Goal: Task Accomplishment & Management: Use online tool/utility

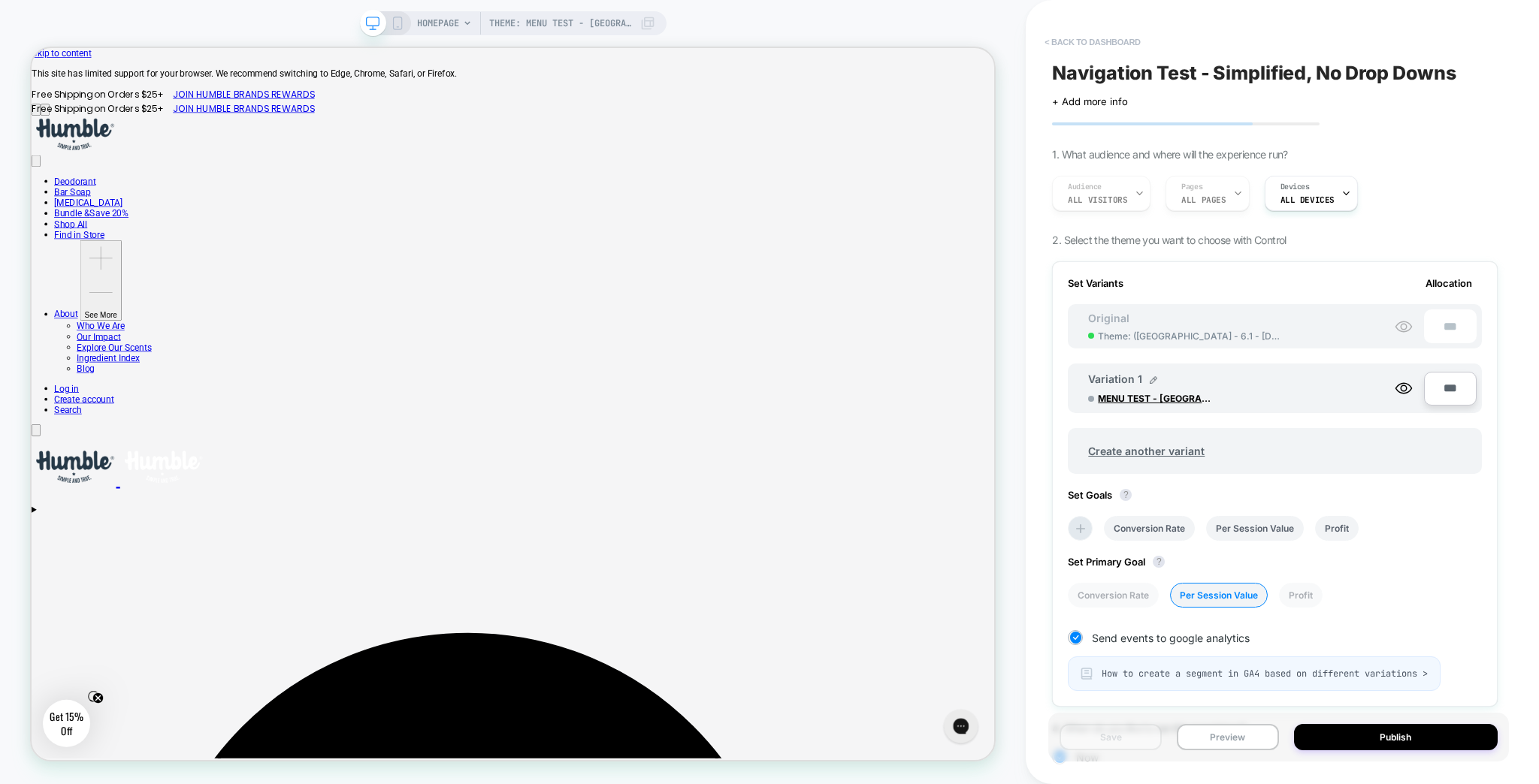
click at [1076, 44] on button "< back to dashboard" at bounding box center [1092, 42] width 110 height 24
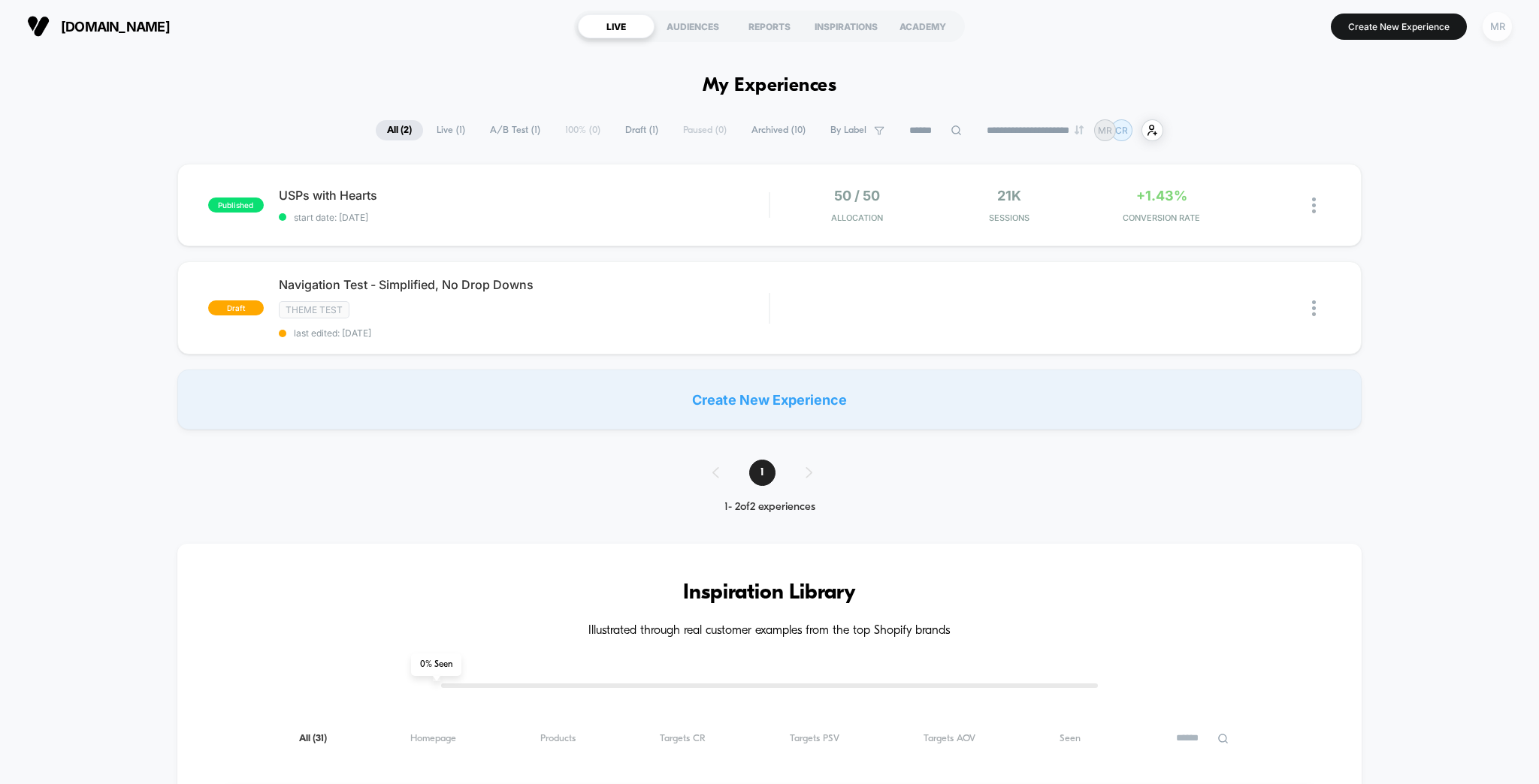
click at [1502, 34] on div "MR" at bounding box center [1497, 26] width 29 height 29
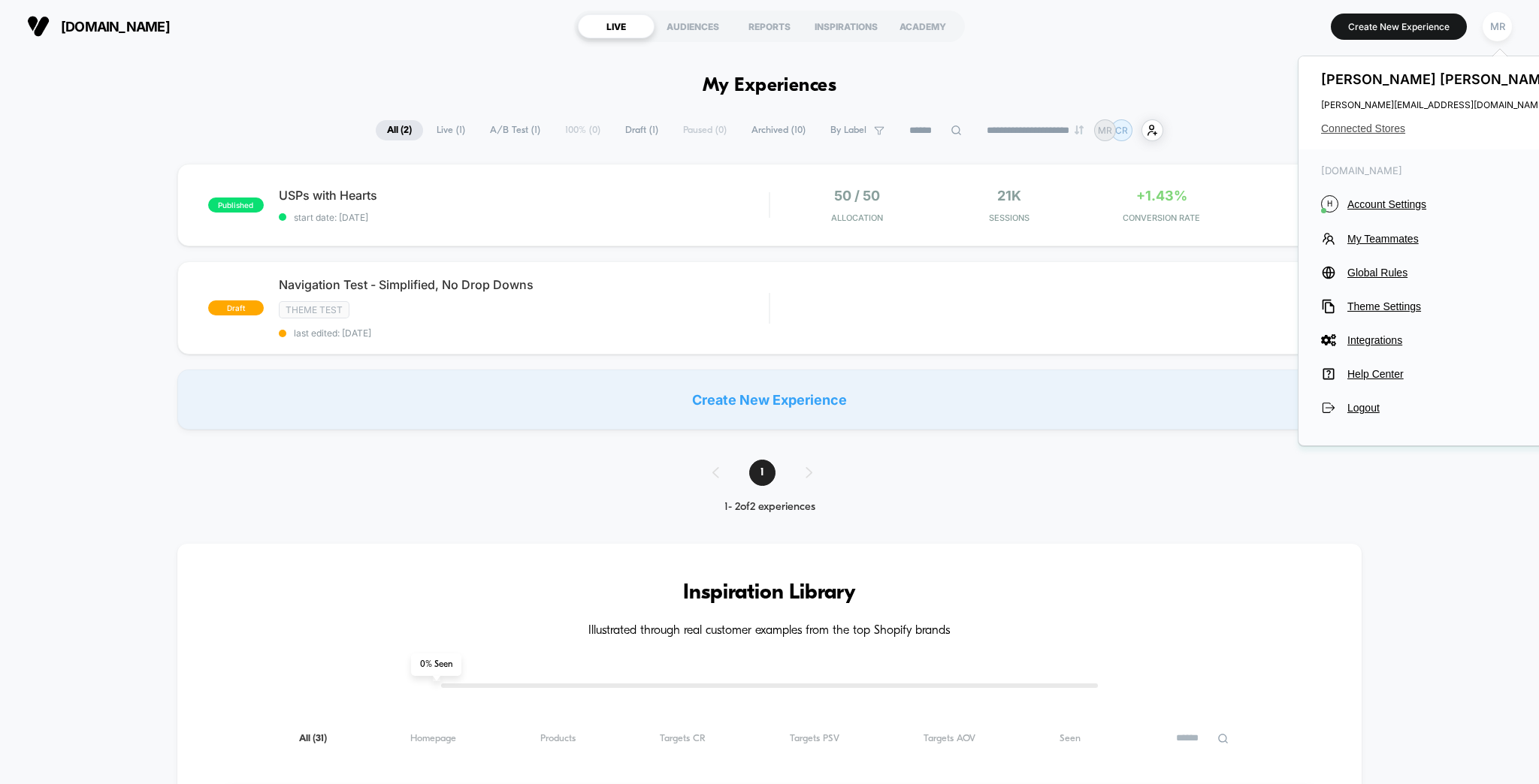
click at [1389, 123] on span "Connected Stores" at bounding box center [1439, 128] width 238 height 12
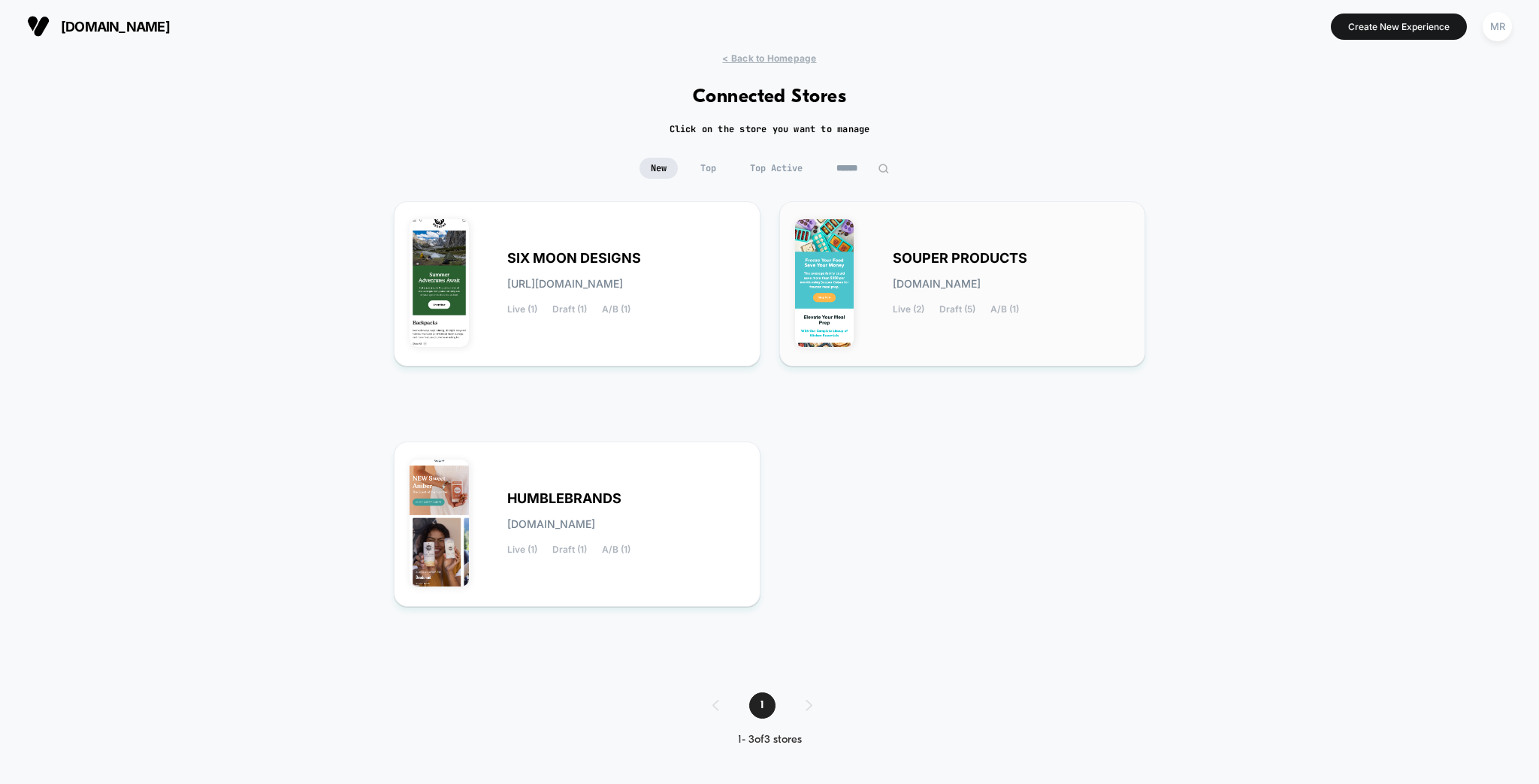
click at [876, 253] on div "SOUPER PRODUCTS [DOMAIN_NAME] Live (2) Draft (5) A/B (1)" at bounding box center [962, 284] width 335 height 134
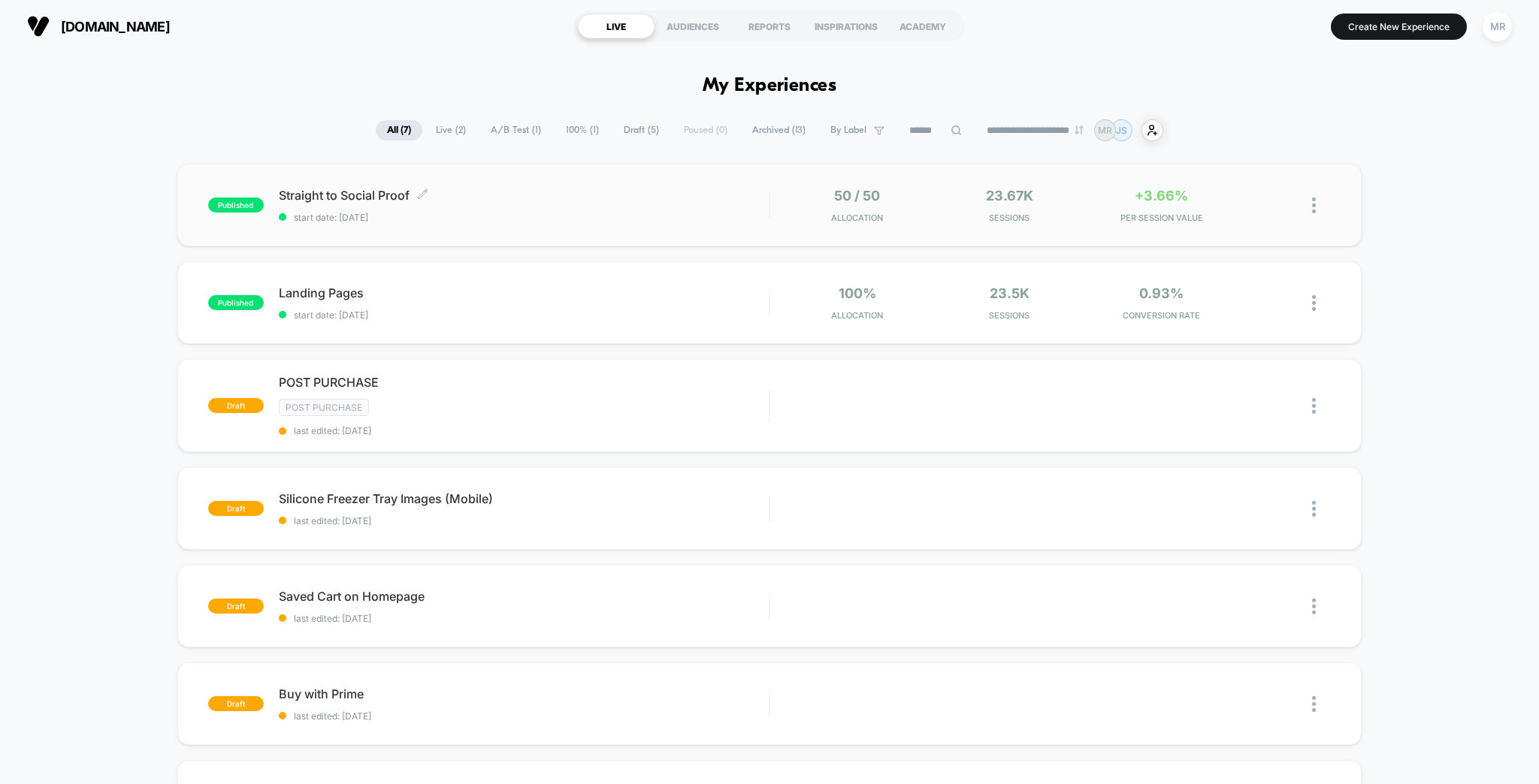
click at [348, 188] on span "Straight to Social Proof Click to edit experience details" at bounding box center [524, 195] width 491 height 15
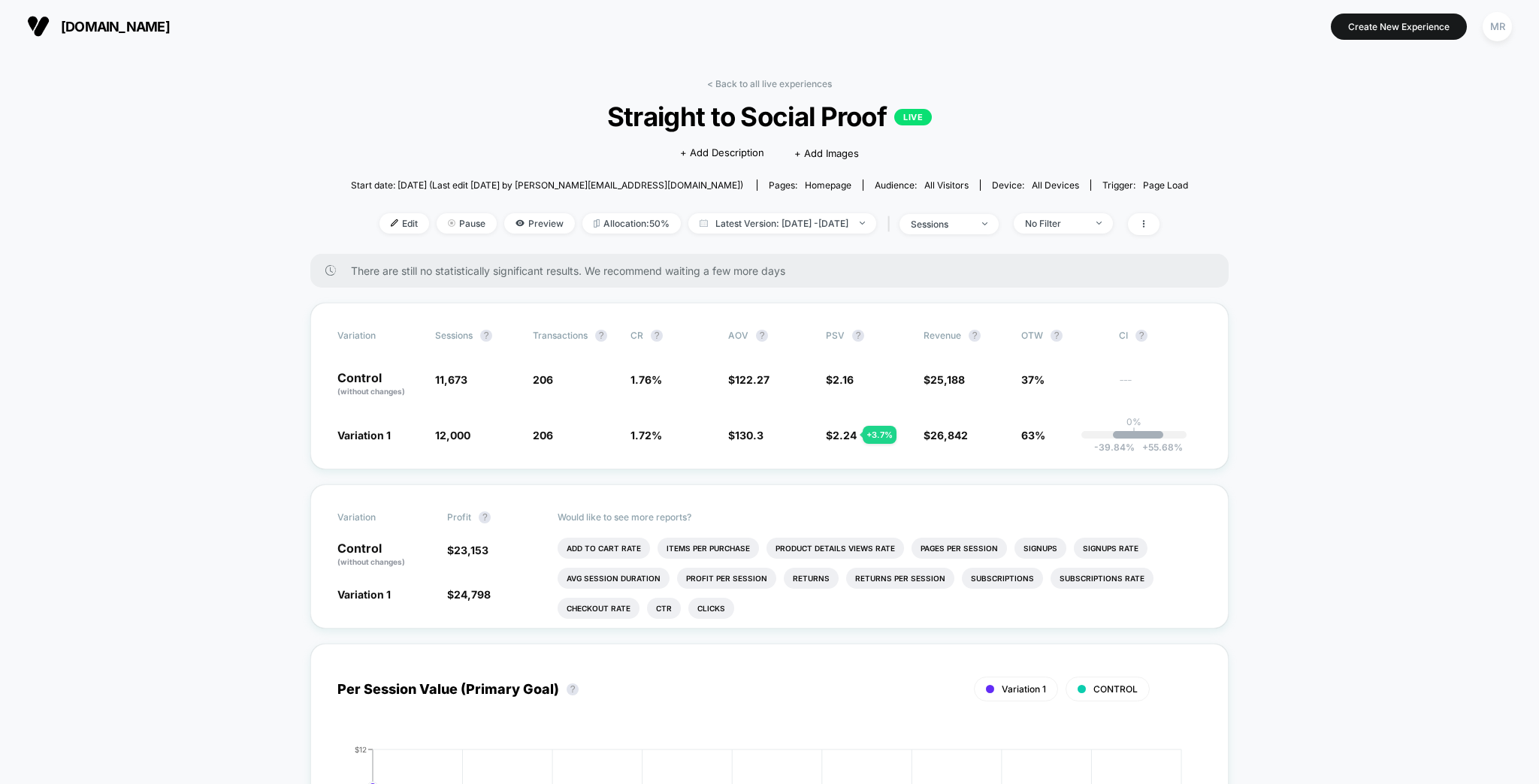
click at [406, 214] on span "Edit" at bounding box center [405, 223] width 50 height 20
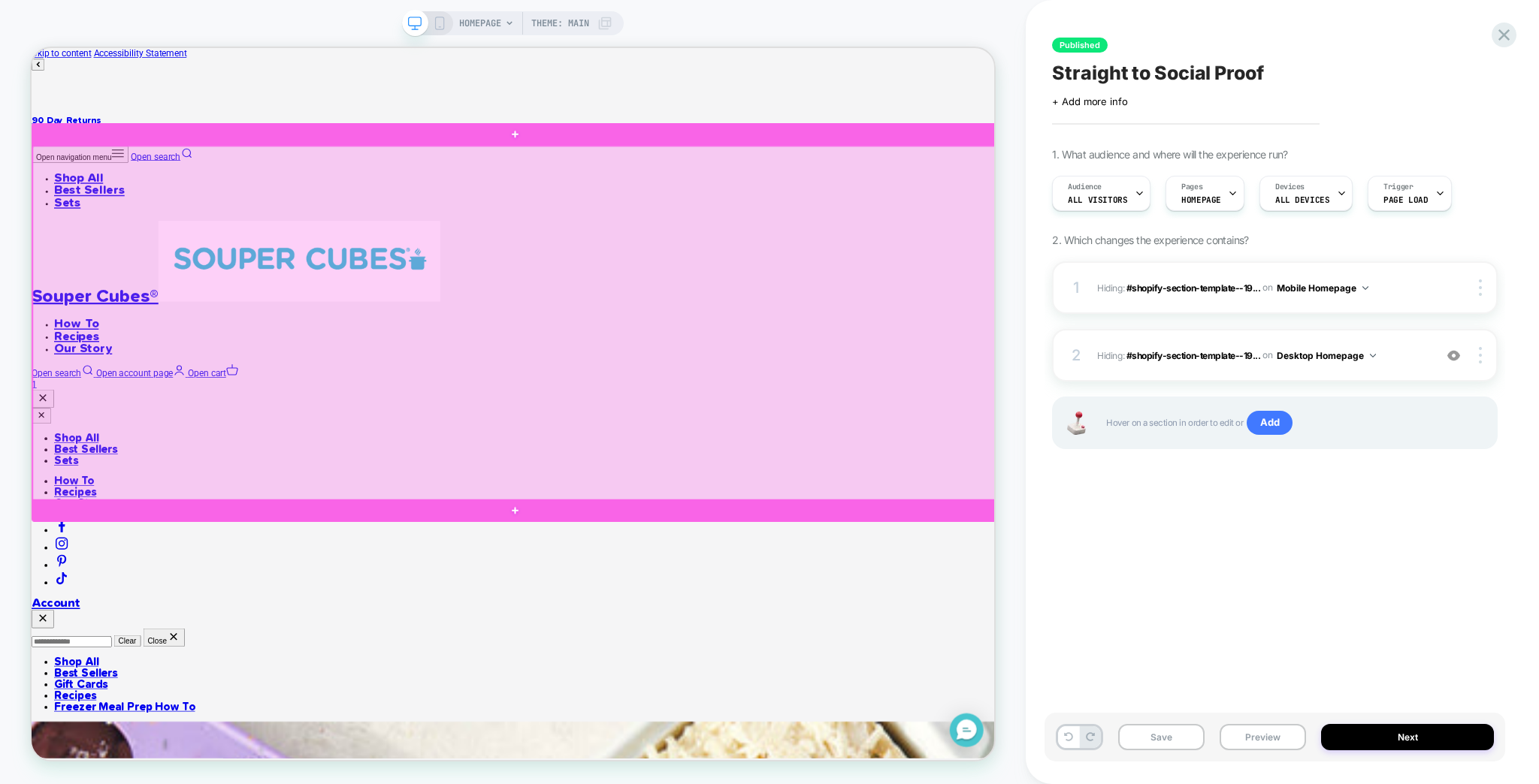
click at [646, 641] on div at bounding box center [678, 415] width 1290 height 473
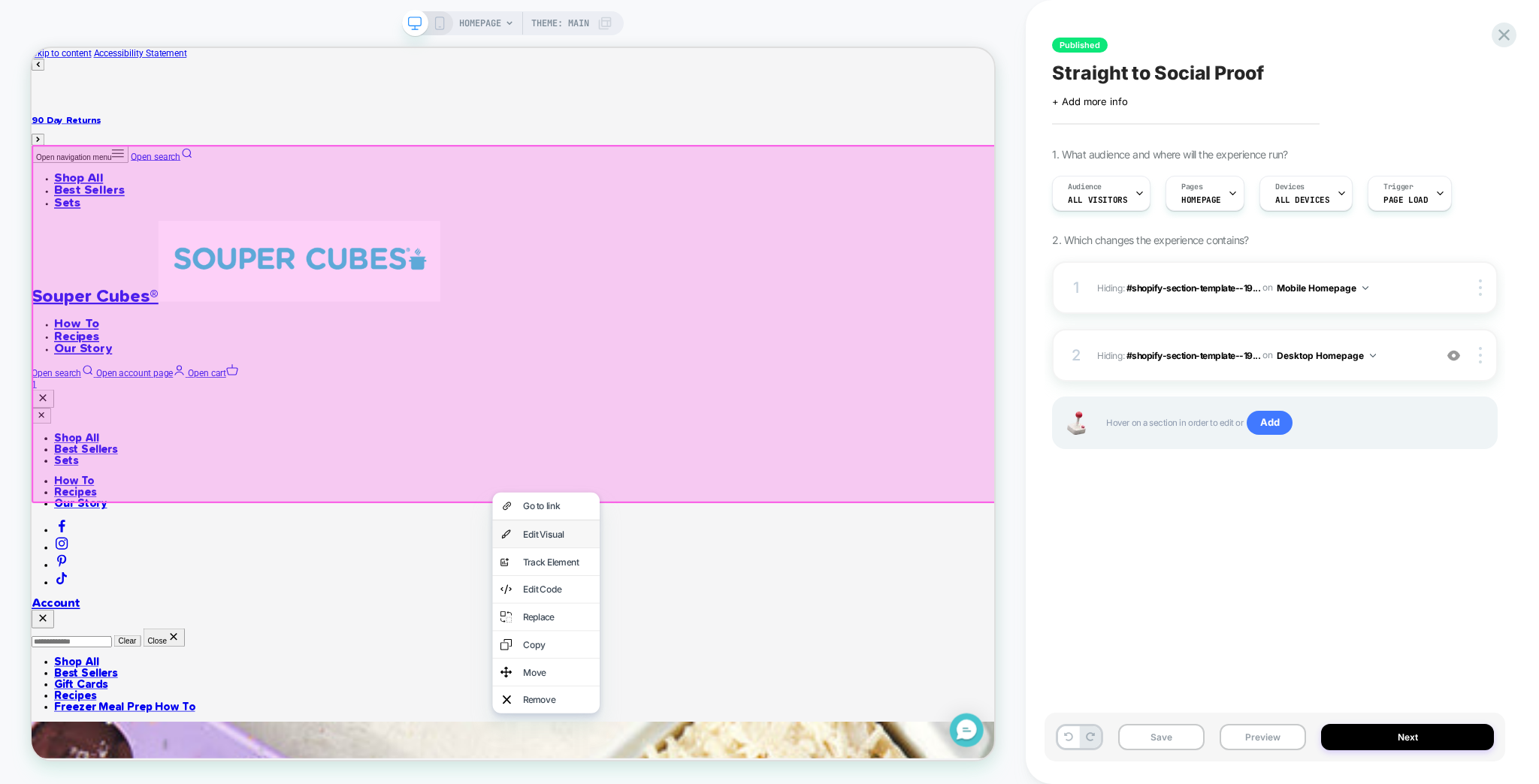
click at [704, 702] on div "Edit Visual" at bounding box center [732, 696] width 91 height 15
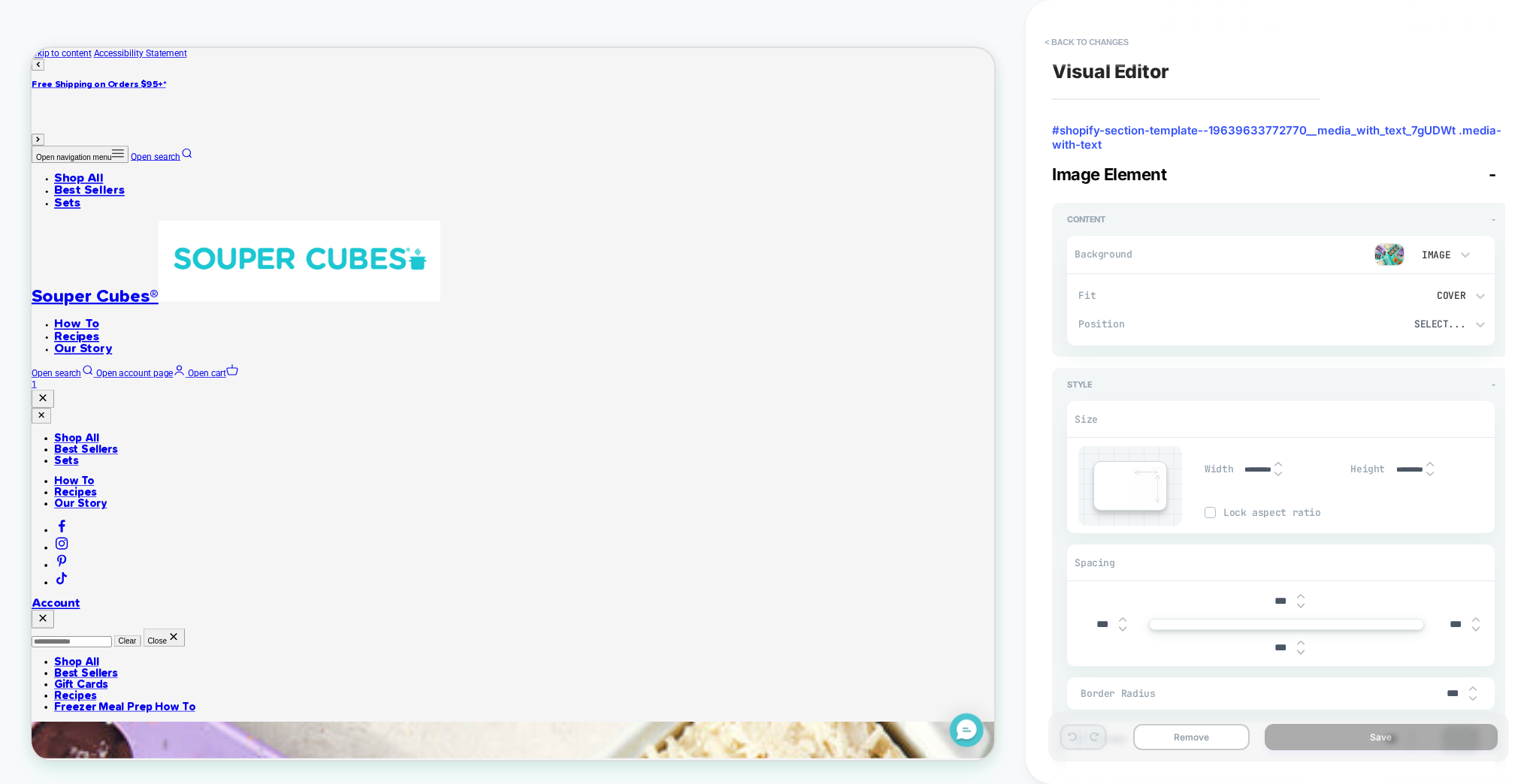
click at [1297, 650] on img at bounding box center [1300, 653] width 8 height 6
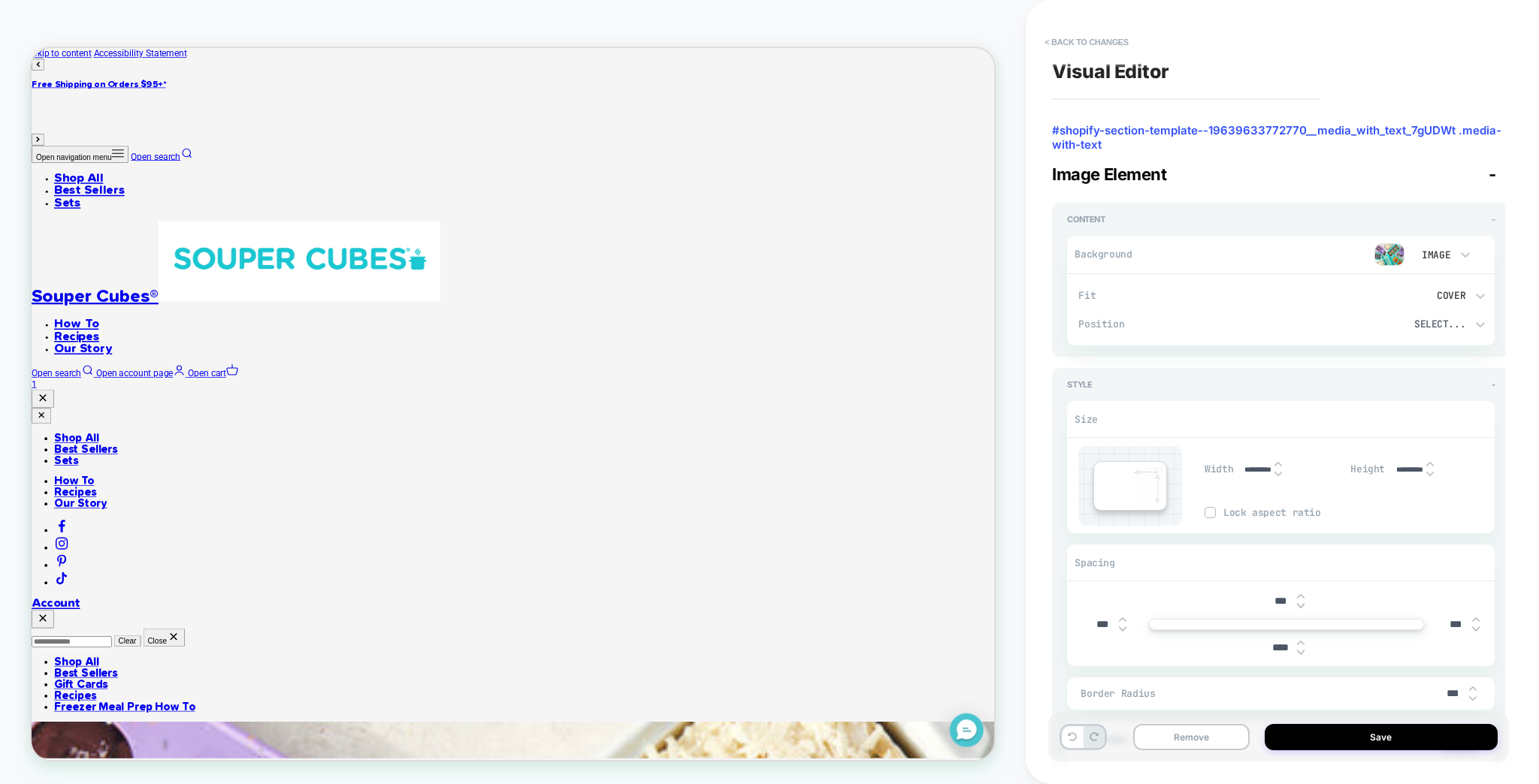
click at [1297, 650] on img at bounding box center [1300, 653] width 8 height 6
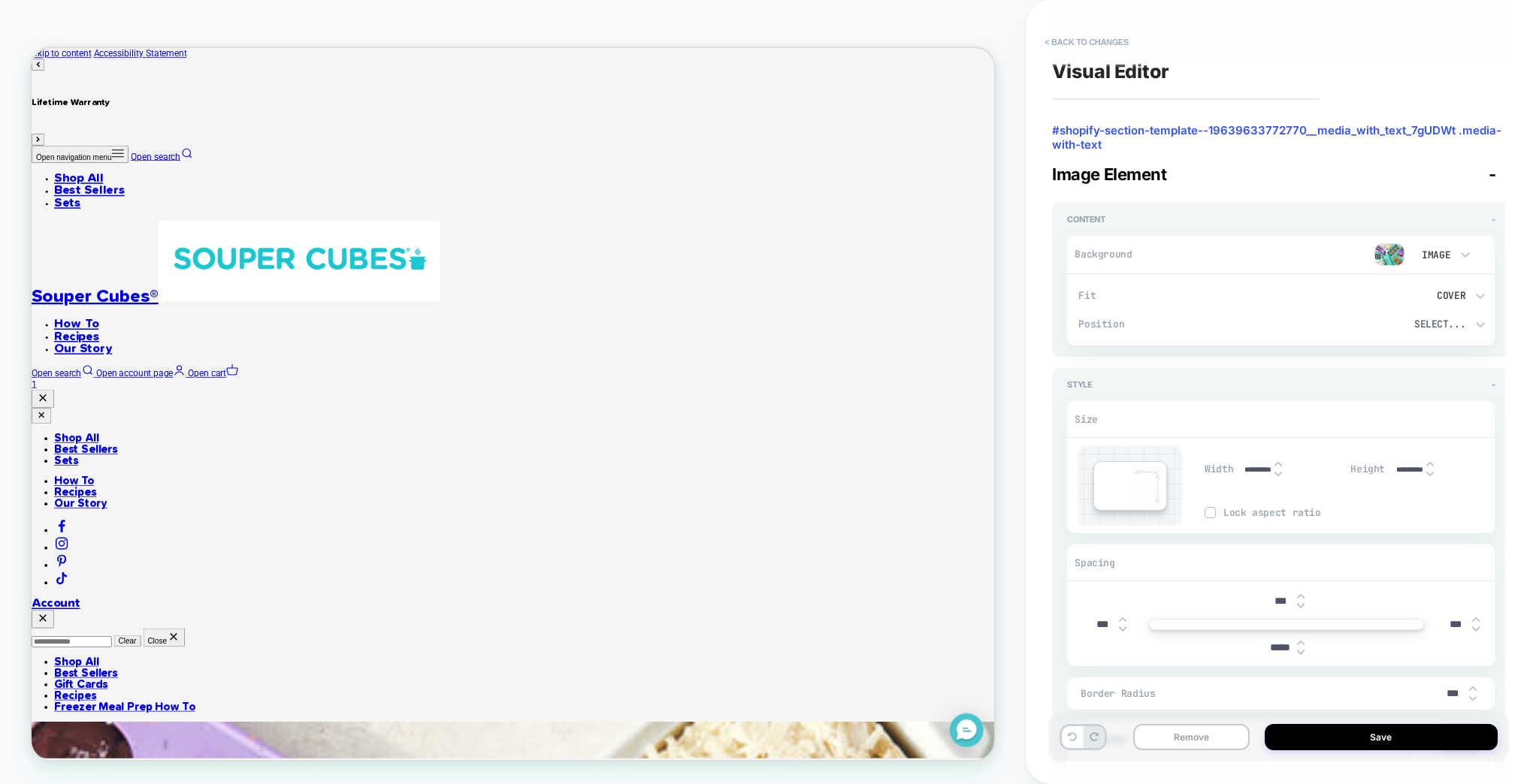
click at [1297, 650] on img at bounding box center [1300, 653] width 8 height 6
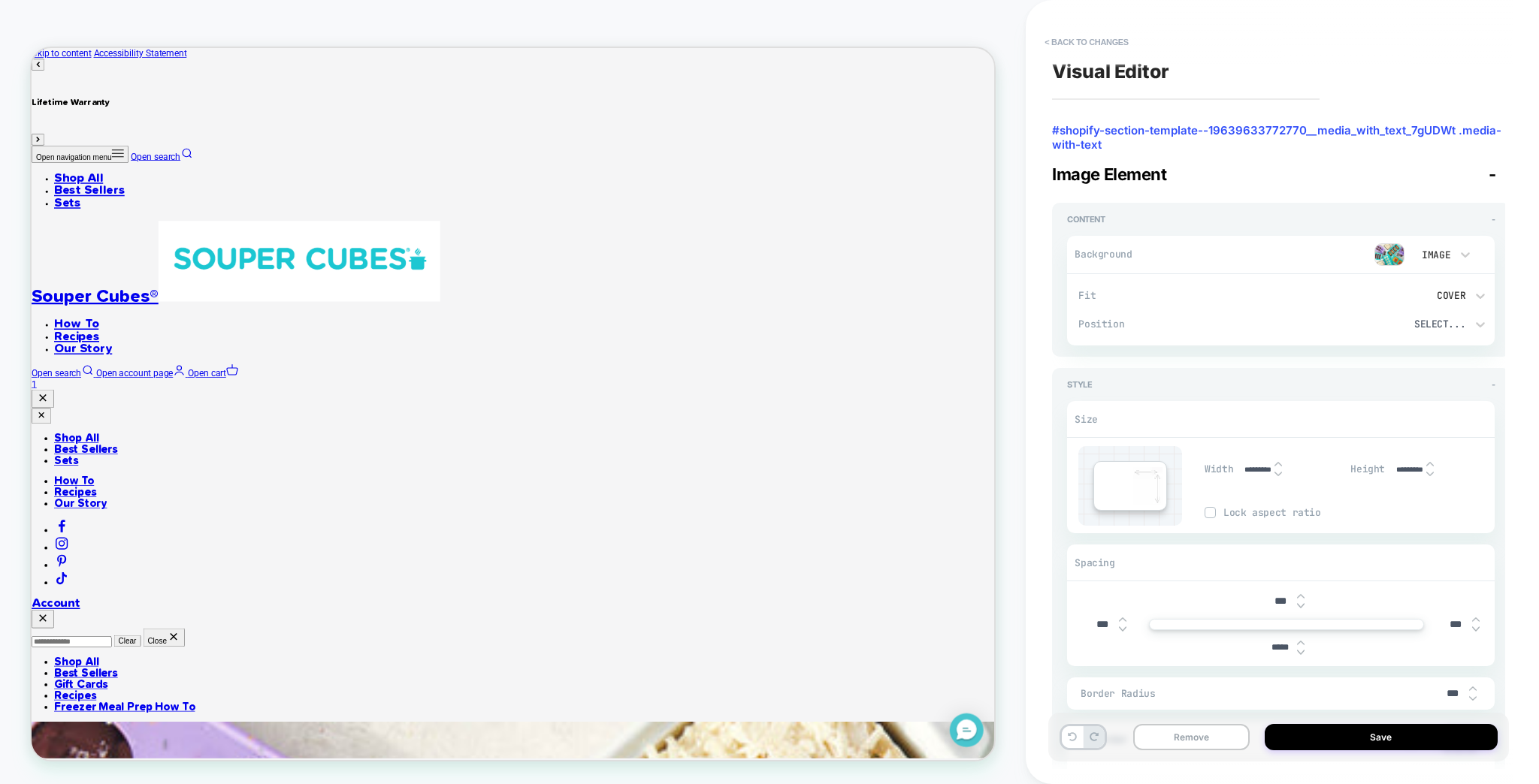
click at [1297, 650] on img at bounding box center [1300, 653] width 8 height 6
click at [1276, 642] on input "*****" at bounding box center [1279, 647] width 34 height 11
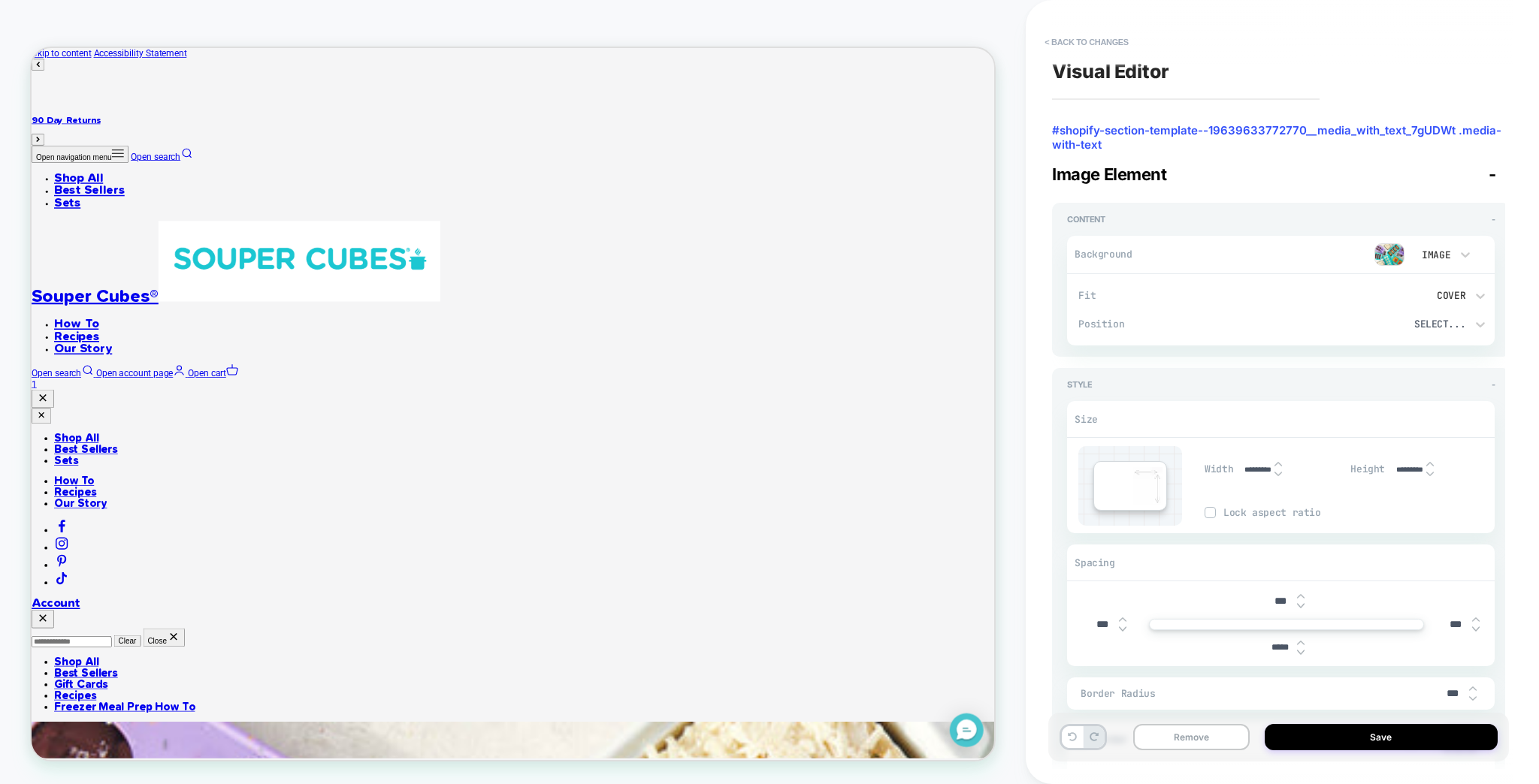
click at [1276, 642] on input "*****" at bounding box center [1279, 647] width 34 height 11
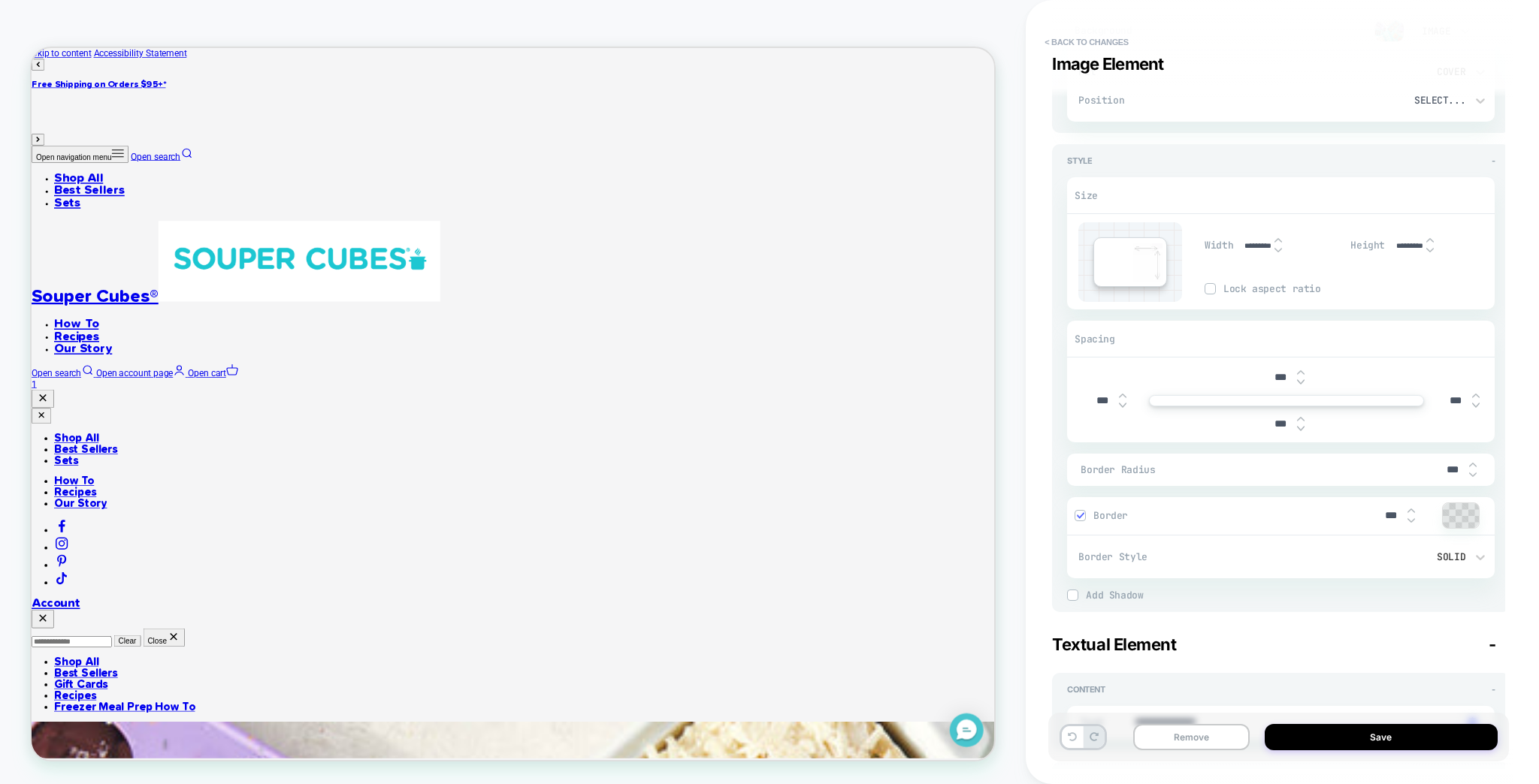
scroll to position [300, 0]
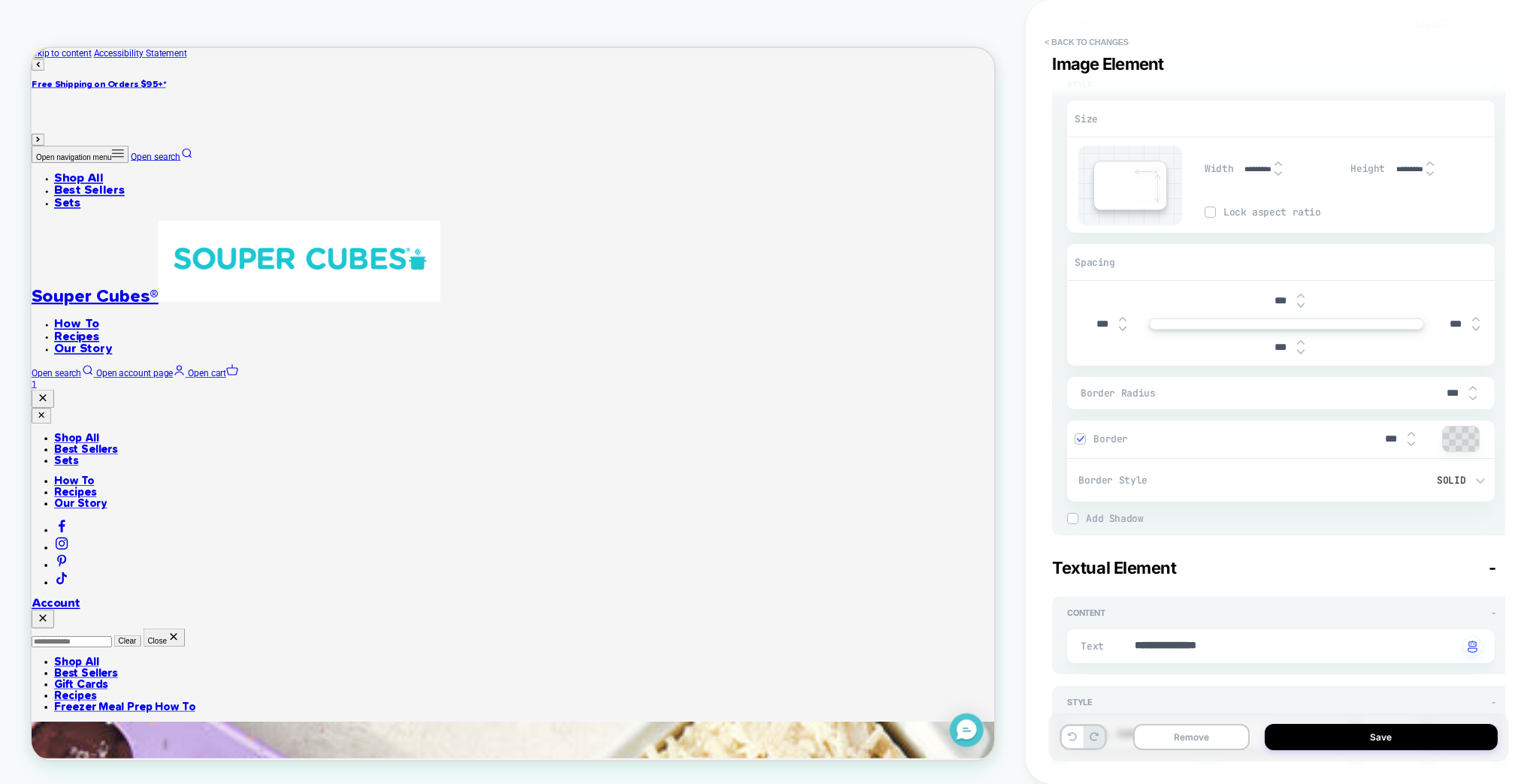
type input "***"
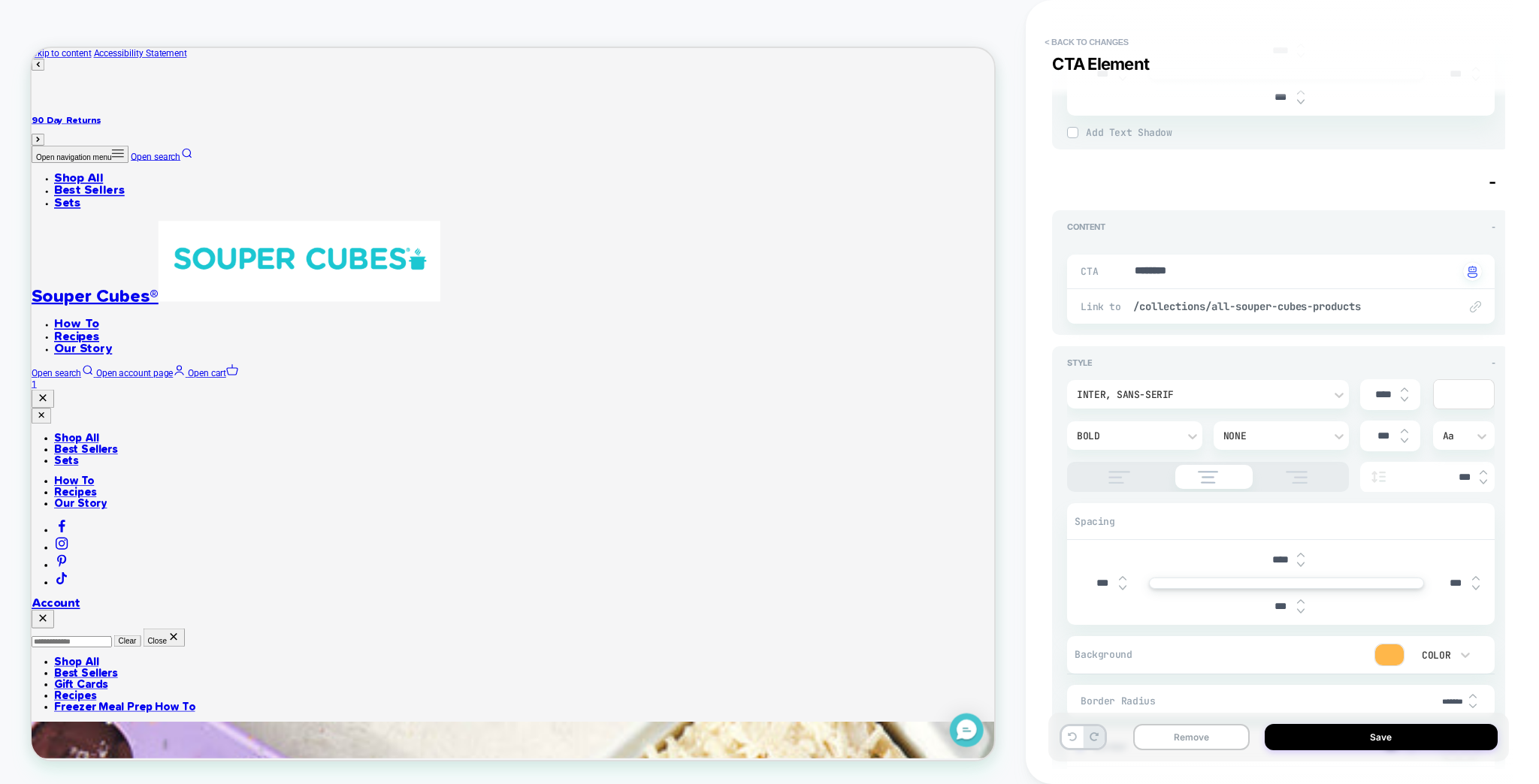
scroll to position [2083, 0]
click at [1076, 742] on img at bounding box center [1080, 746] width 8 height 8
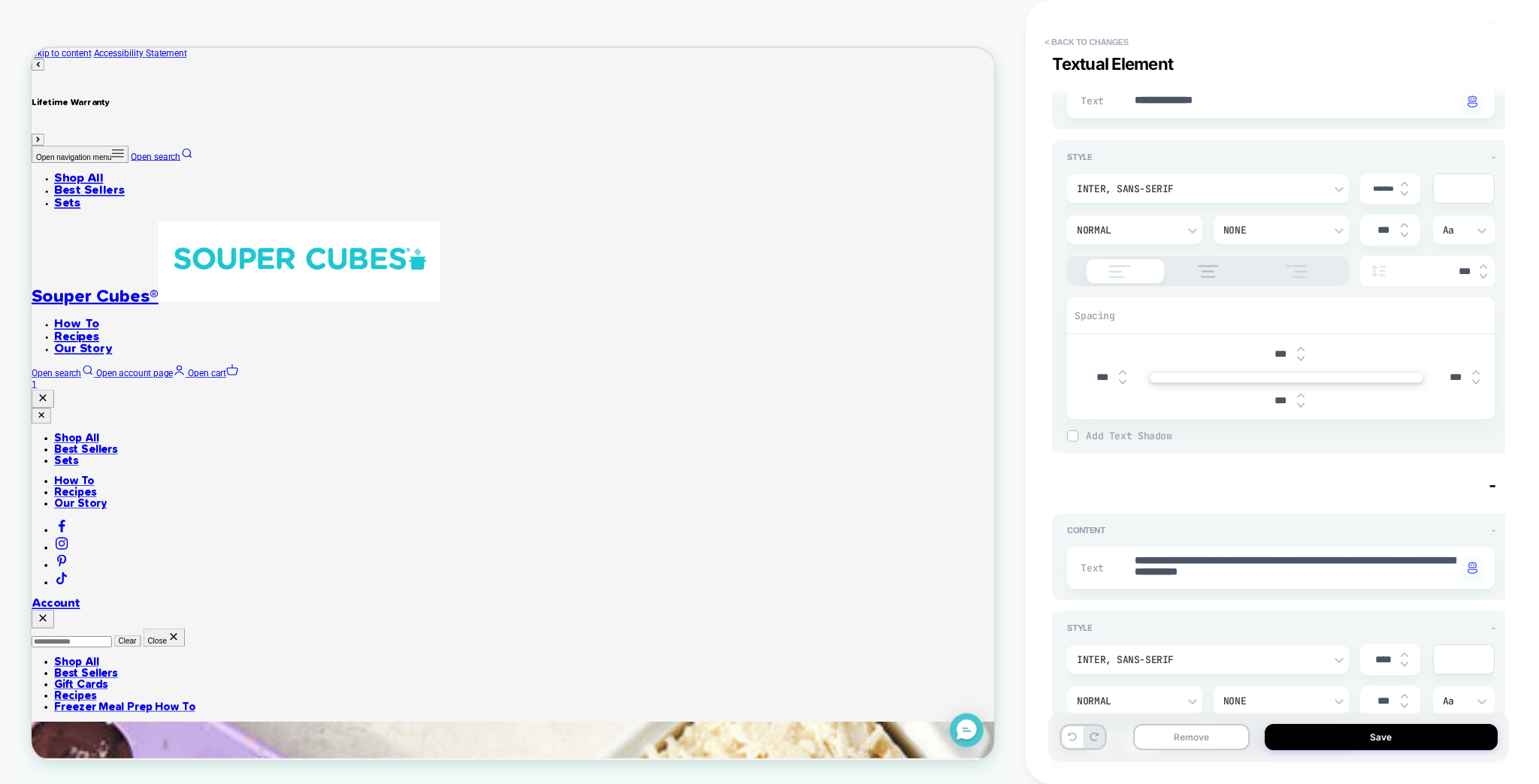
scroll to position [1296, 0]
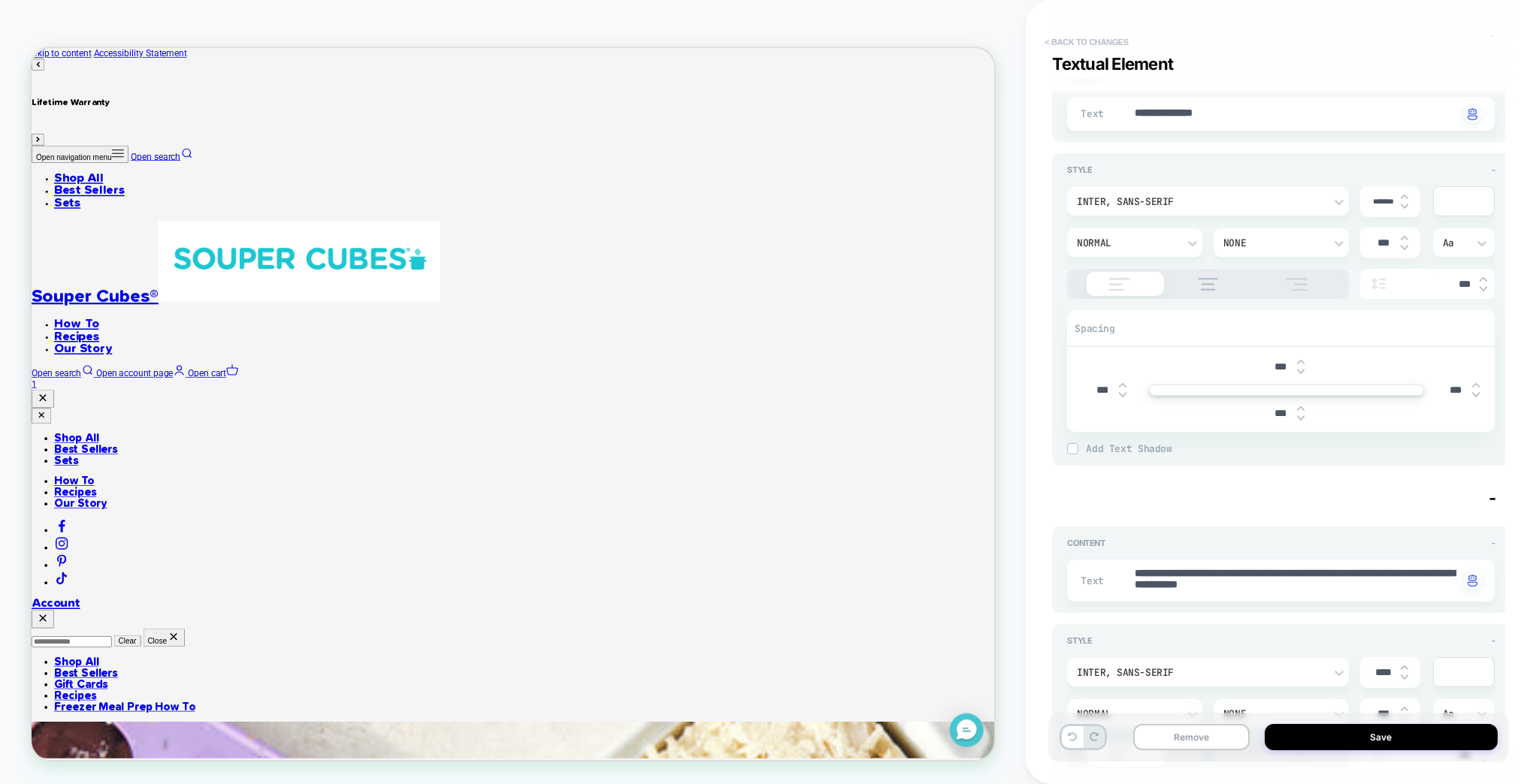
click at [1071, 39] on button "< Back to changes" at bounding box center [1086, 42] width 99 height 24
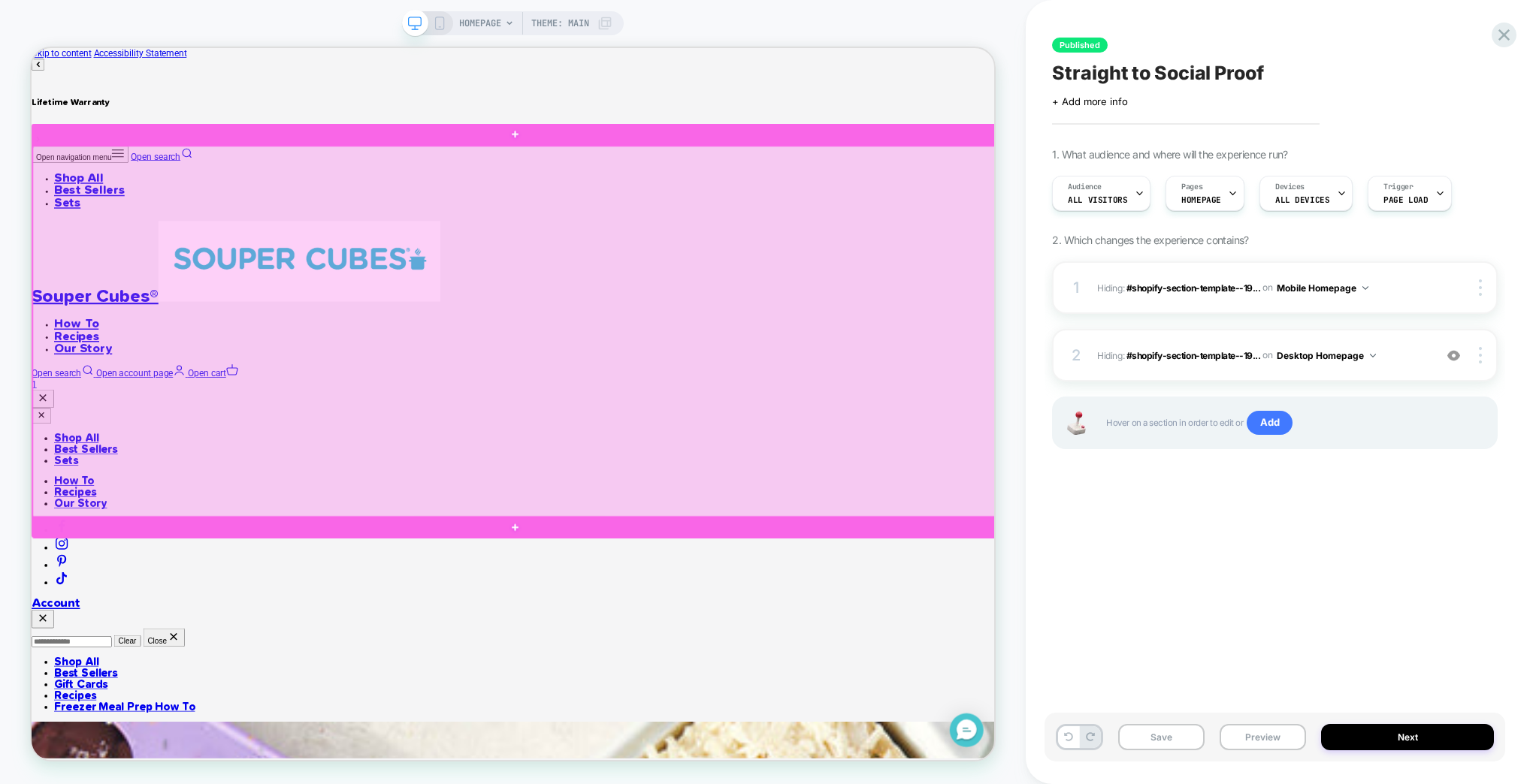
click at [794, 659] on div at bounding box center [678, 426] width 1290 height 496
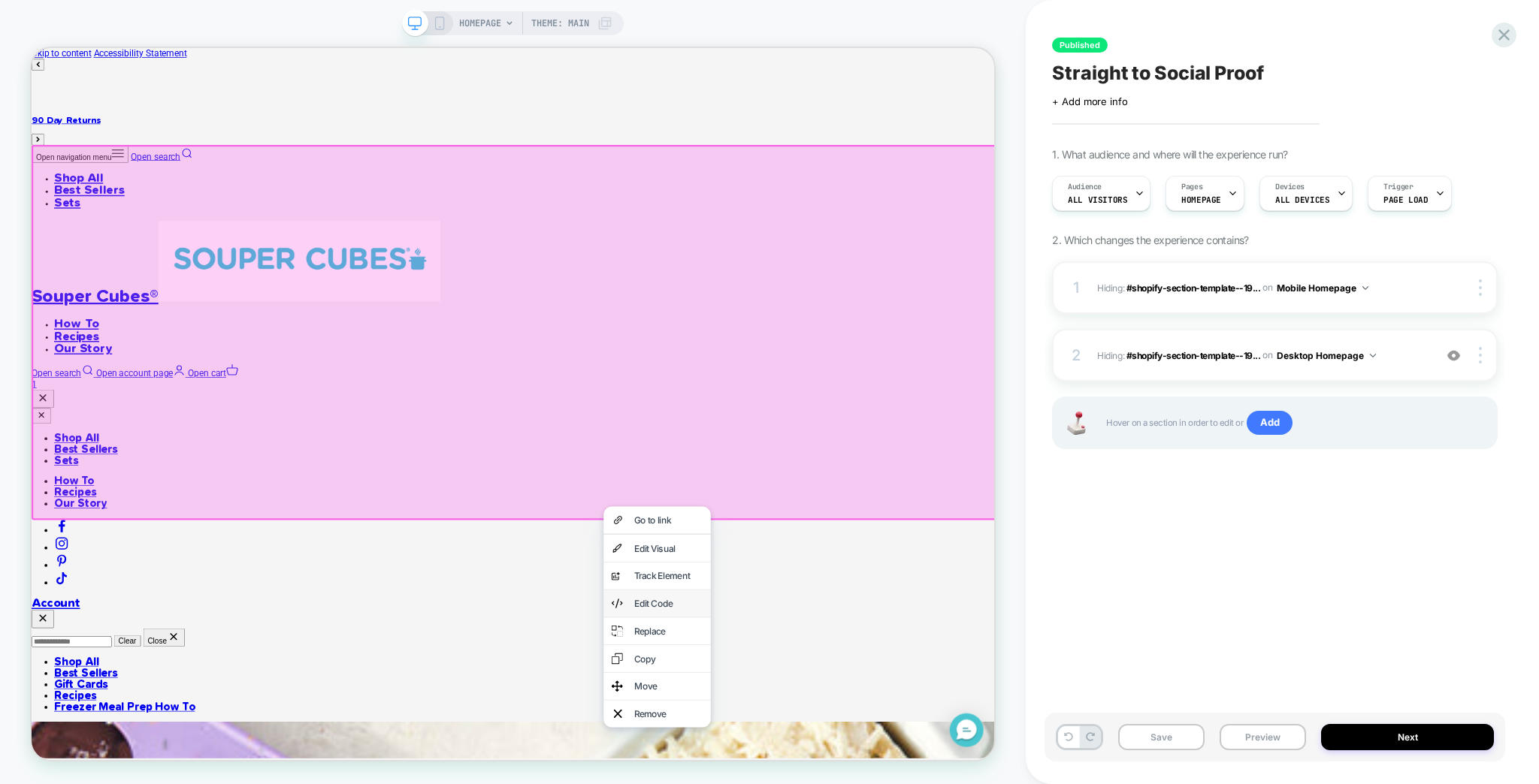
click at [896, 783] on div "Edit Code" at bounding box center [880, 789] width 91 height 15
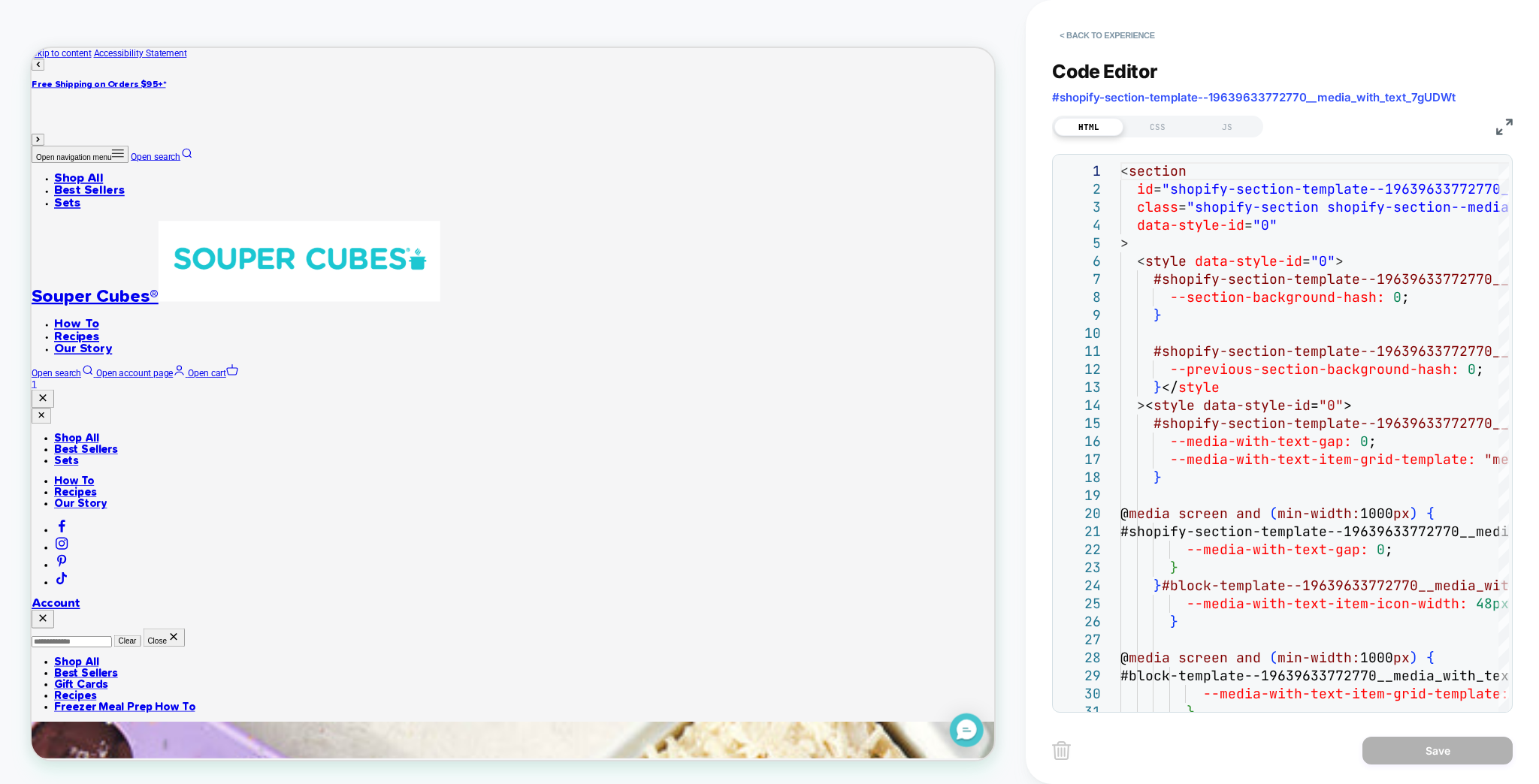
click at [1504, 121] on img at bounding box center [1504, 127] width 17 height 17
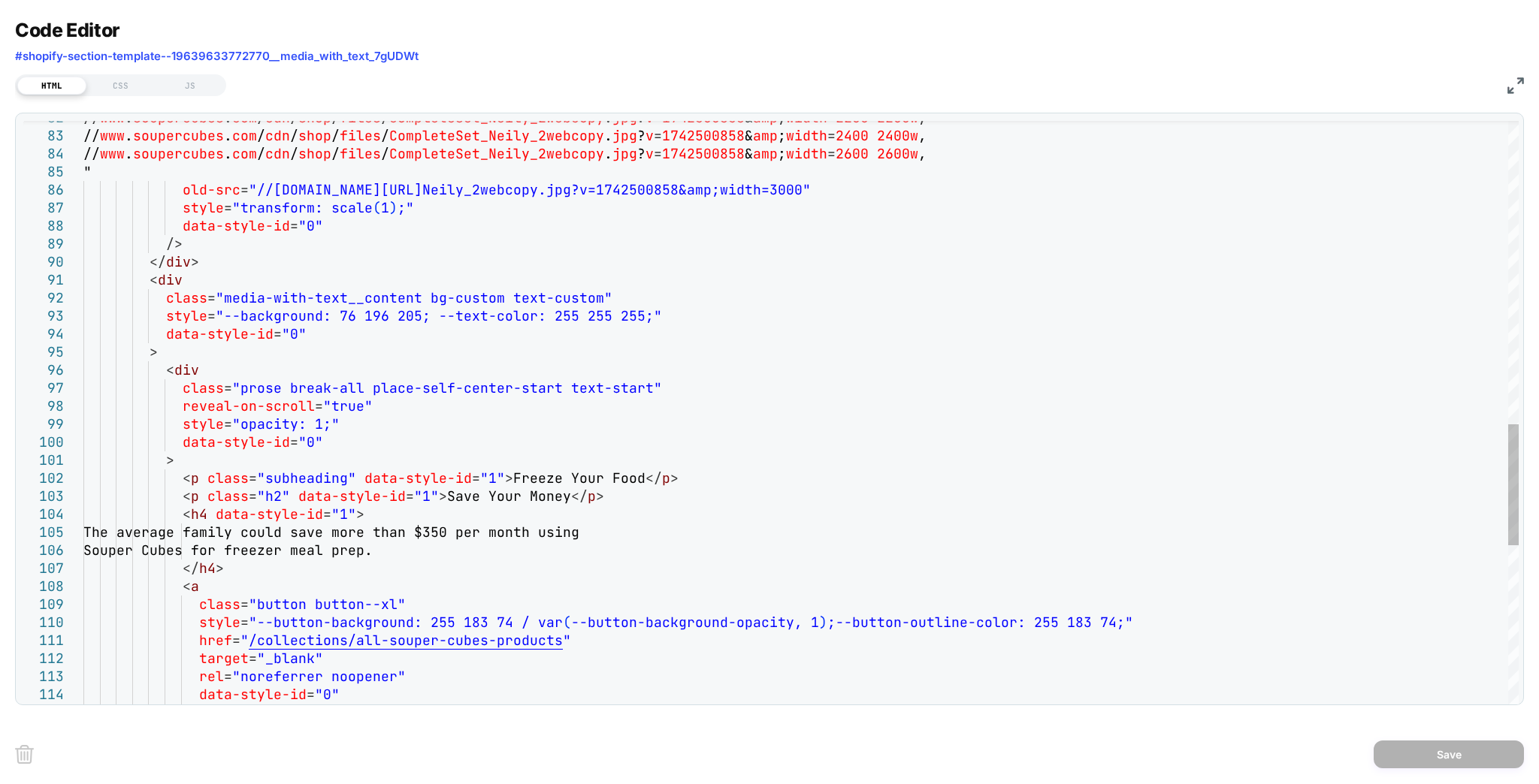
scroll to position [0, 0]
click at [444, 238] on div "// www . soupercubes . com / cdn / shop / files / CompleteSet_Neily_2webcopy . …" at bounding box center [800, 78] width 1435 height 2861
type textarea "**********"
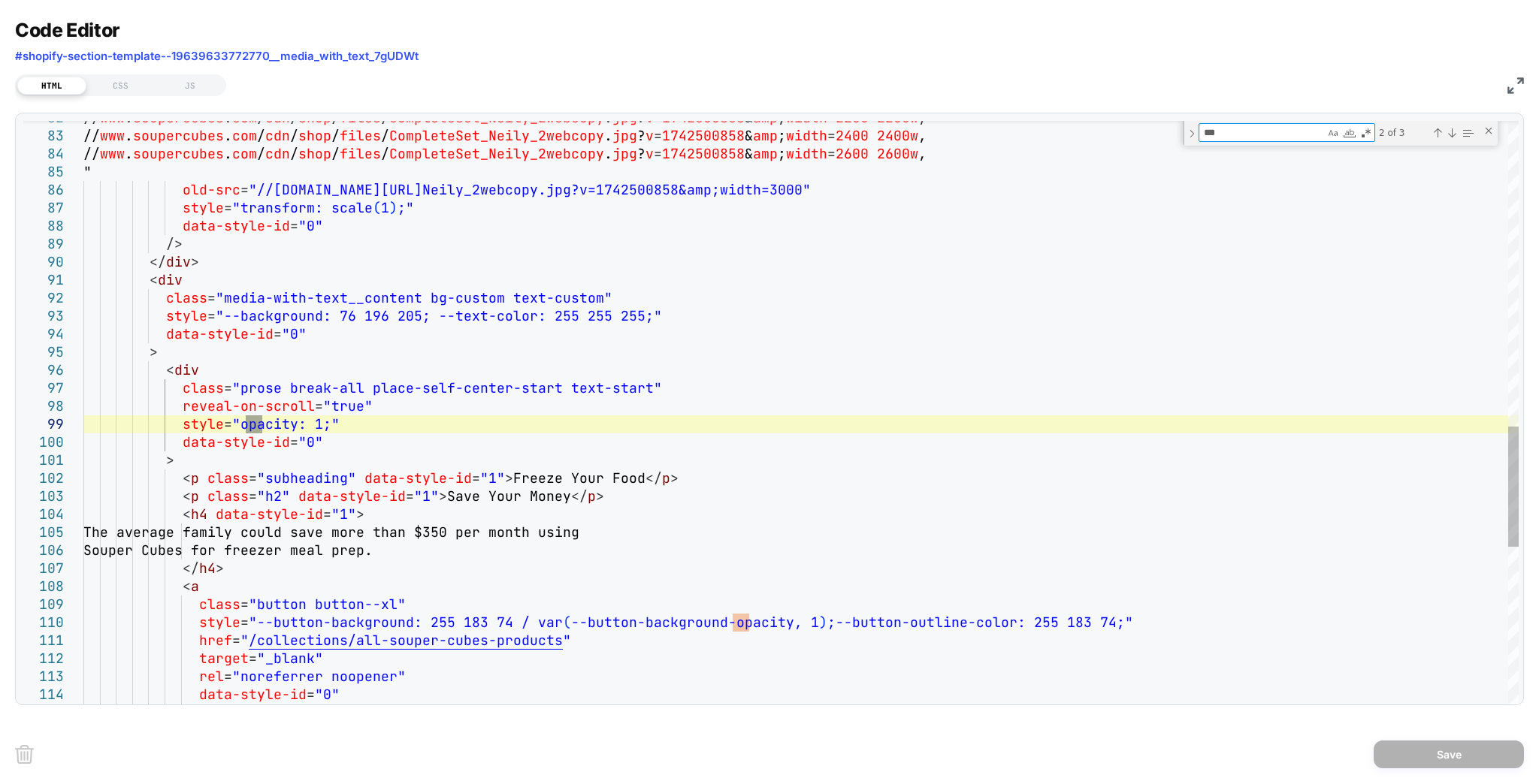
type textarea "****"
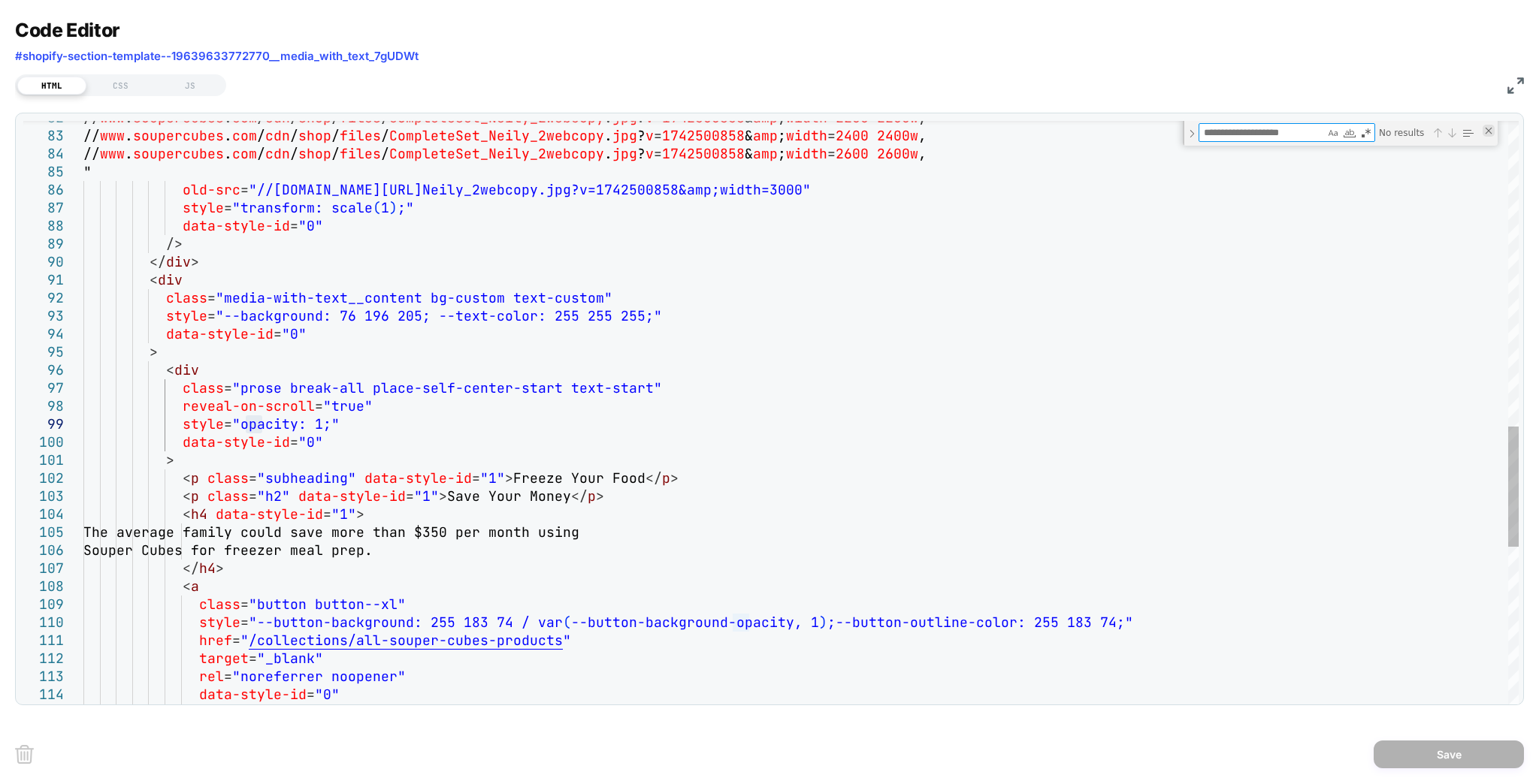
click at [1489, 125] on div "Close (Escape)" at bounding box center [1488, 131] width 12 height 12
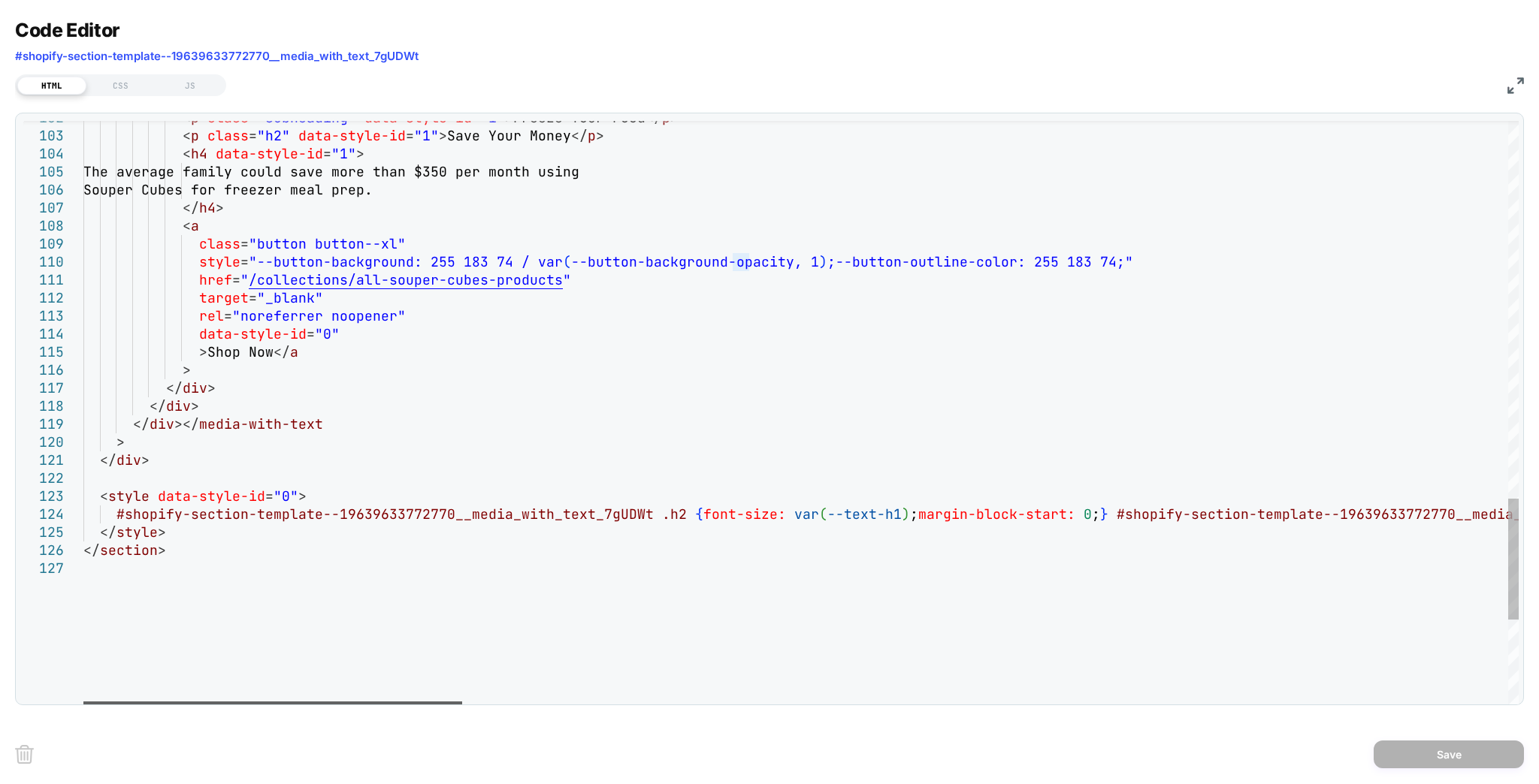
click at [322, 702] on div at bounding box center [272, 706] width 379 height 9
click at [122, 82] on div "CSS" at bounding box center [121, 86] width 69 height 18
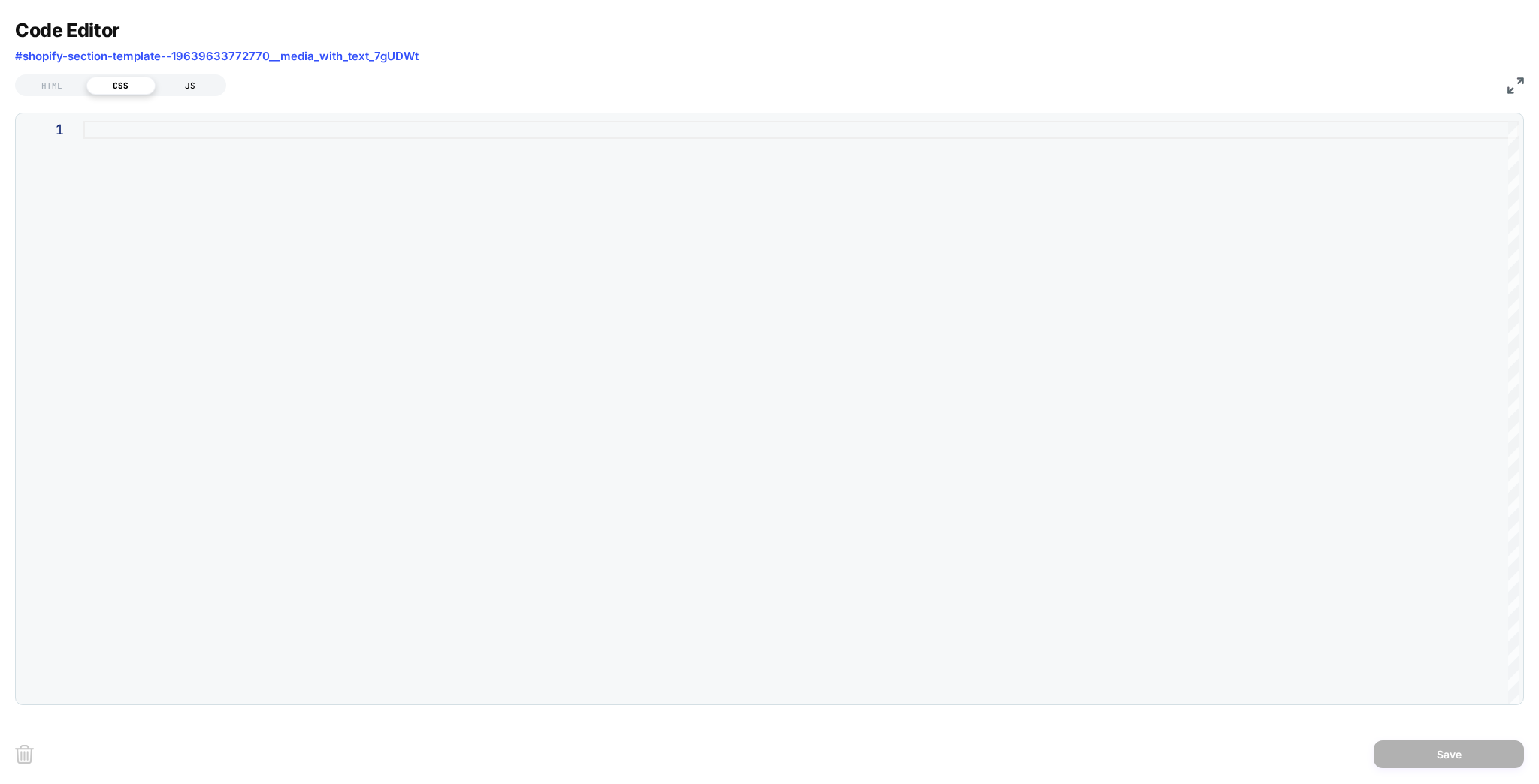
click at [182, 79] on div "JS" at bounding box center [190, 86] width 69 height 18
click at [119, 81] on div "CSS" at bounding box center [121, 86] width 69 height 18
click at [60, 79] on div "HTML" at bounding box center [52, 86] width 69 height 18
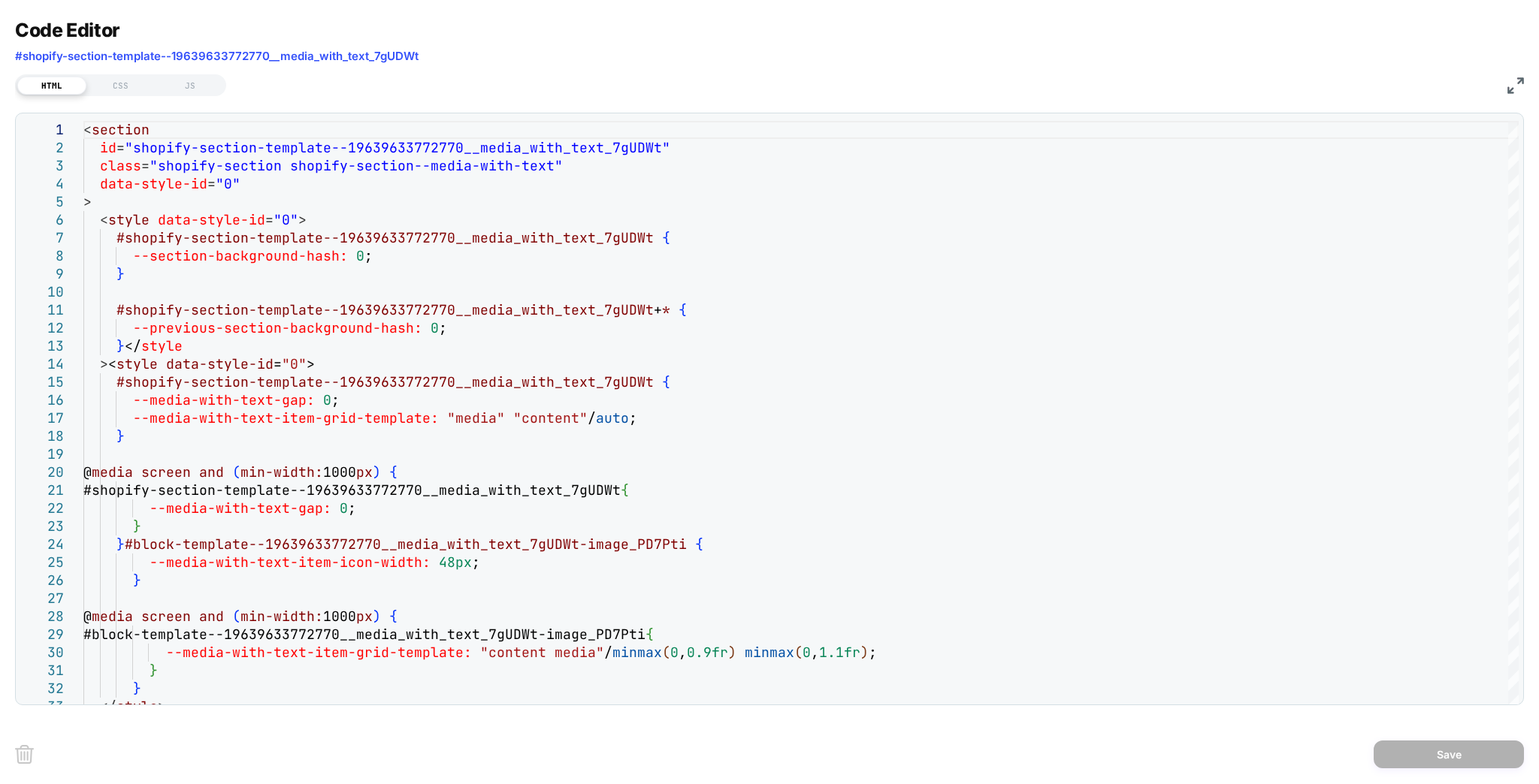
click at [1519, 78] on img at bounding box center [1516, 86] width 17 height 17
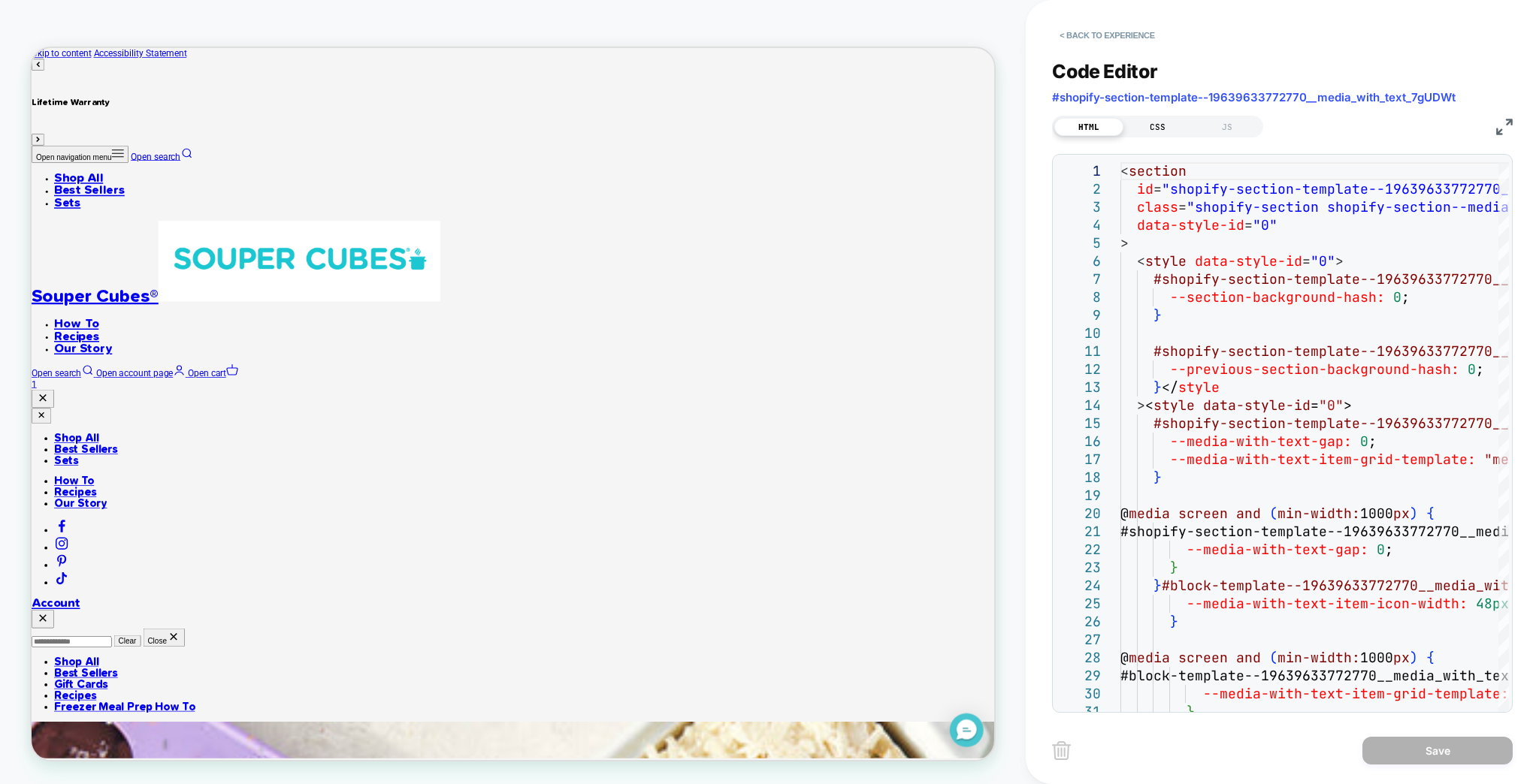
click at [1136, 125] on div "CSS" at bounding box center [1158, 127] width 69 height 18
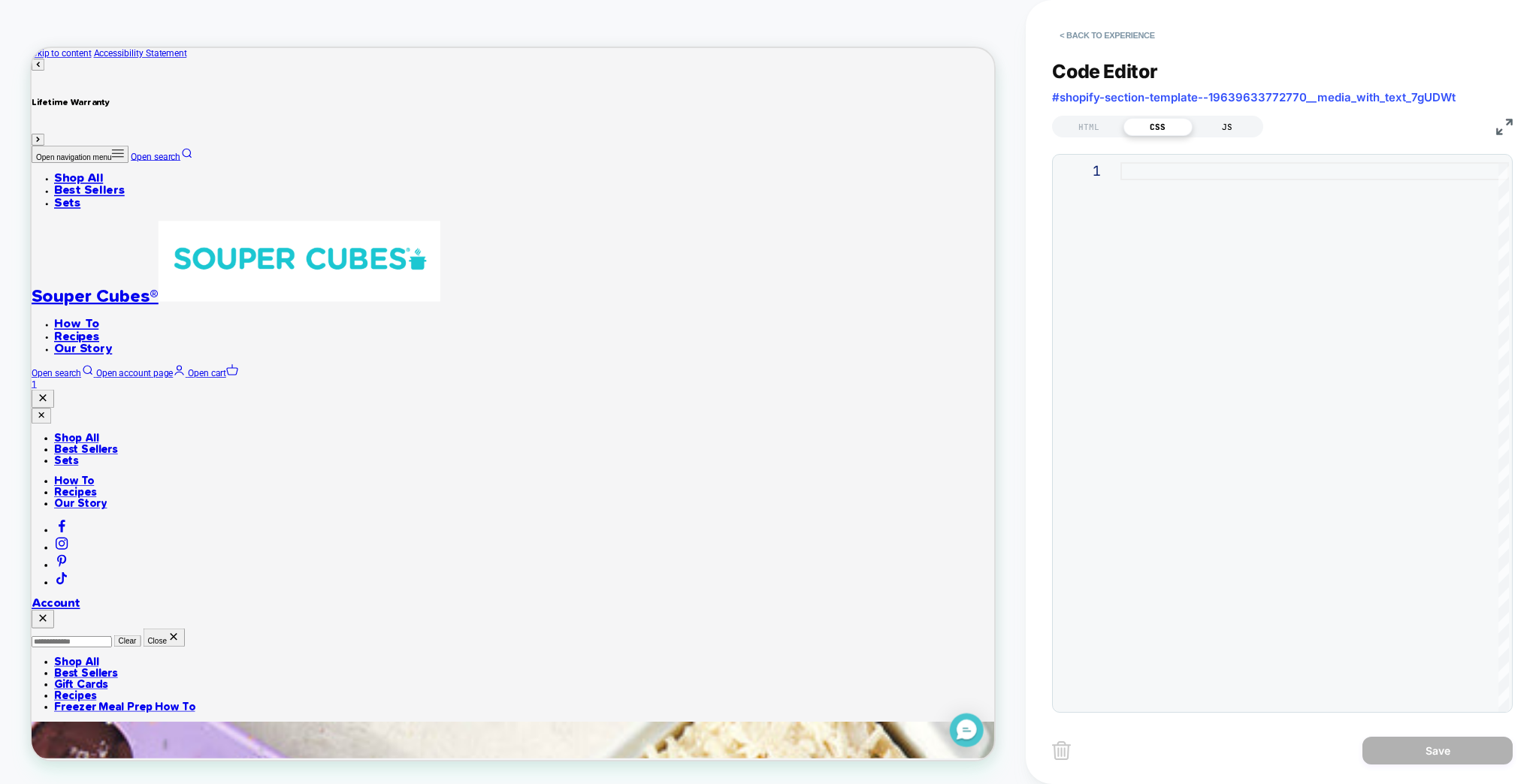
click at [1207, 124] on div "JS" at bounding box center [1227, 127] width 69 height 18
click at [1086, 35] on button "< Back to experience" at bounding box center [1107, 35] width 109 height 24
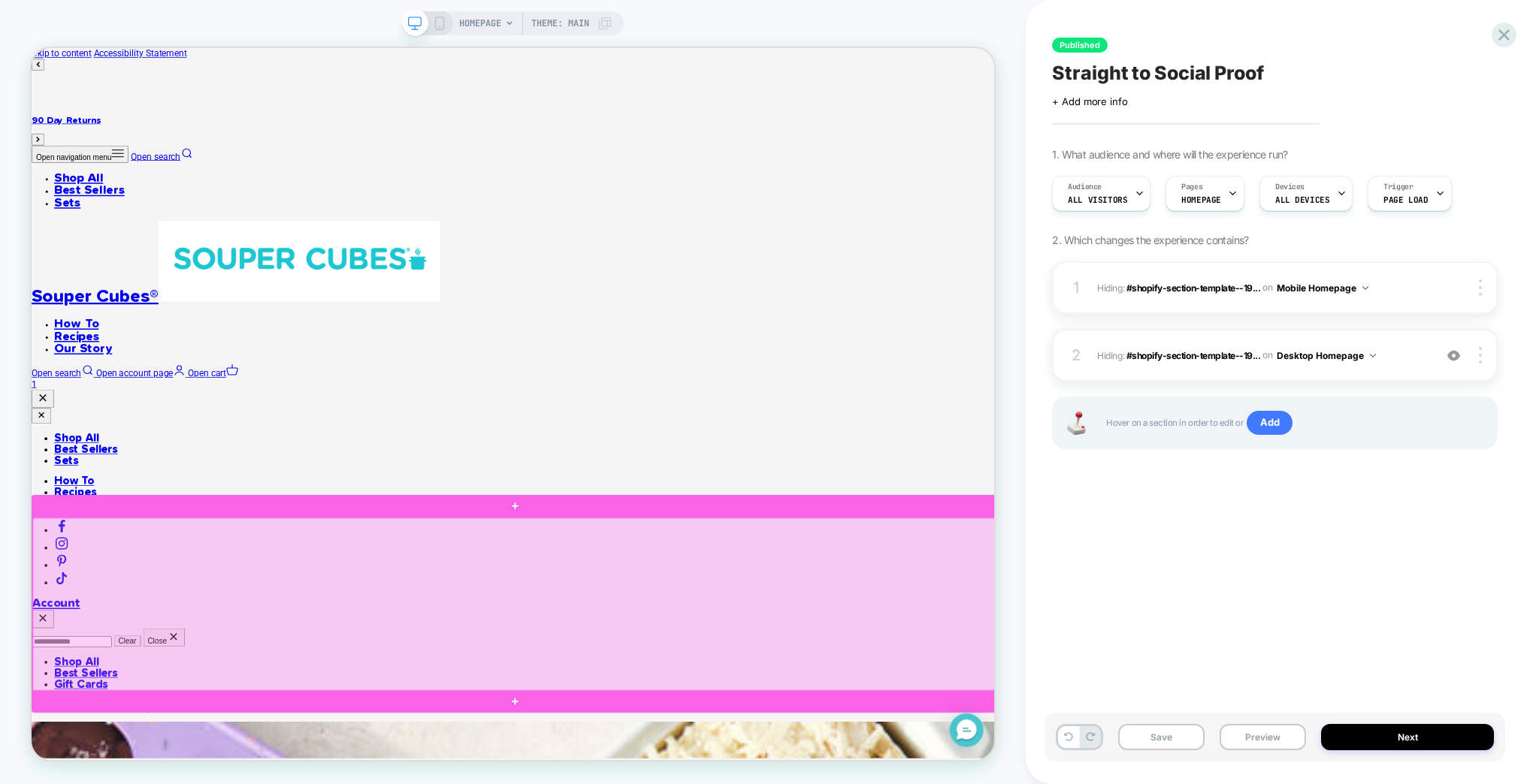
click at [1253, 698] on div at bounding box center [678, 791] width 1290 height 232
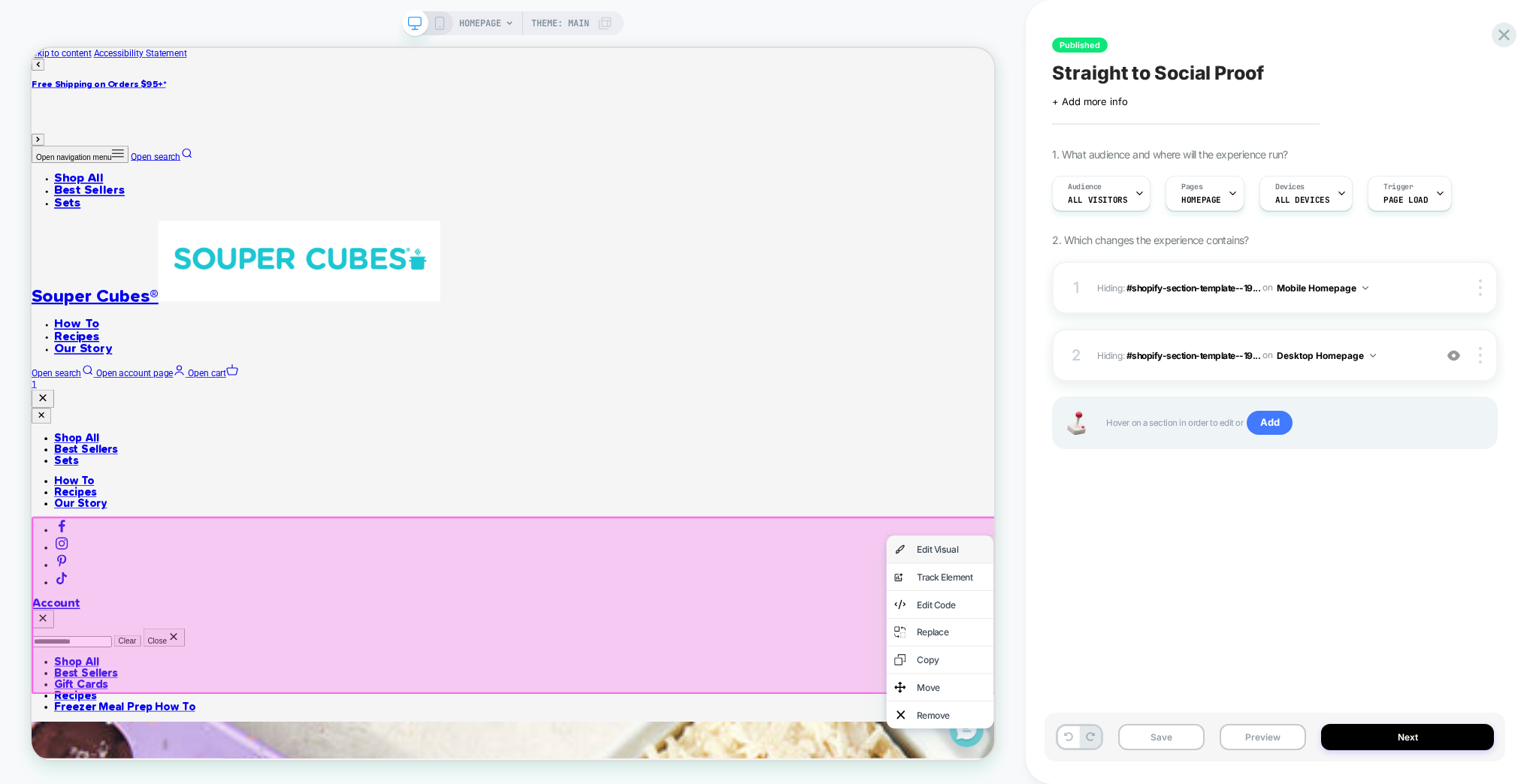
click at [1265, 724] on div "Edit Visual" at bounding box center [1257, 717] width 91 height 15
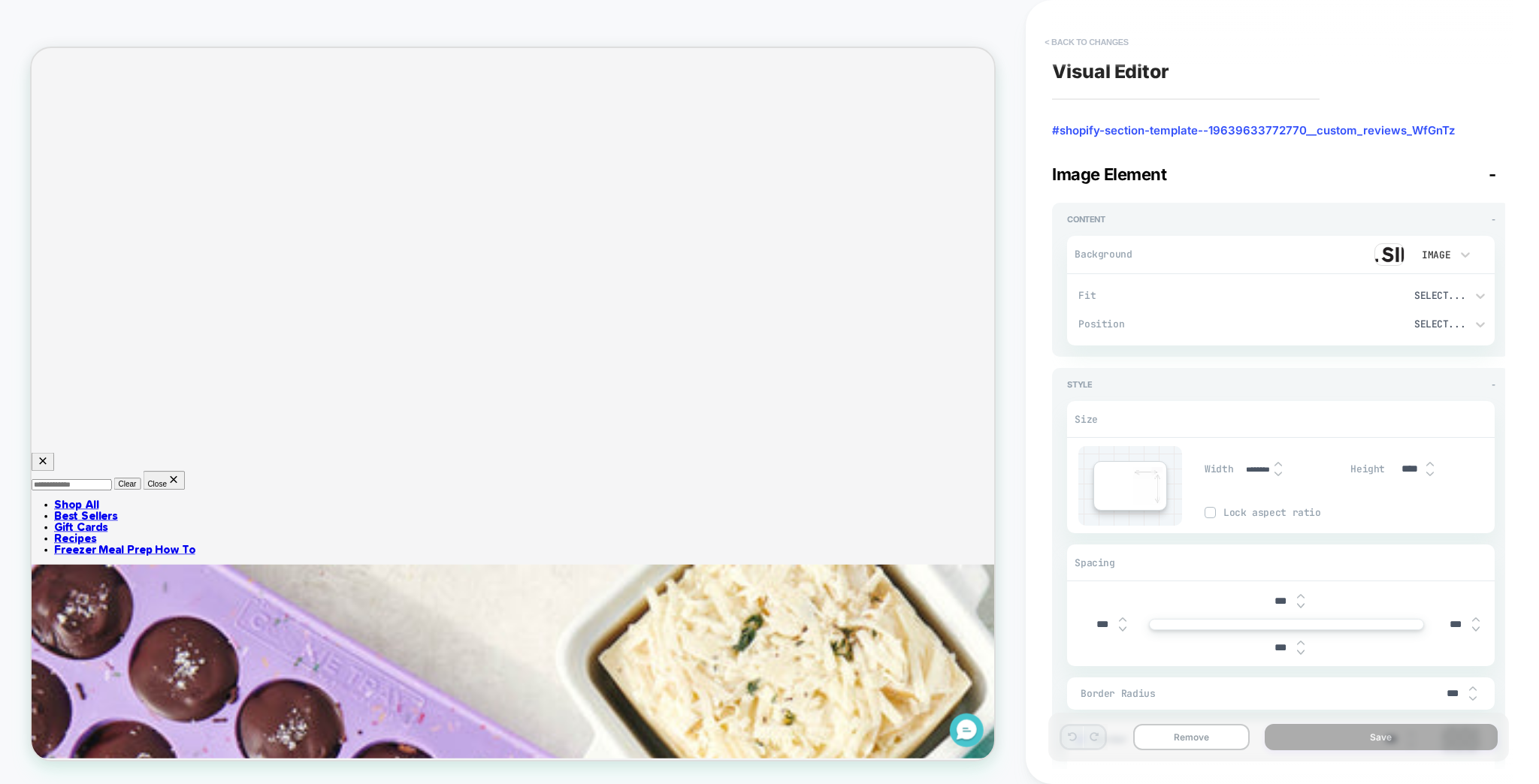
click at [1086, 36] on button "< Back to changes" at bounding box center [1086, 42] width 99 height 24
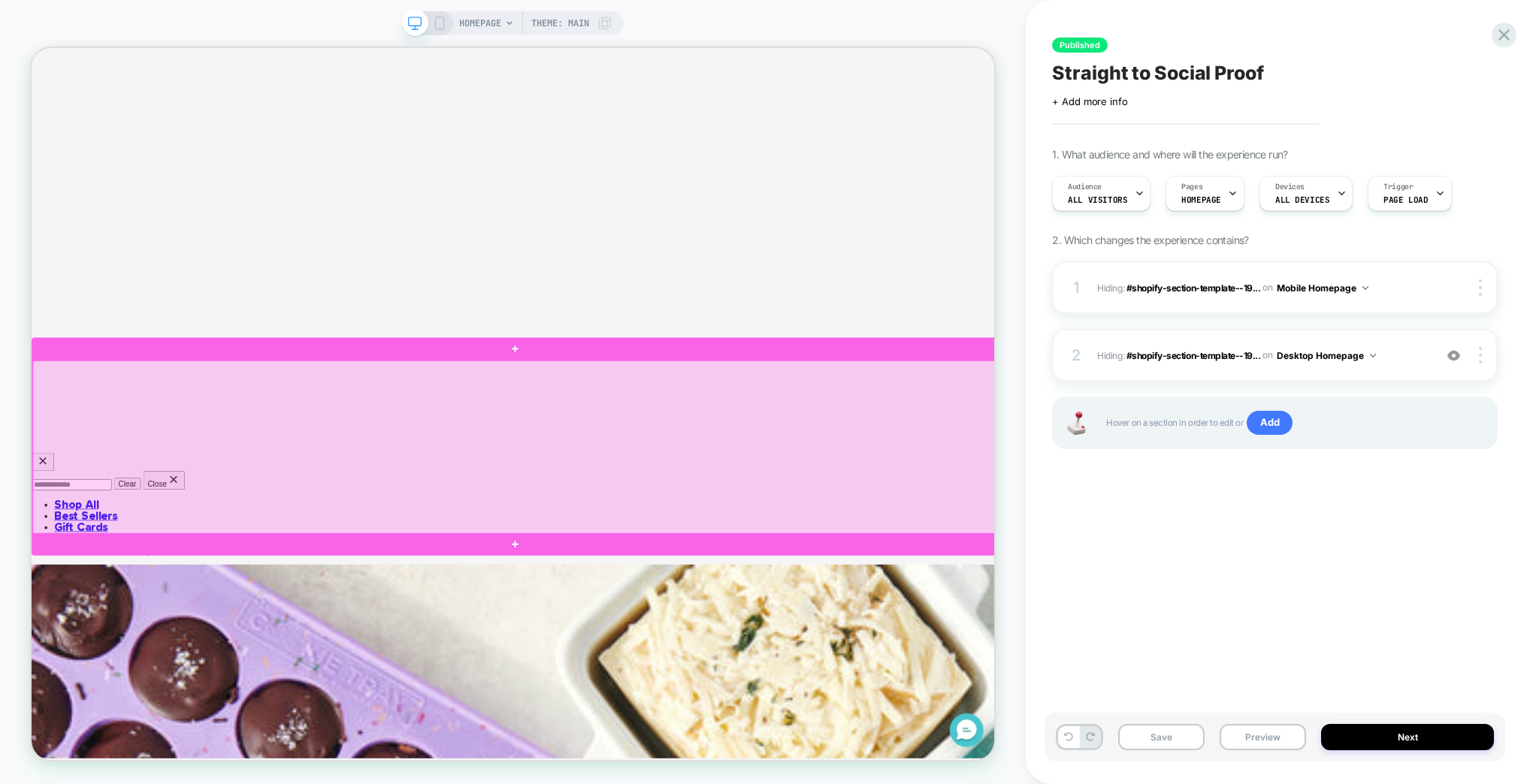
click at [1203, 667] on div at bounding box center [678, 581] width 1290 height 232
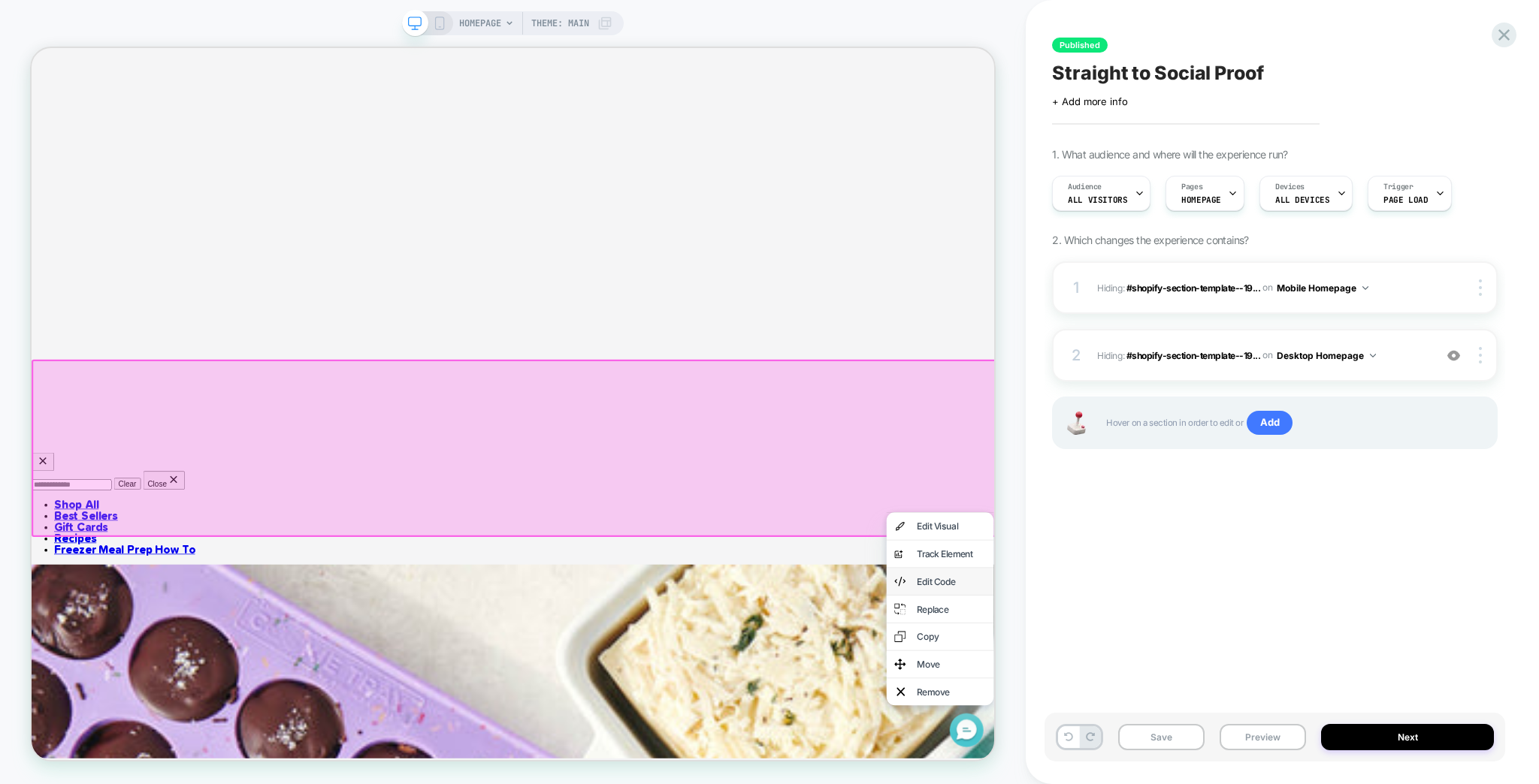
click at [1267, 764] on div "Edit Code" at bounding box center [1257, 759] width 91 height 15
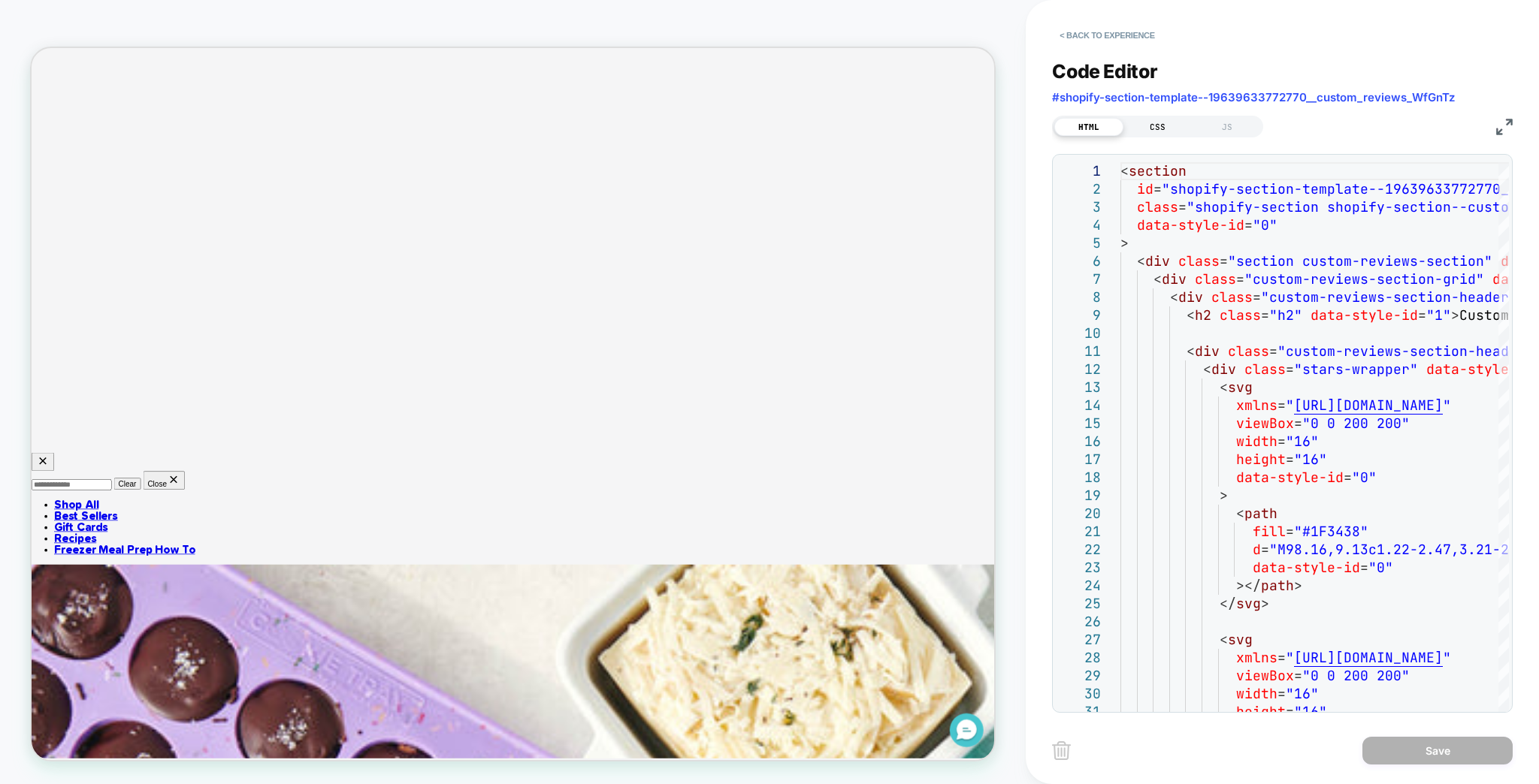
click at [1147, 118] on div "CSS" at bounding box center [1158, 127] width 69 height 18
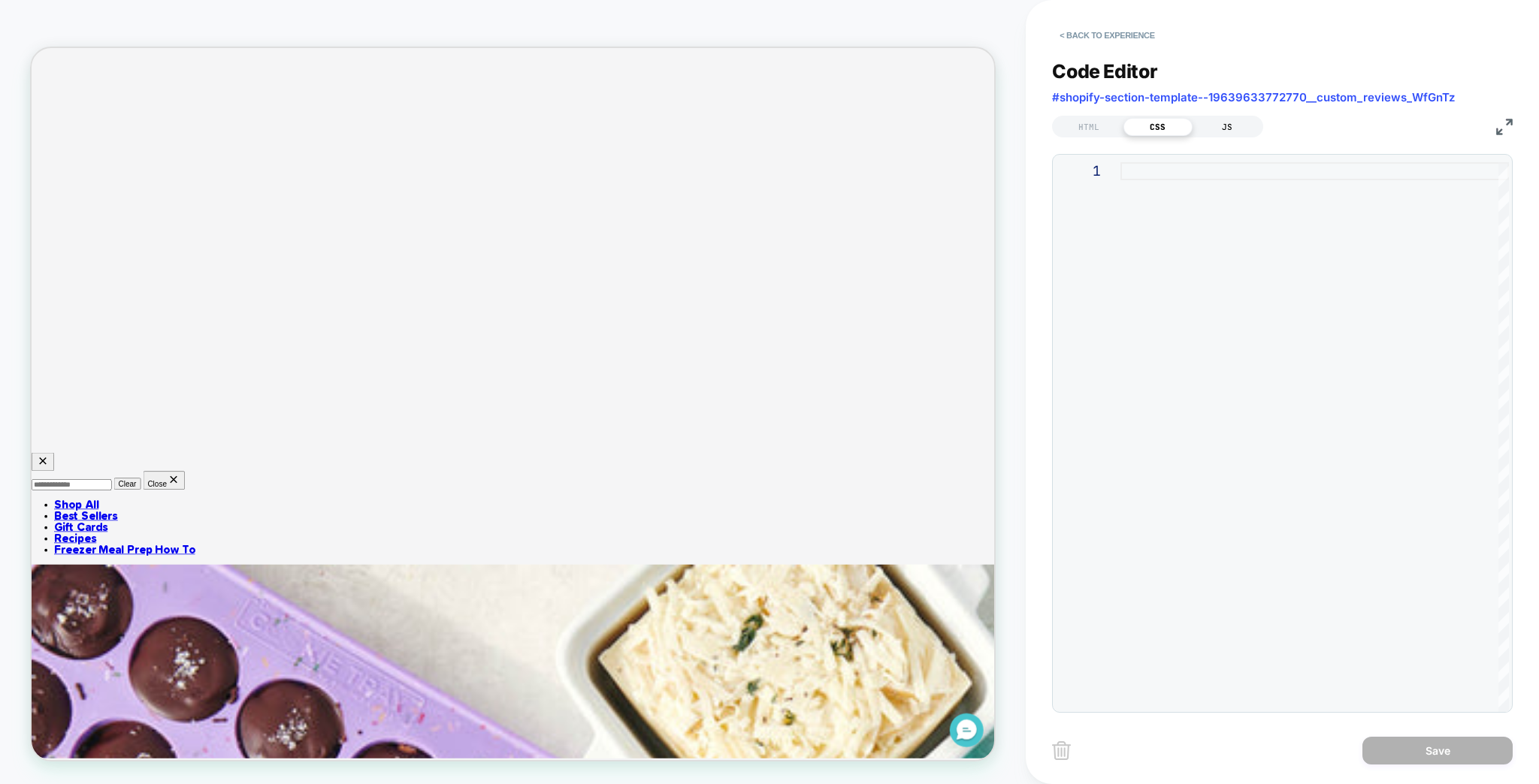
click at [1193, 122] on div "JS" at bounding box center [1227, 127] width 69 height 18
click at [1084, 121] on div "HTML" at bounding box center [1089, 127] width 69 height 18
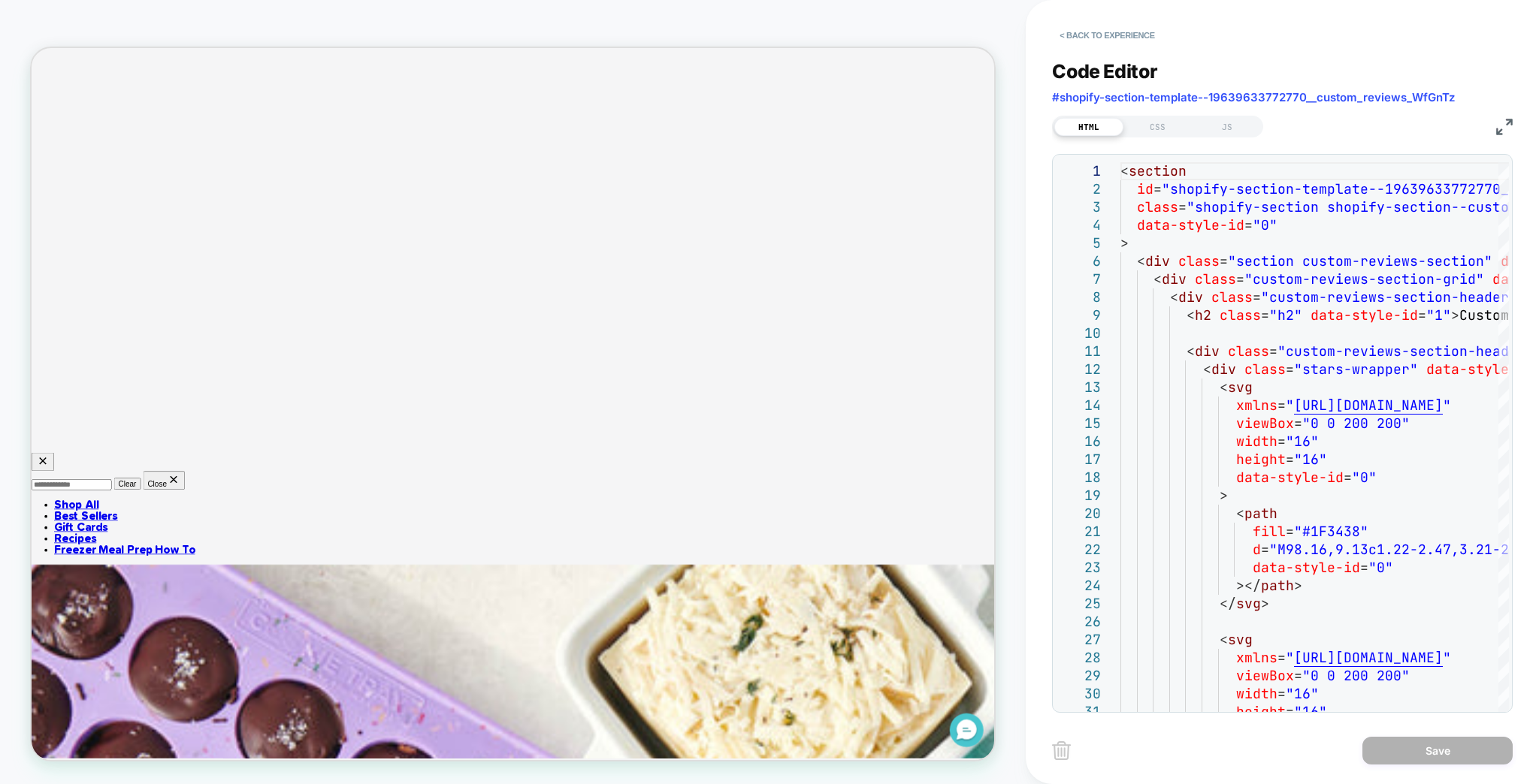
click at [1497, 118] on img at bounding box center [1504, 127] width 17 height 17
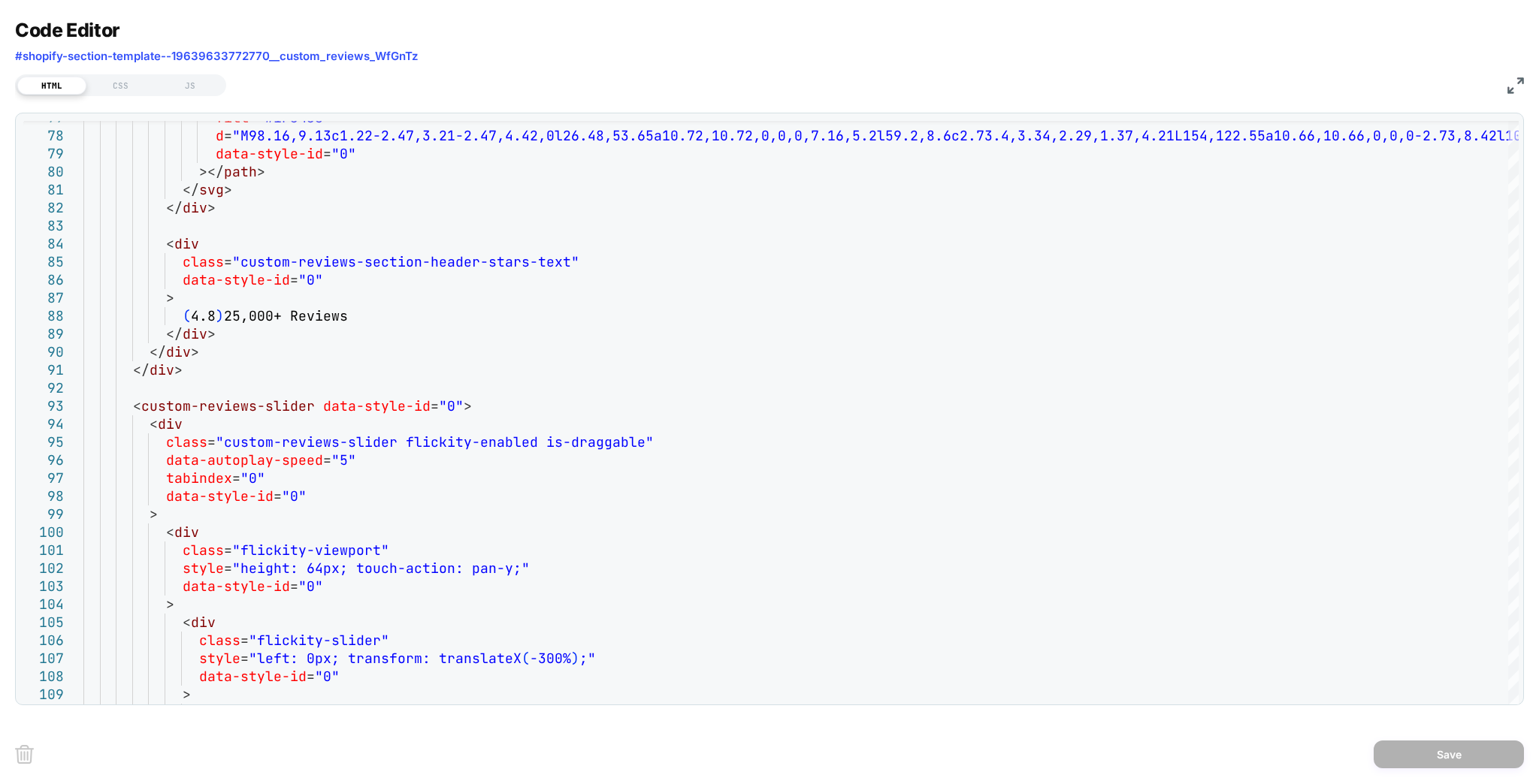
click at [1511, 79] on img at bounding box center [1516, 86] width 17 height 17
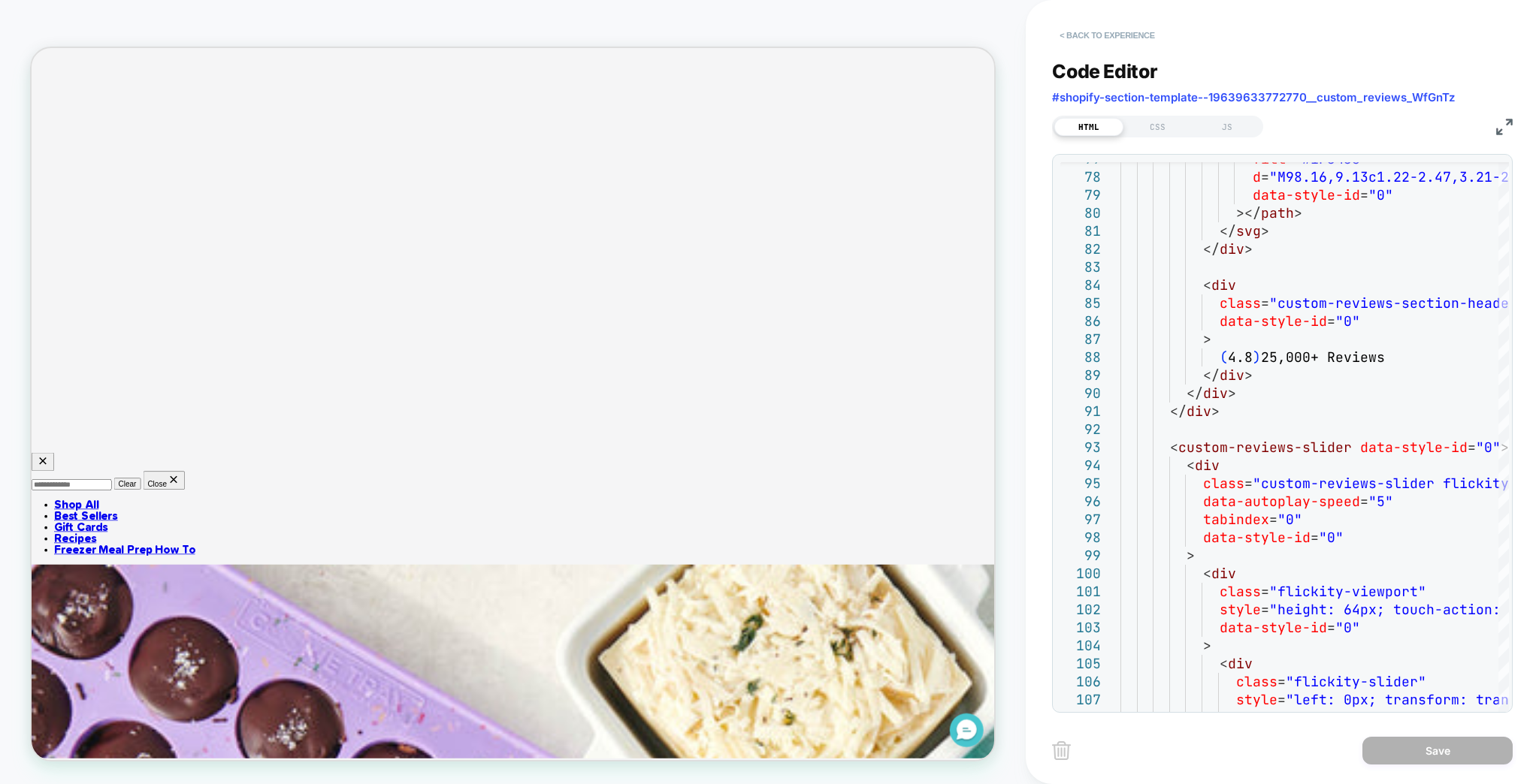
click at [1113, 32] on button "< Back to experience" at bounding box center [1107, 35] width 109 height 24
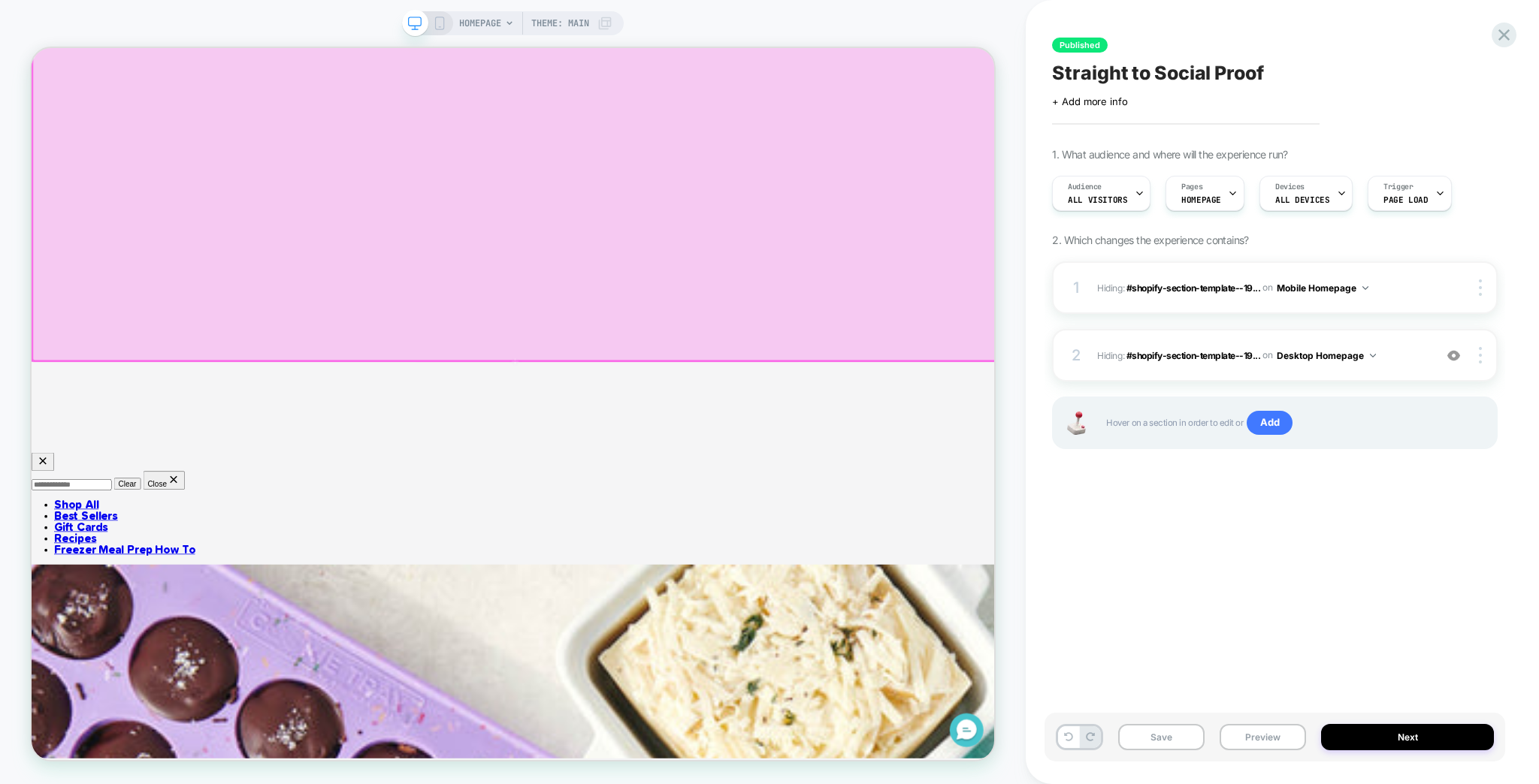
click at [1028, 447] on div at bounding box center [678, 217] width 1290 height 496
click at [1086, 510] on div "Edit Visual" at bounding box center [1113, 503] width 91 height 15
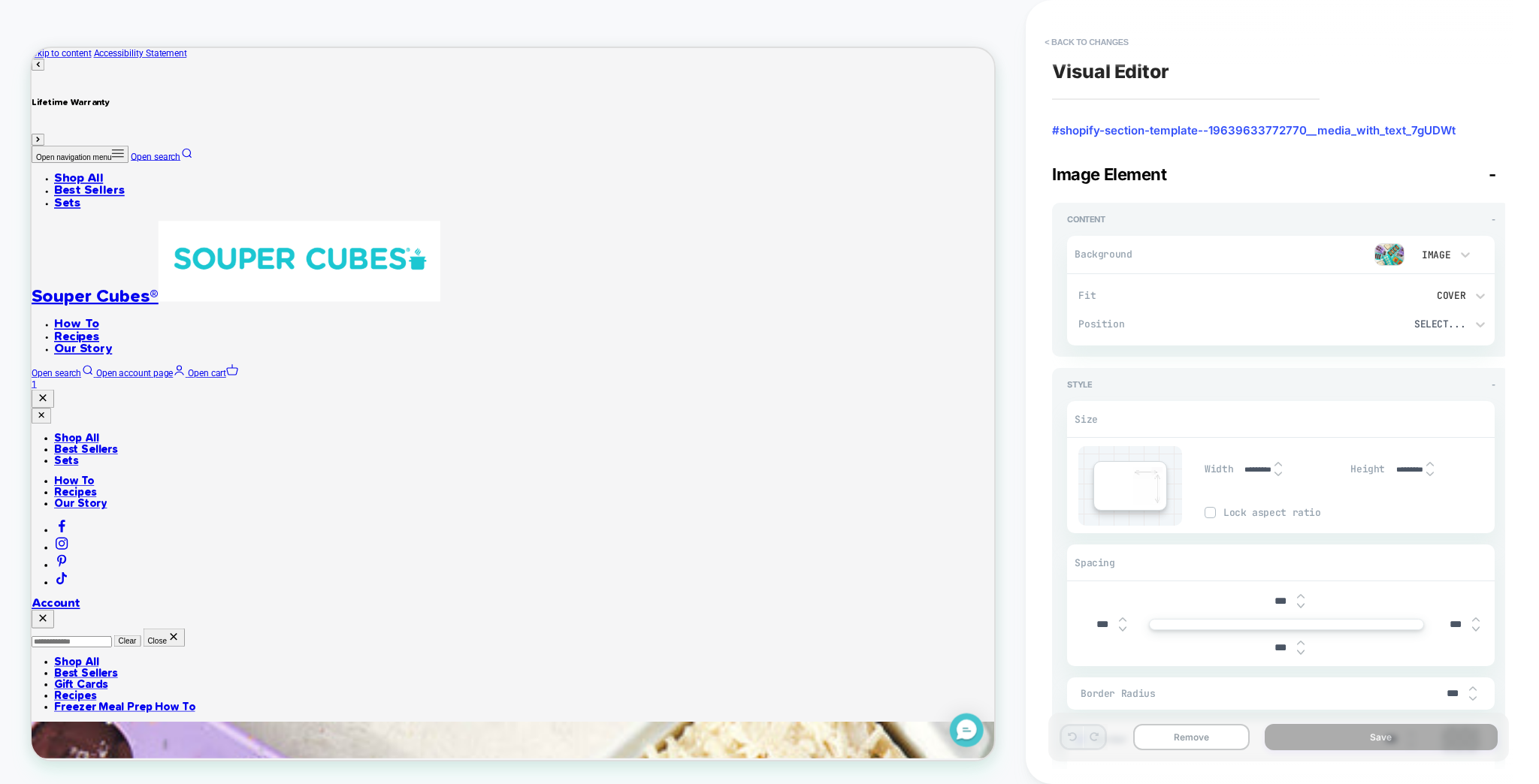
click at [1488, 164] on span "-" at bounding box center [1492, 174] width 8 height 20
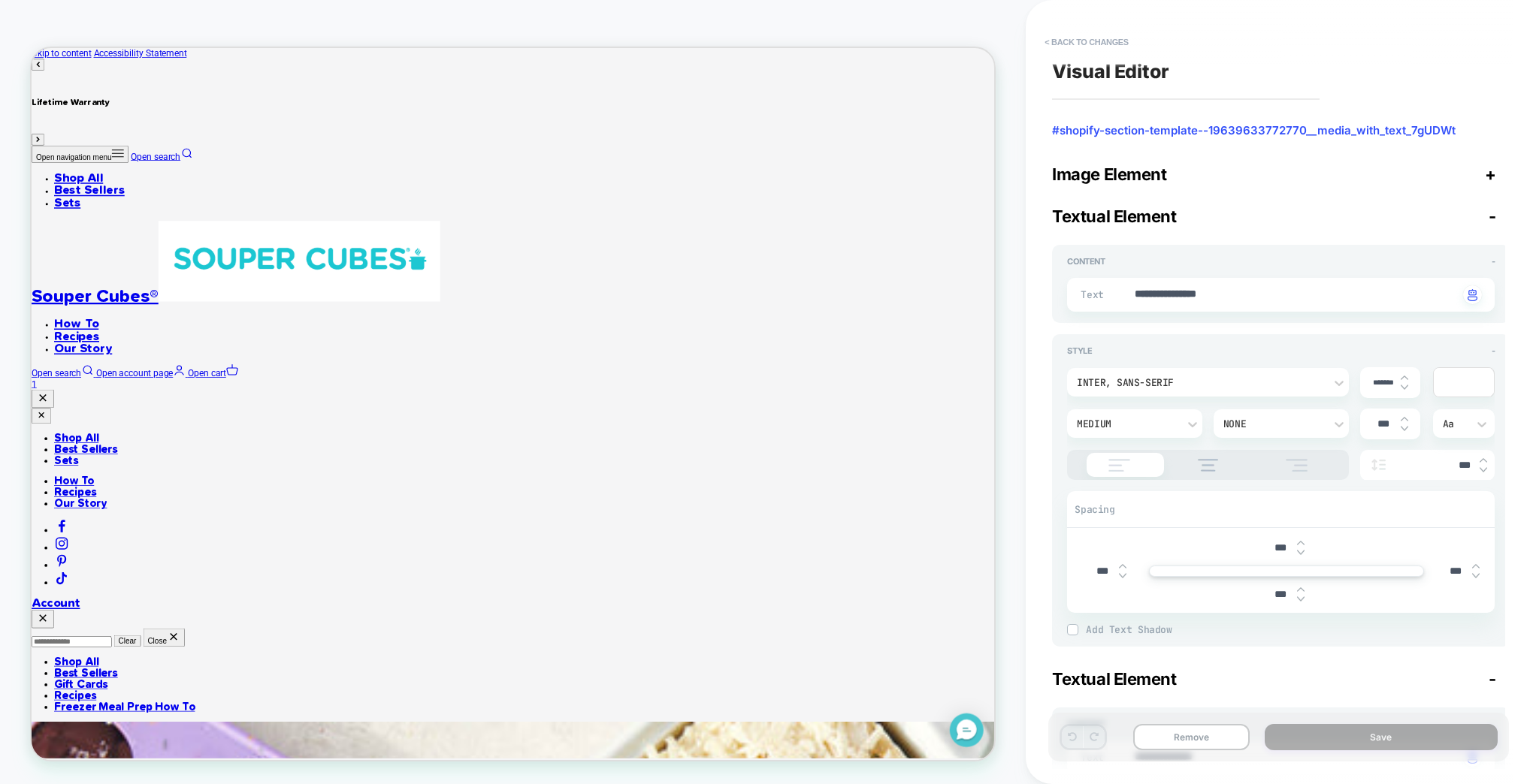
click at [1488, 207] on span "-" at bounding box center [1492, 217] width 8 height 20
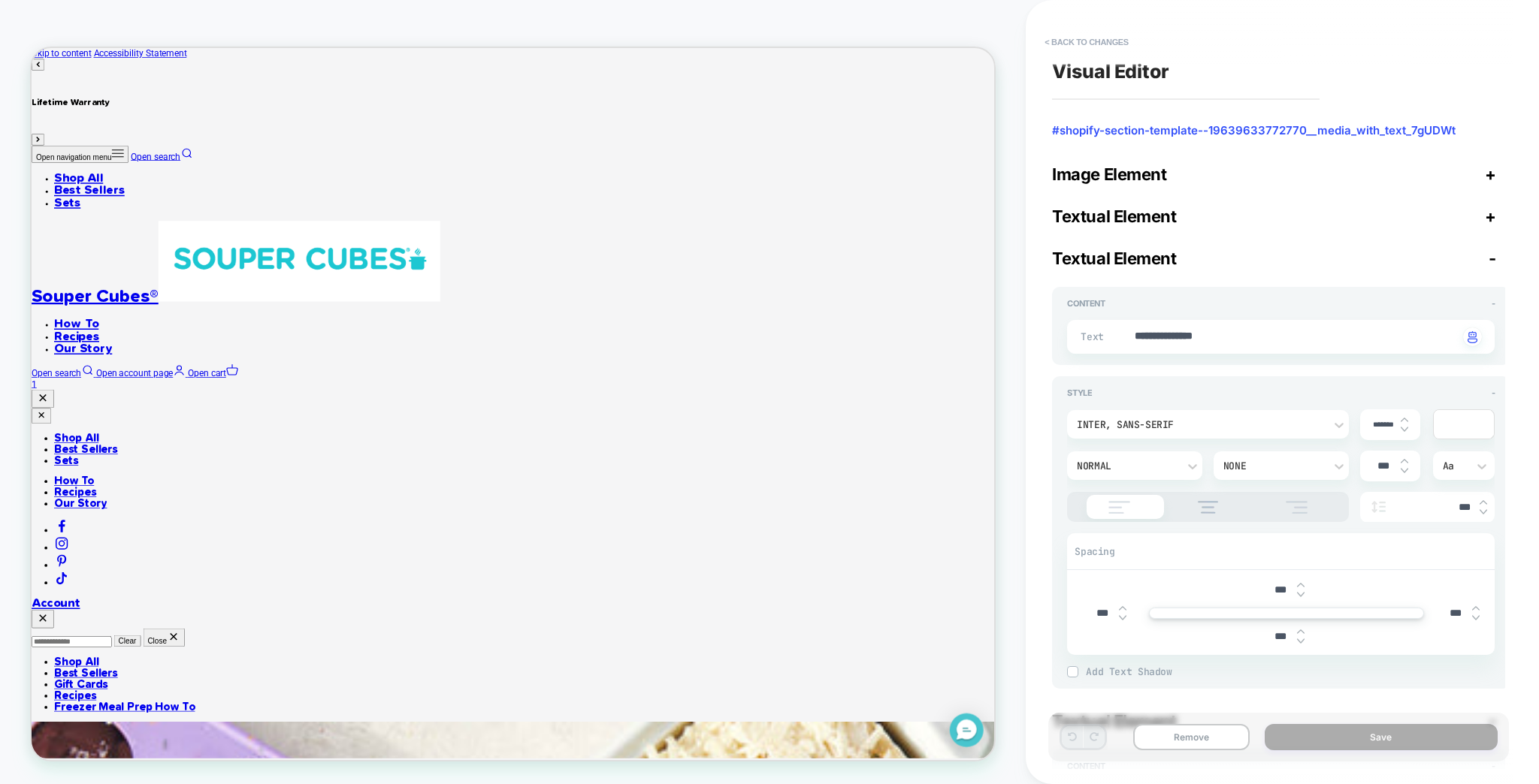
click at [1488, 248] on span "-" at bounding box center [1492, 258] width 8 height 20
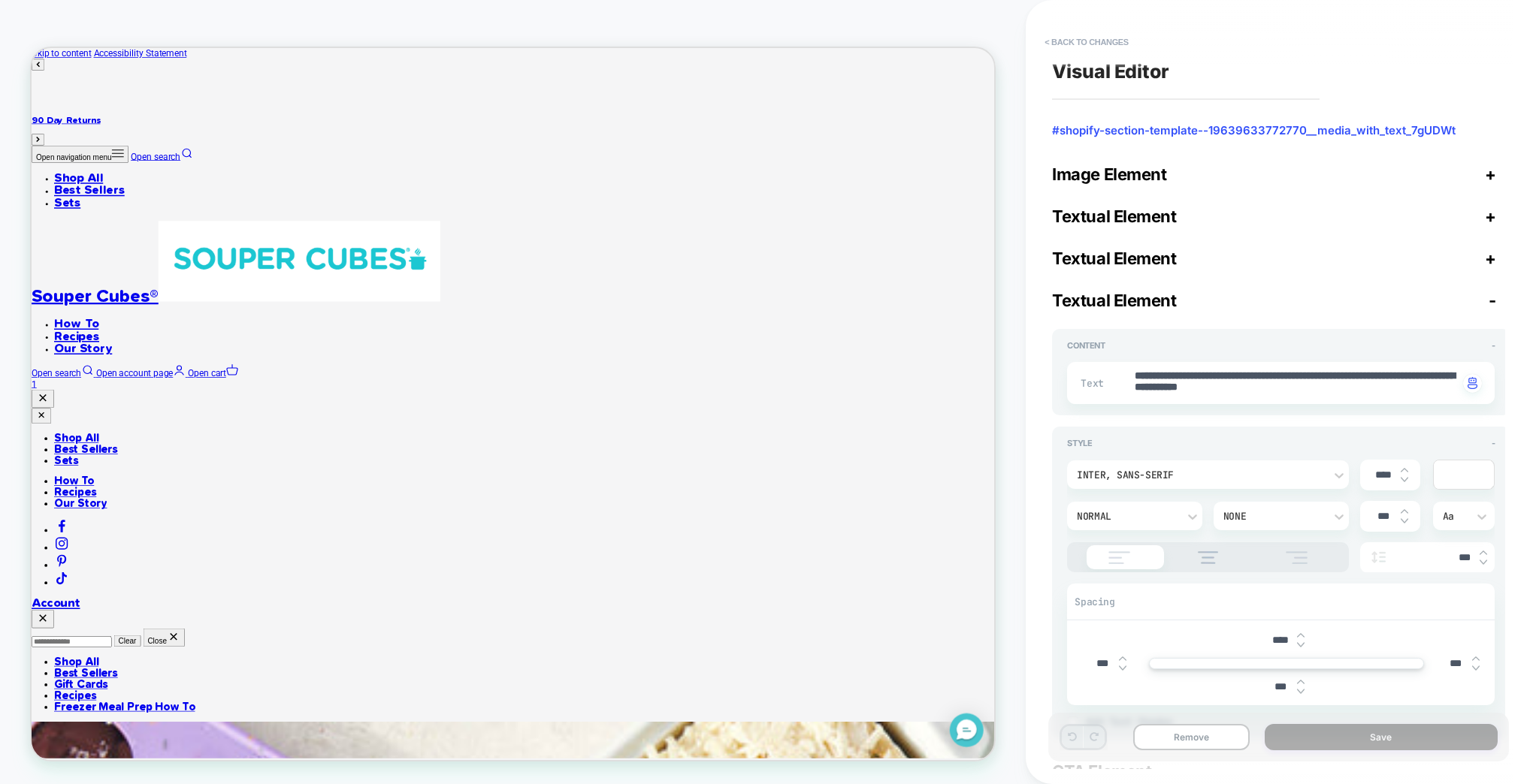
click at [1488, 291] on span "-" at bounding box center [1492, 300] width 8 height 20
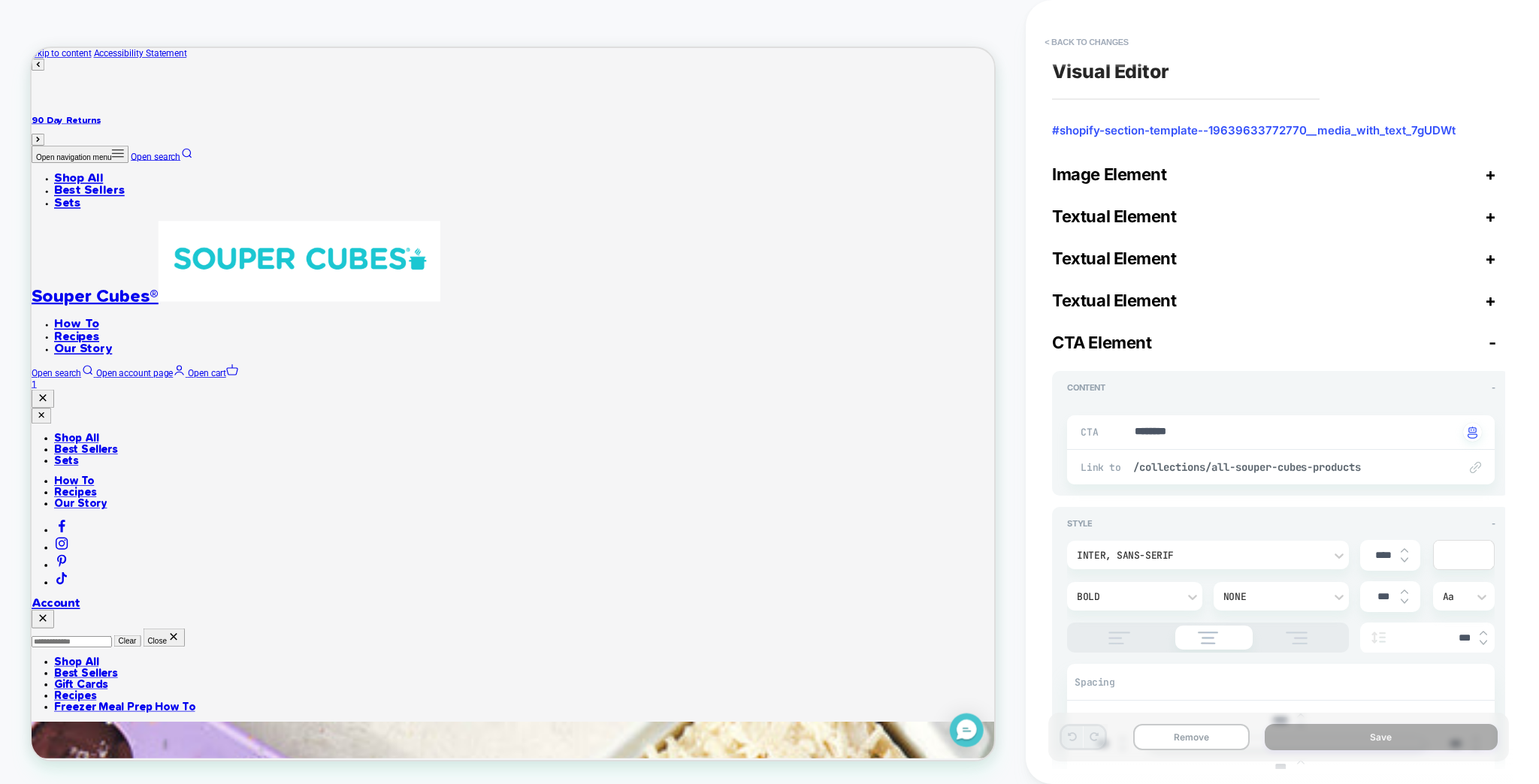
click at [1488, 333] on span "-" at bounding box center [1492, 343] width 8 height 20
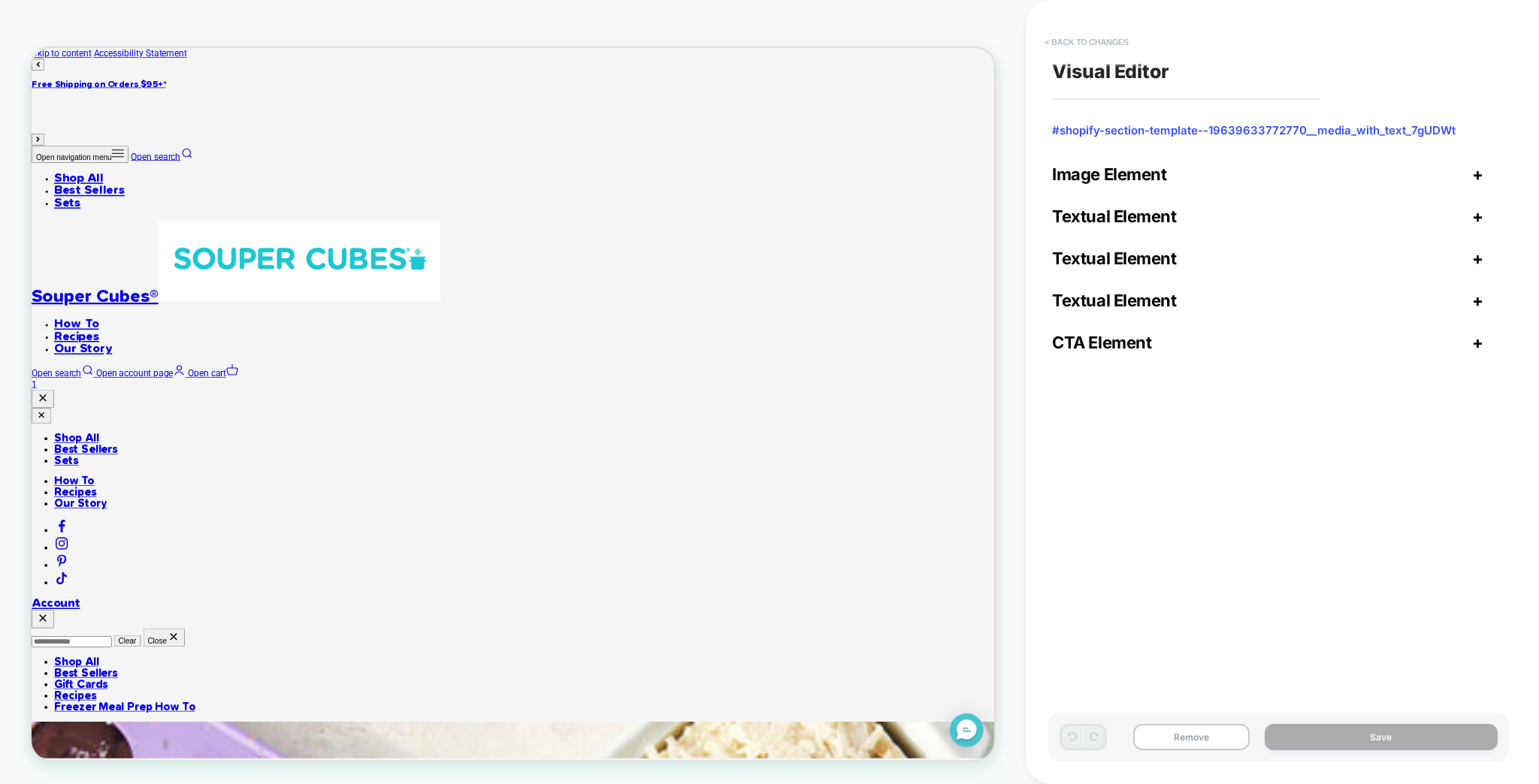
click at [1107, 43] on button "< Back to changes" at bounding box center [1086, 42] width 99 height 24
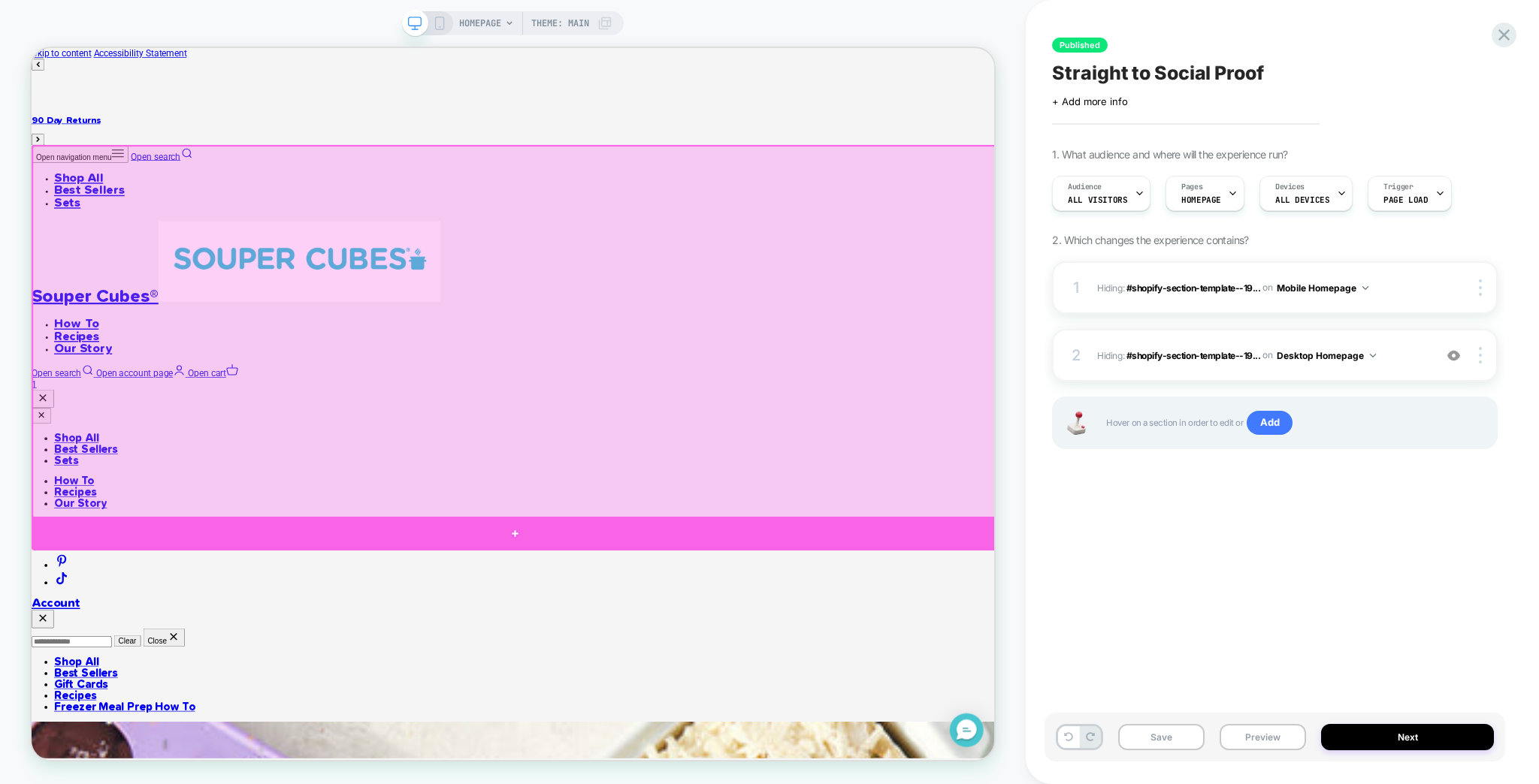
click at [913, 684] on div at bounding box center [676, 696] width 1290 height 45
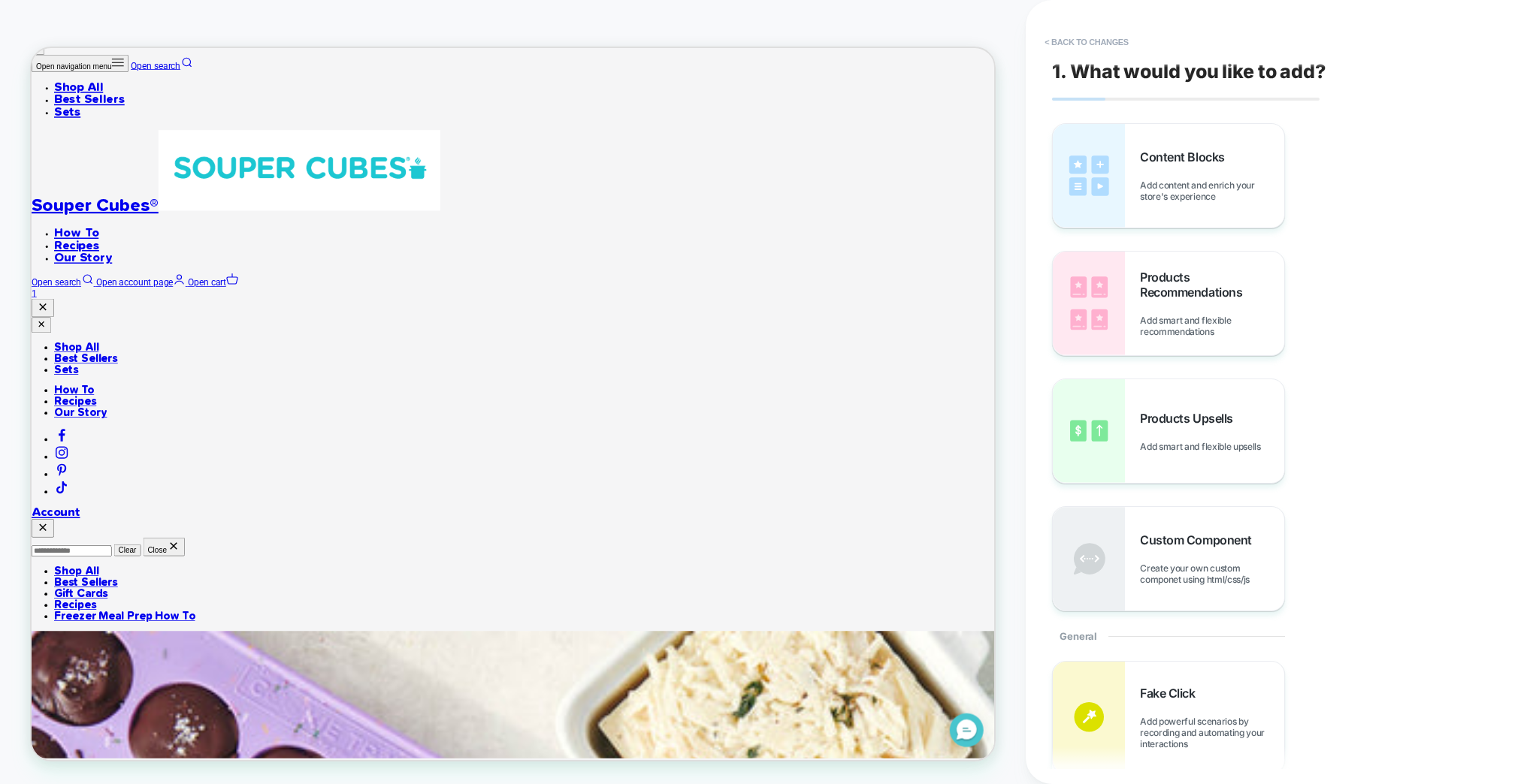
scroll to position [124, 0]
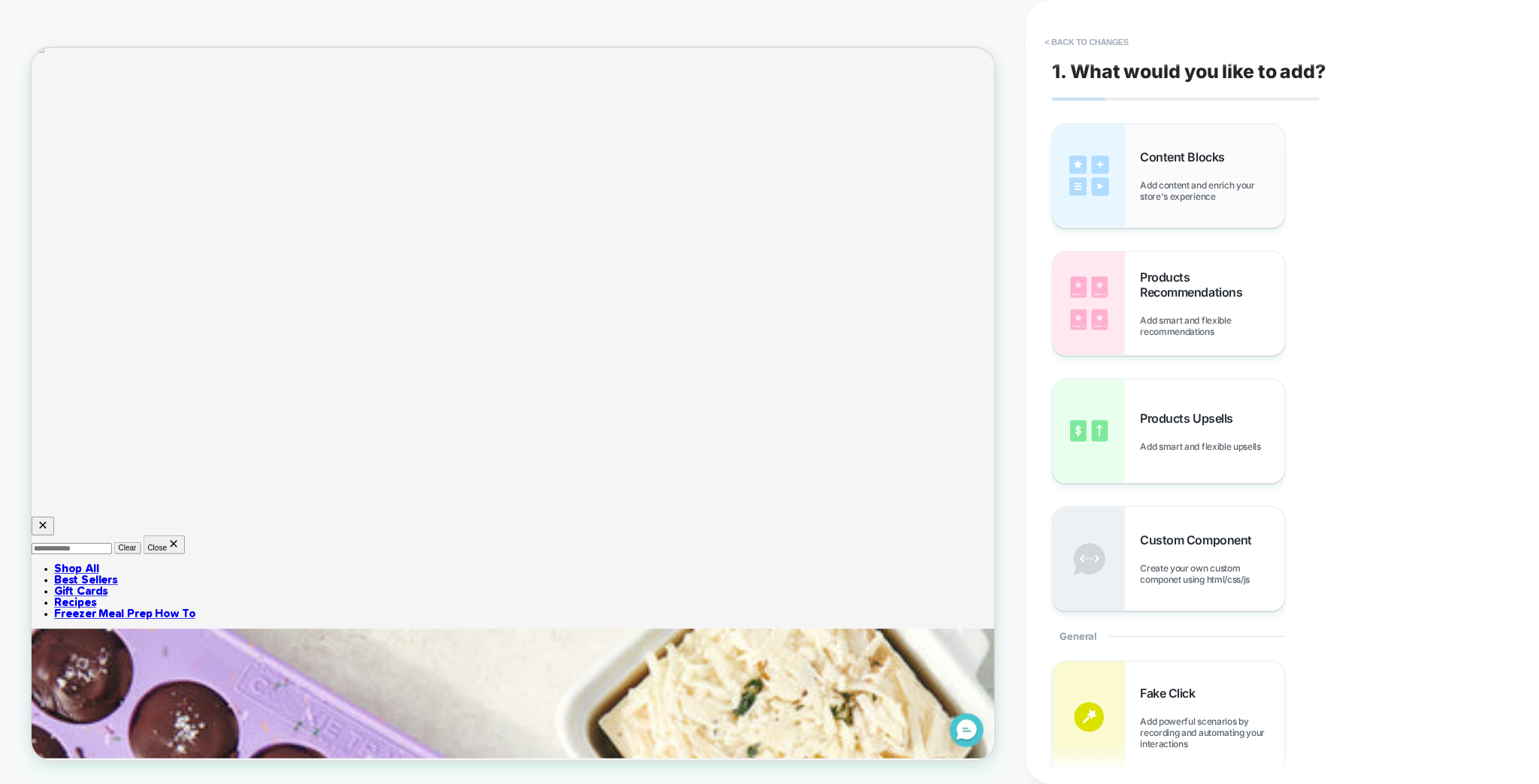
click at [1171, 163] on div "Content Blocks Add content and enrich your store's experience" at bounding box center [1211, 176] width 144 height 53
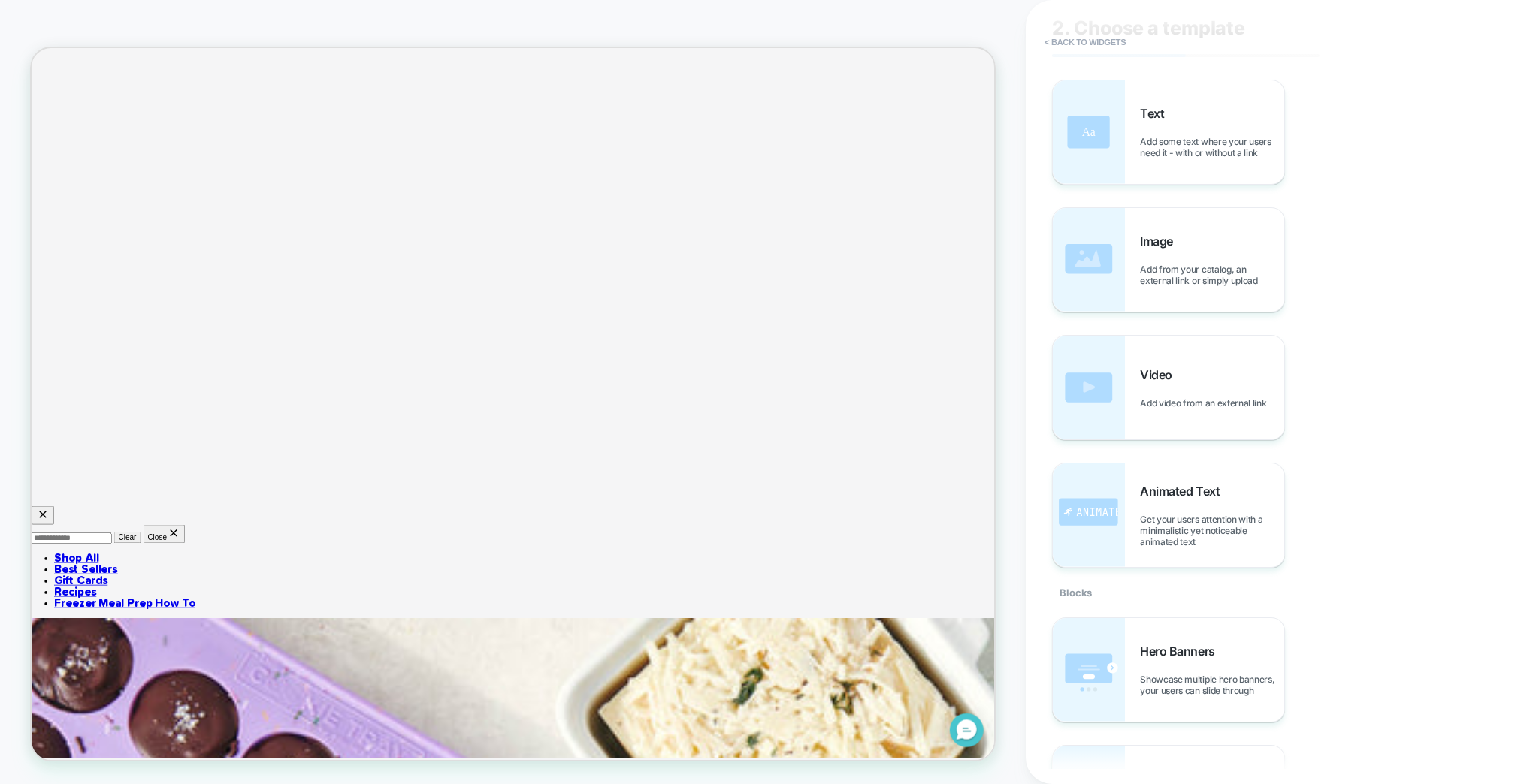
scroll to position [0, 0]
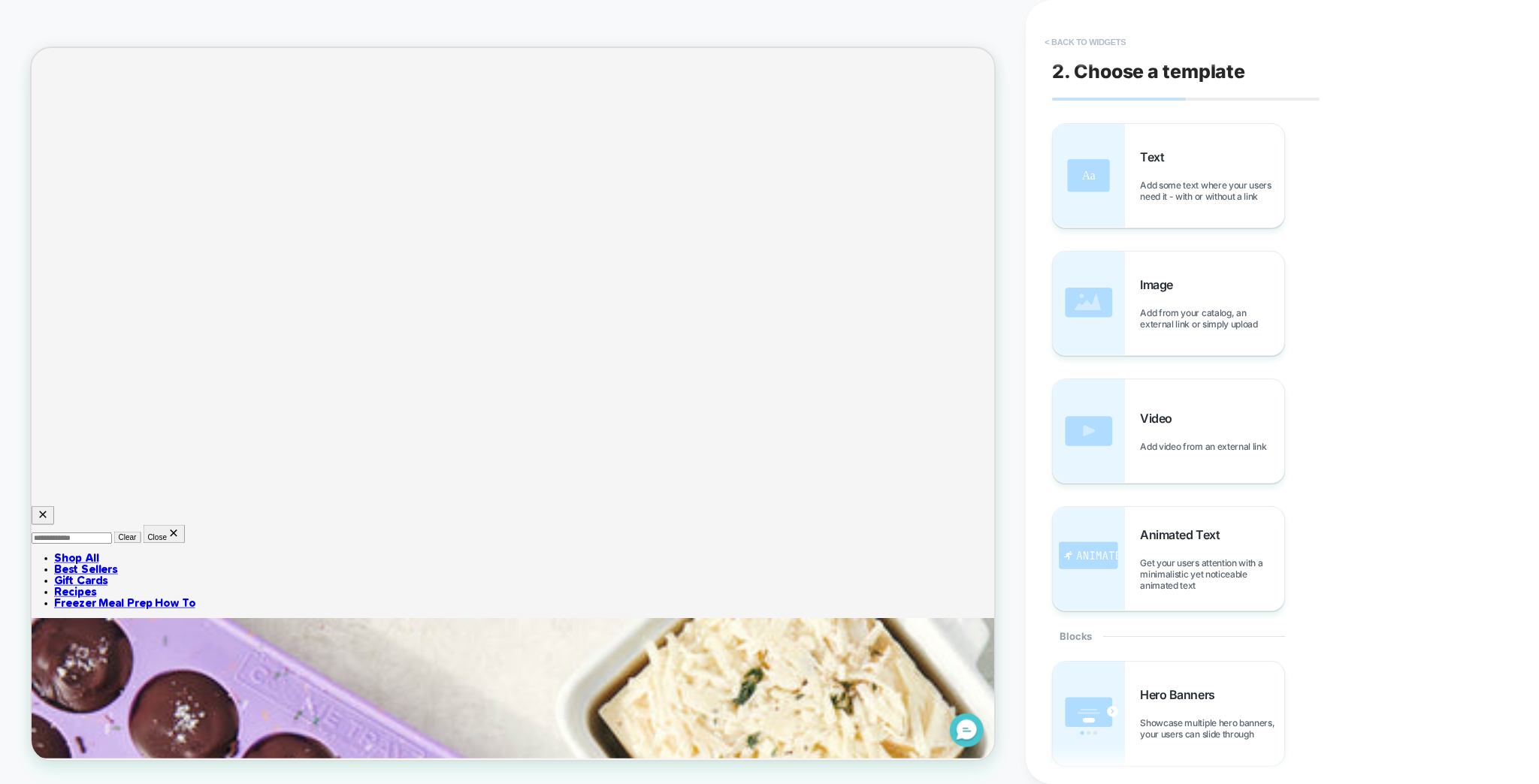
click at [1097, 37] on button "< Back to widgets" at bounding box center [1085, 42] width 96 height 24
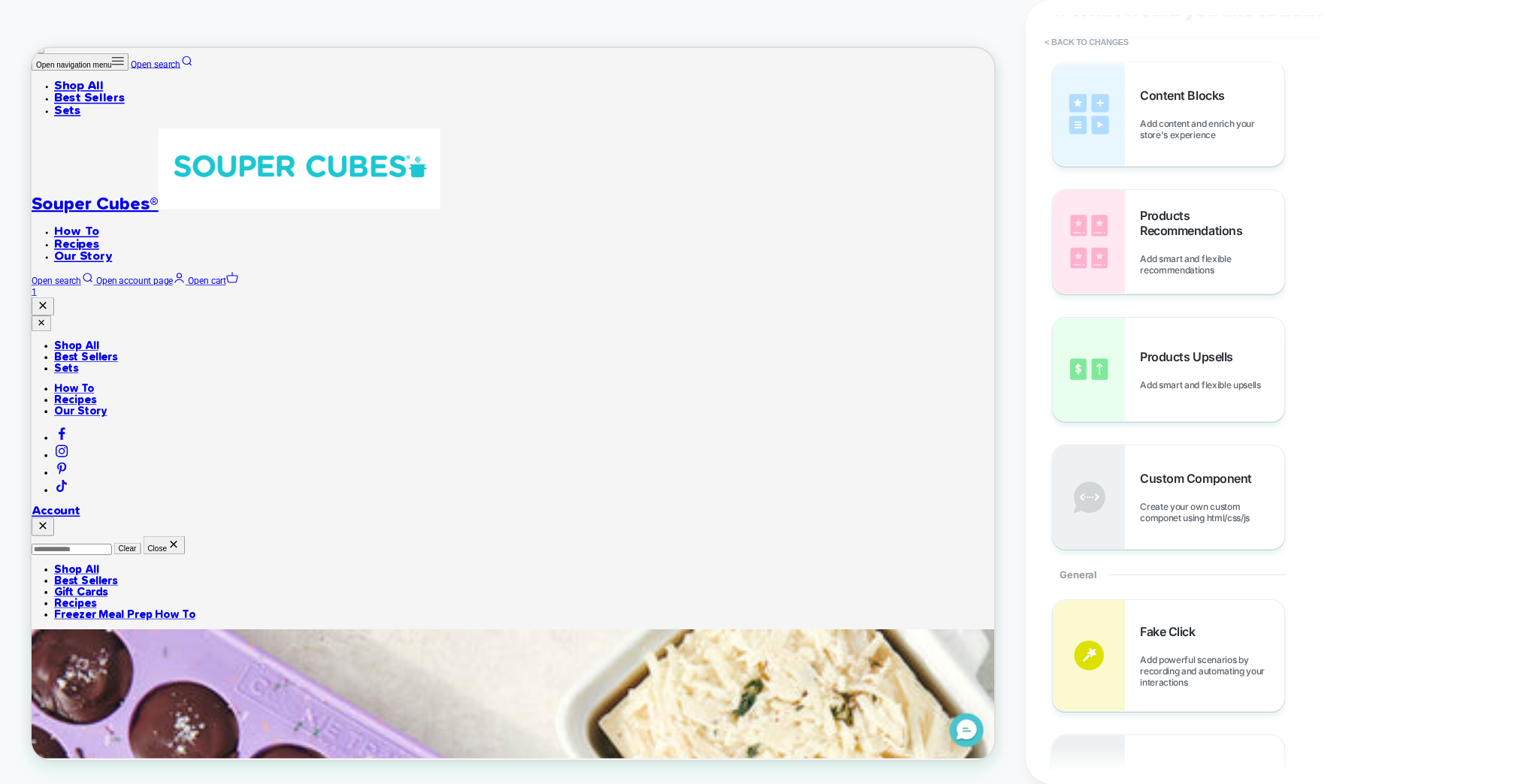
scroll to position [60, 0]
click at [1201, 472] on div "Custom Component Create your own custom componet using html/css/js" at bounding box center [1211, 499] width 144 height 53
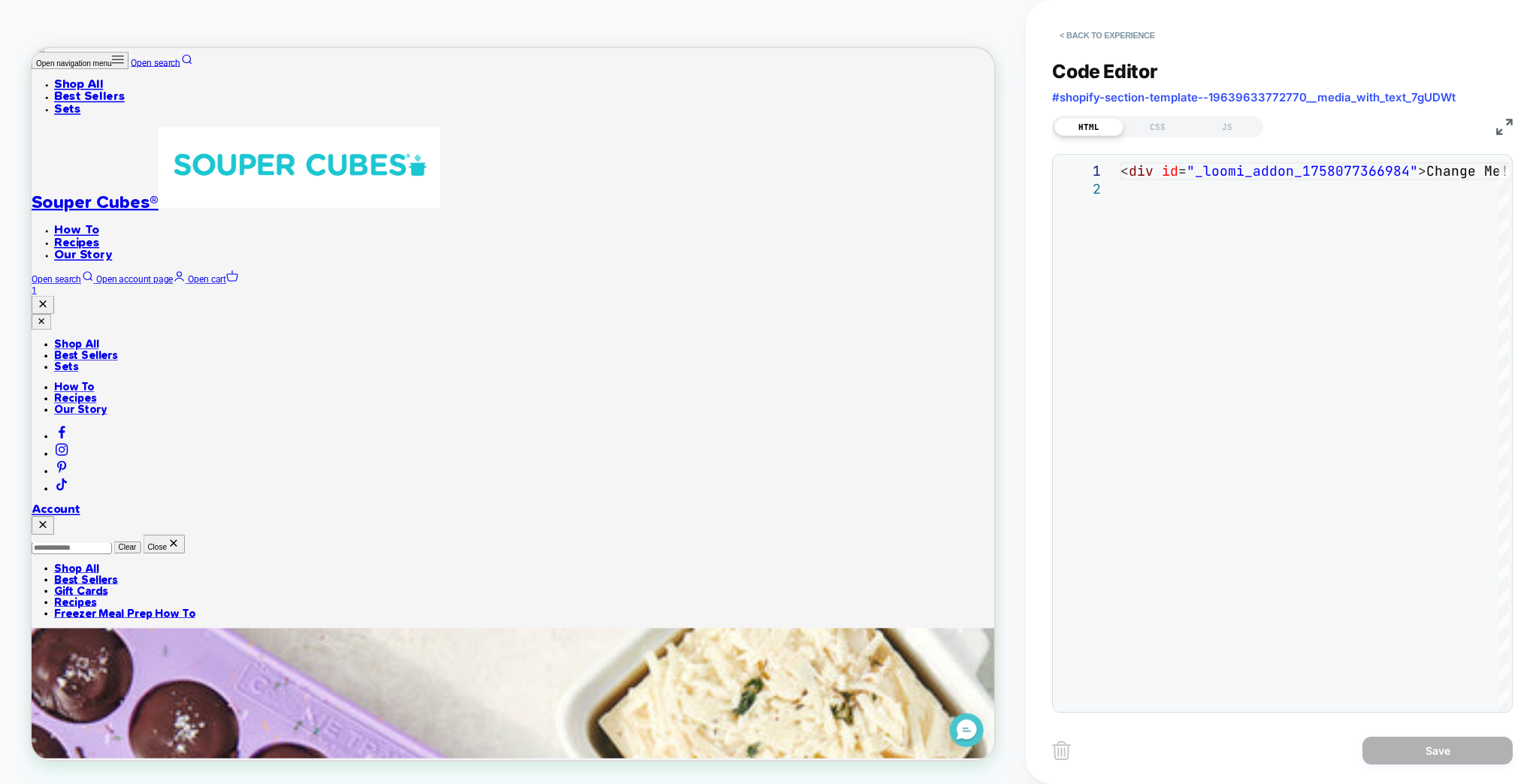
click at [1503, 118] on img at bounding box center [1504, 127] width 17 height 17
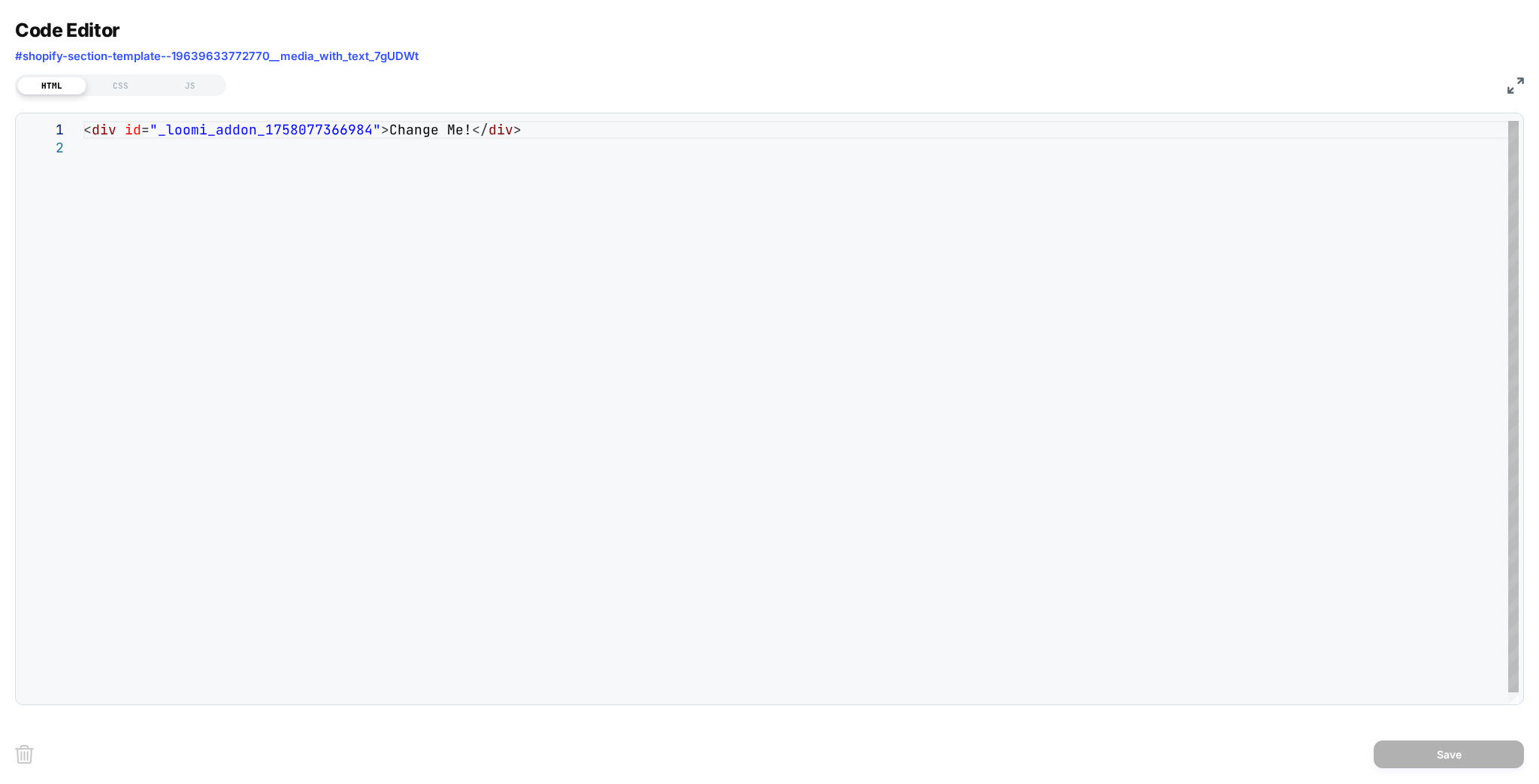
scroll to position [0, 0]
click at [516, 123] on div "< div id = "_loomi_addon_1758077366984" > Change Me! </ div >" at bounding box center [800, 424] width 1435 height 607
click at [112, 138] on div "< div id = "_loomi_addon_1758077366984" > Change Me! </ div >" at bounding box center [800, 424] width 1435 height 607
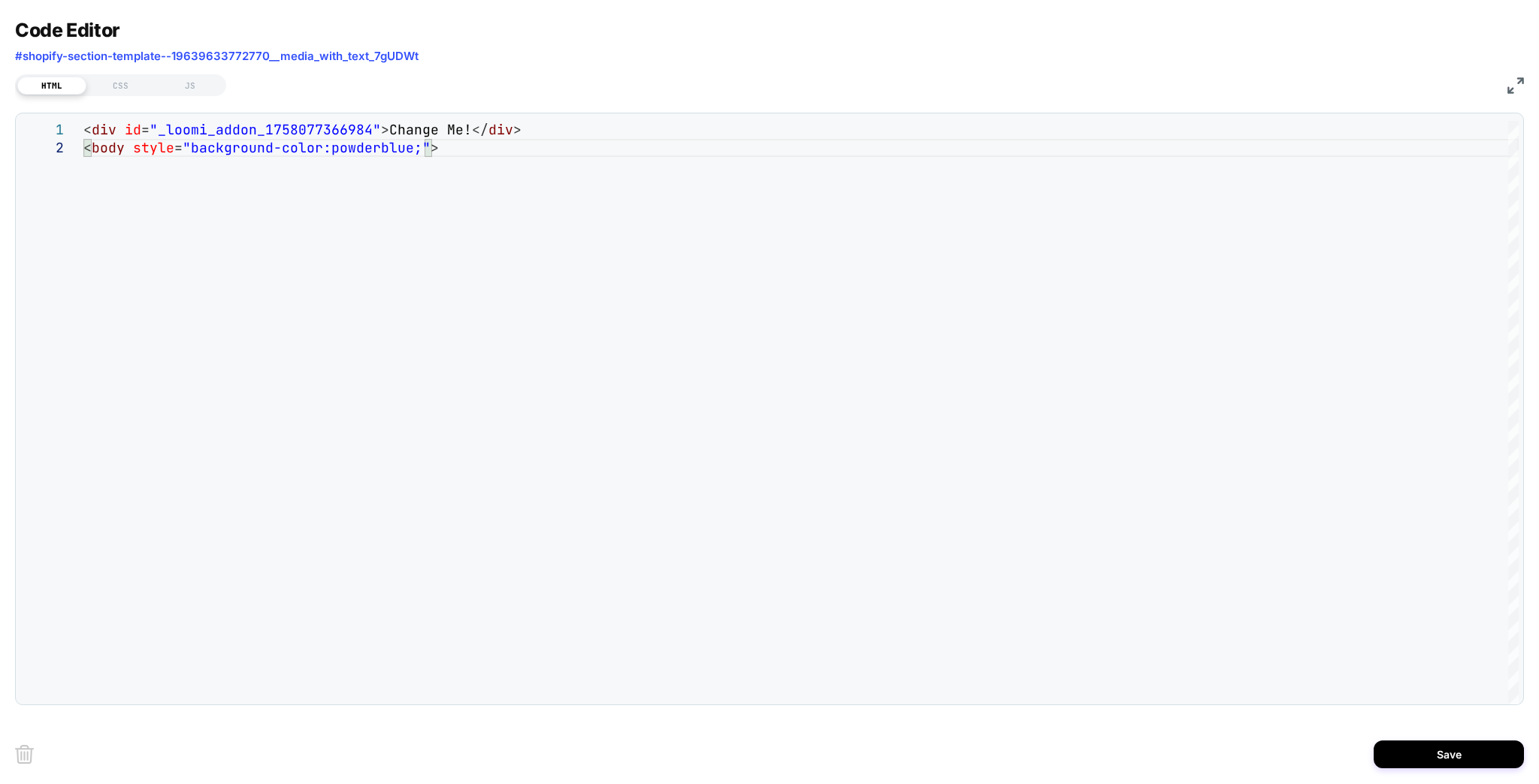
click at [1518, 84] on img at bounding box center [1516, 86] width 17 height 17
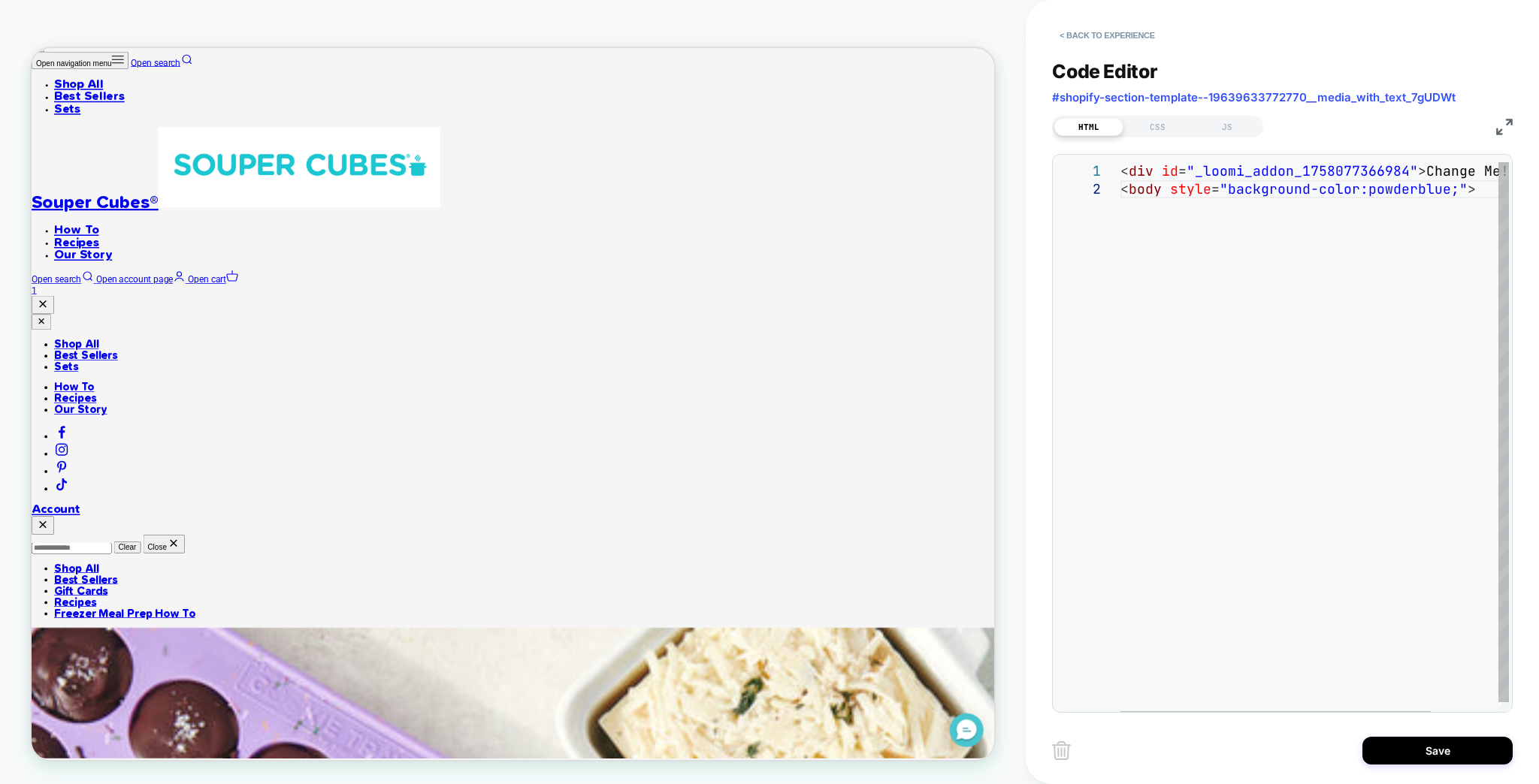
scroll to position [0, 348]
click at [1344, 185] on div "< div id = "_loomi_addon_1758077366984" > Change Me! </ div > < body style = "b…" at bounding box center [1356, 450] width 472 height 576
drag, startPoint x: 1365, startPoint y: 181, endPoint x: 1439, endPoint y: 186, distance: 74.2
click at [1439, 186] on div "< div id = "_loomi_addon_1758077366984" > Change Me! </ div > < body style = "b…" at bounding box center [1356, 450] width 472 height 576
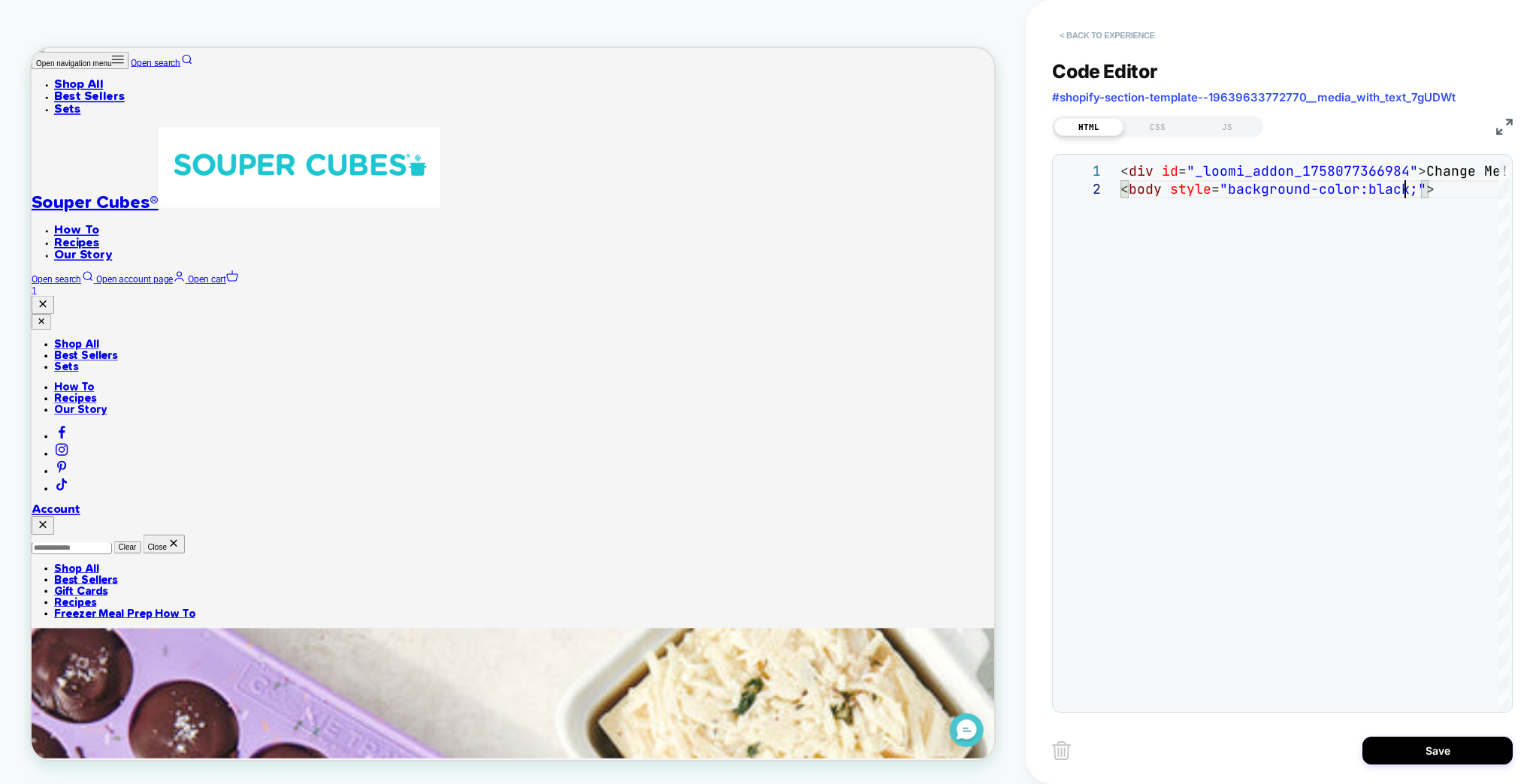
type textarea "**********"
click at [1074, 35] on button "< Back to experience" at bounding box center [1107, 35] width 109 height 24
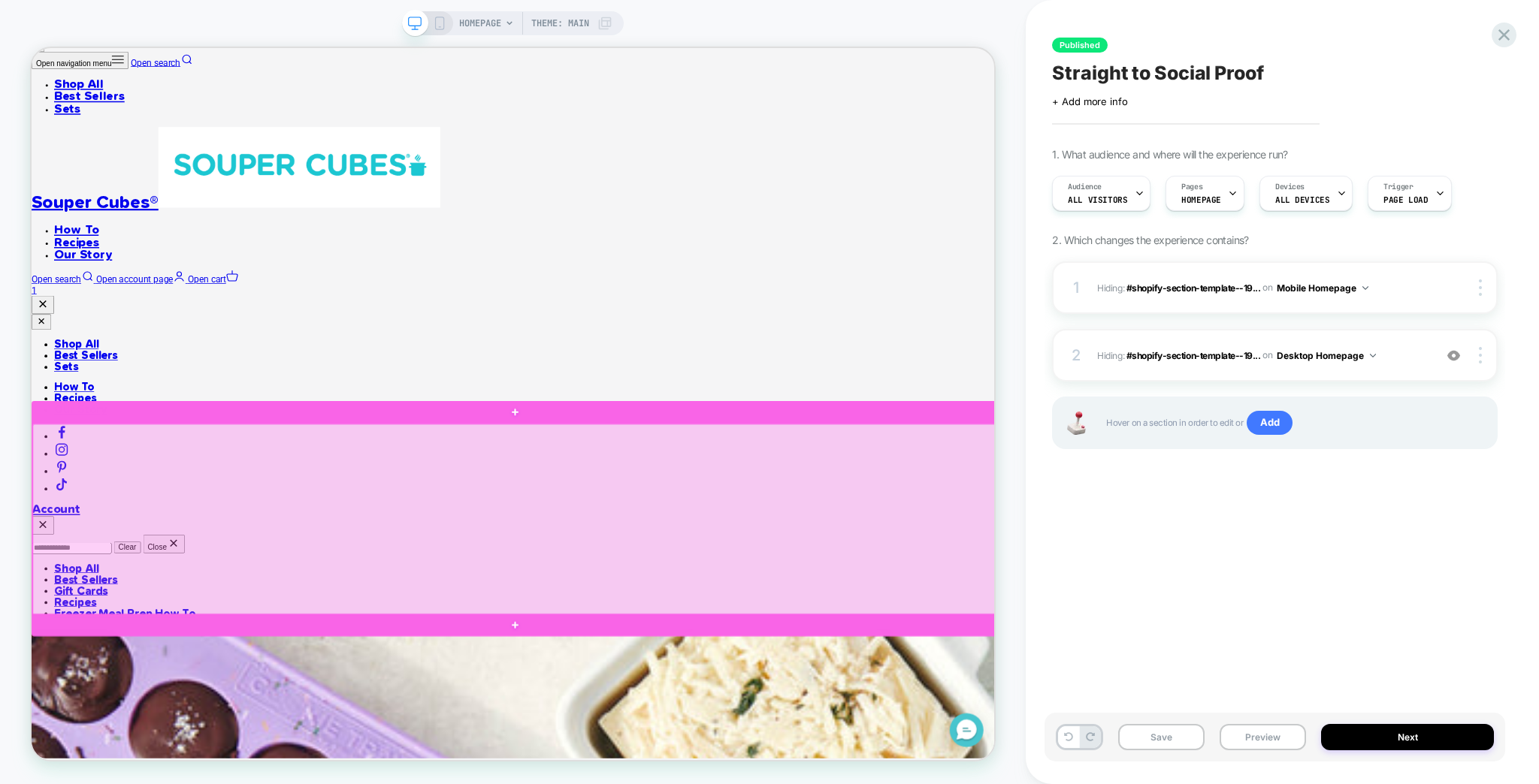
click at [163, 574] on div at bounding box center [678, 678] width 1290 height 255
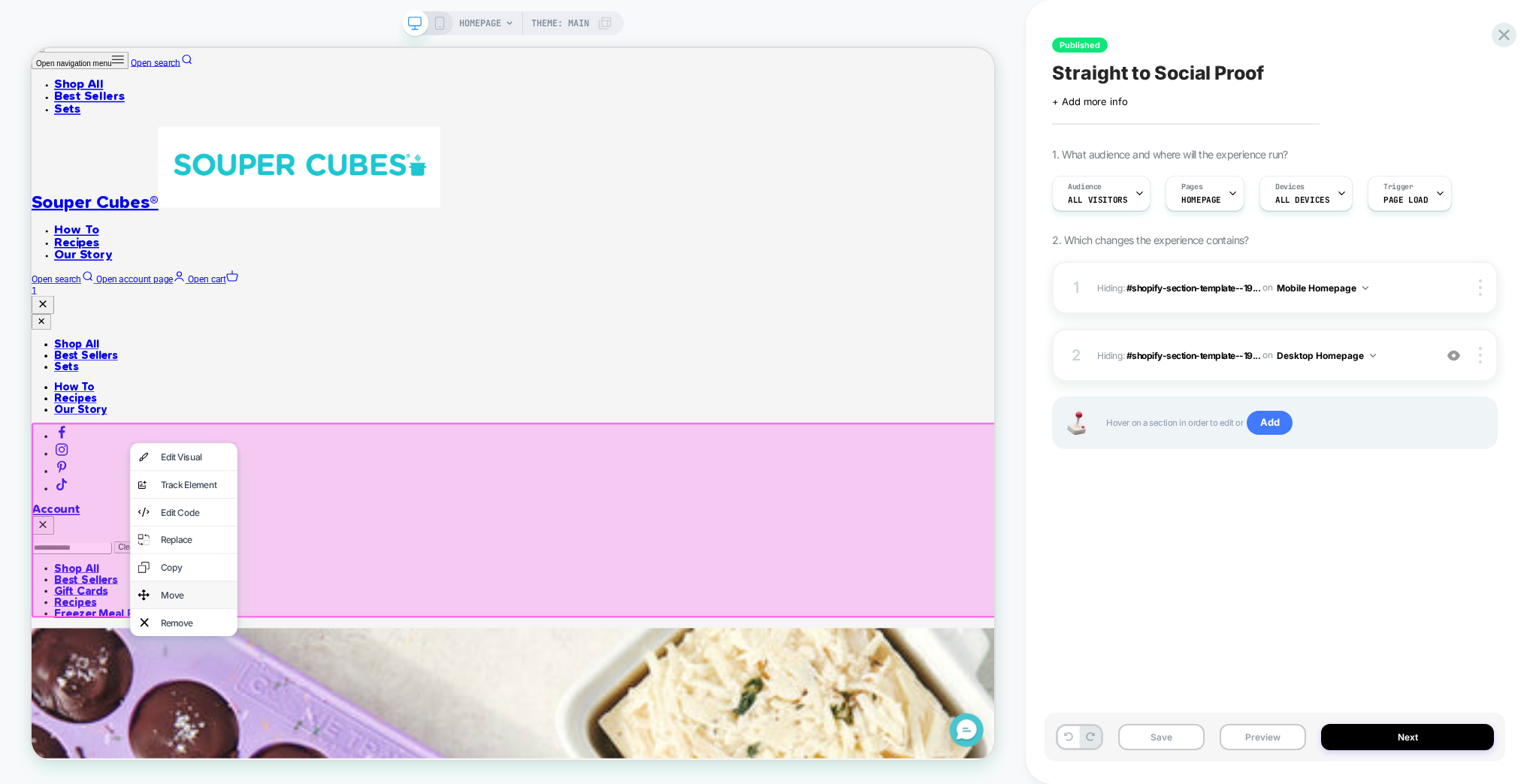
click at [238, 783] on div "Move" at bounding box center [234, 777] width 143 height 36
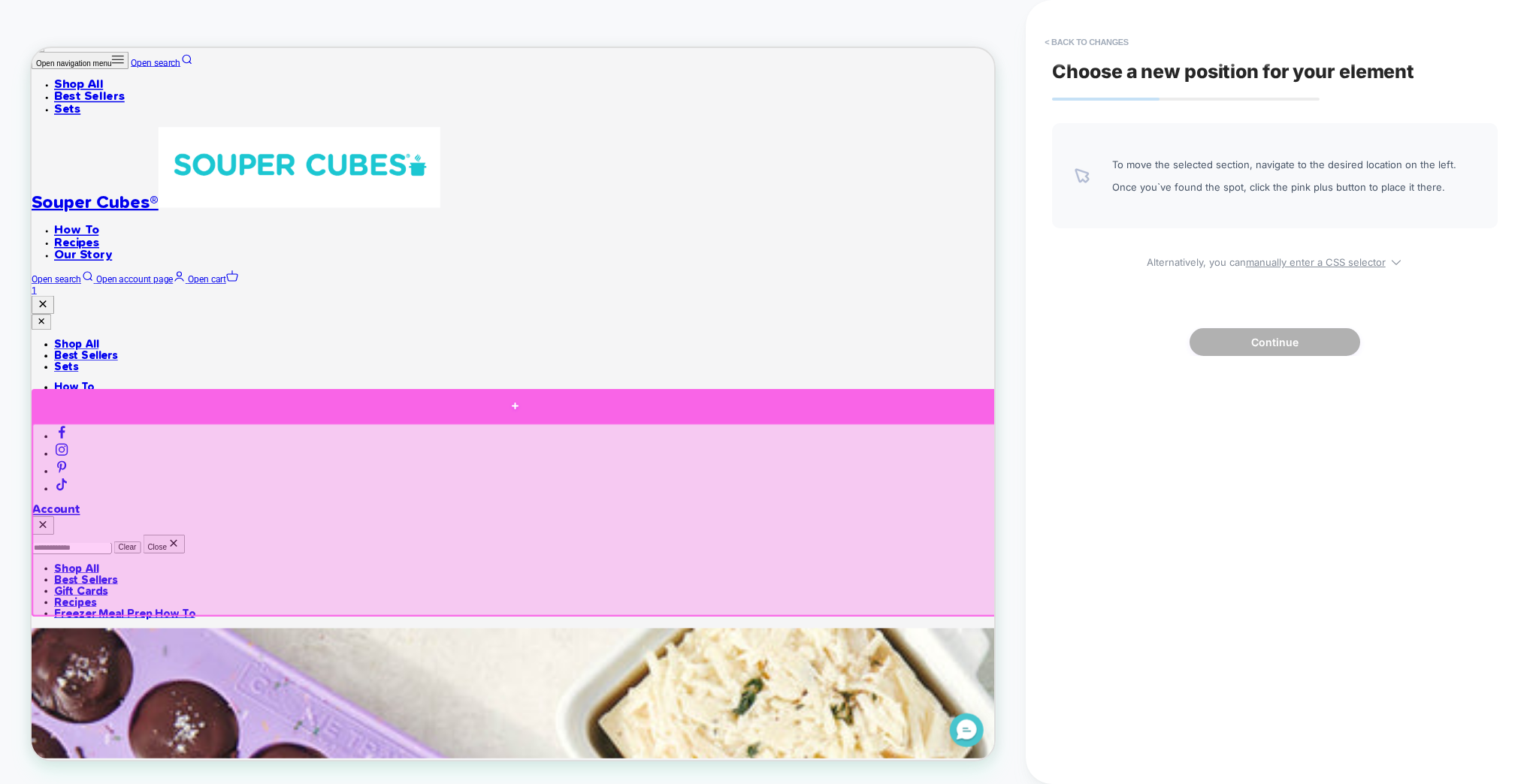
click at [512, 531] on div at bounding box center [676, 526] width 1290 height 45
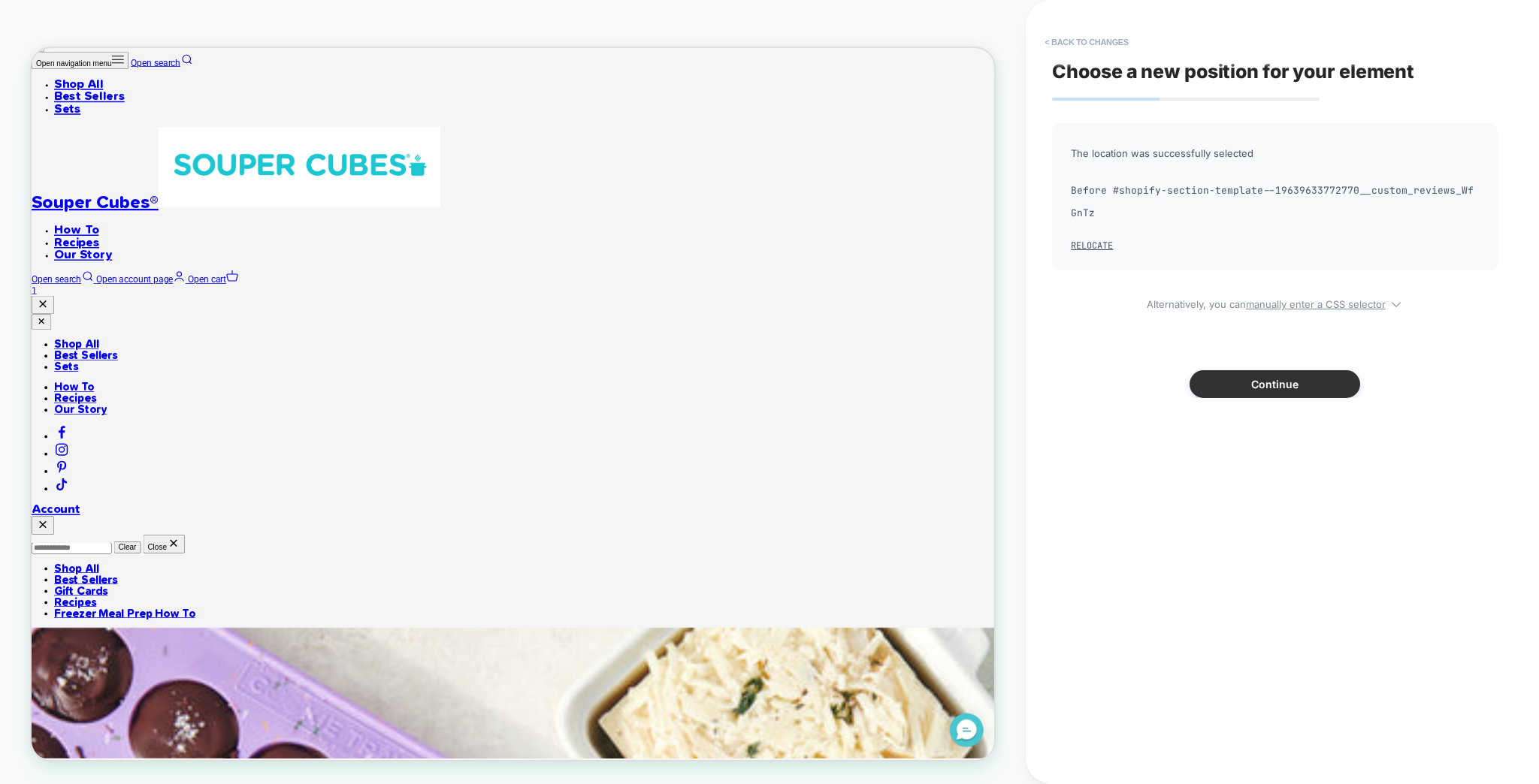
click at [1229, 370] on button "Continue" at bounding box center [1275, 384] width 171 height 28
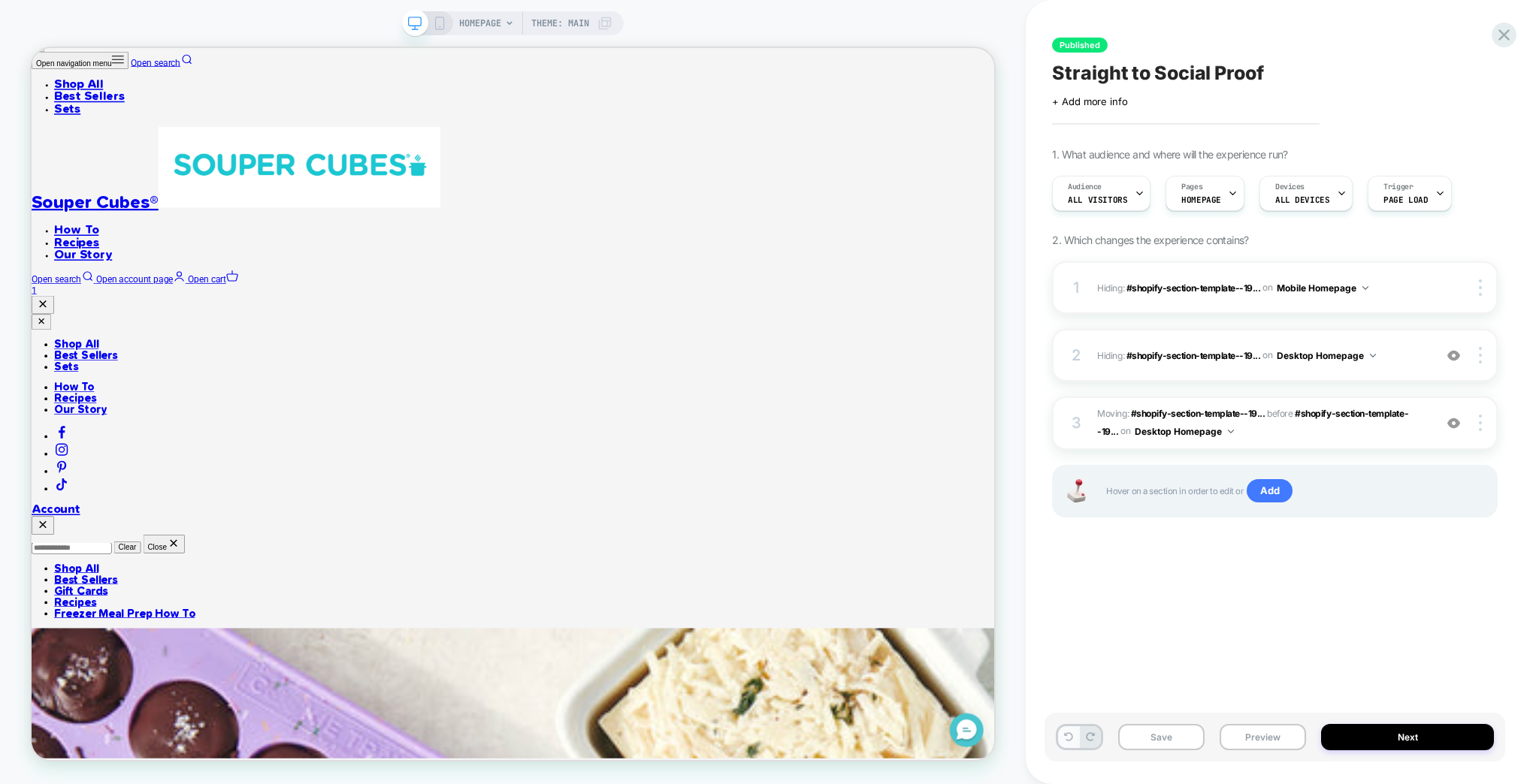
click at [1057, 745] on button at bounding box center [1068, 737] width 21 height 22
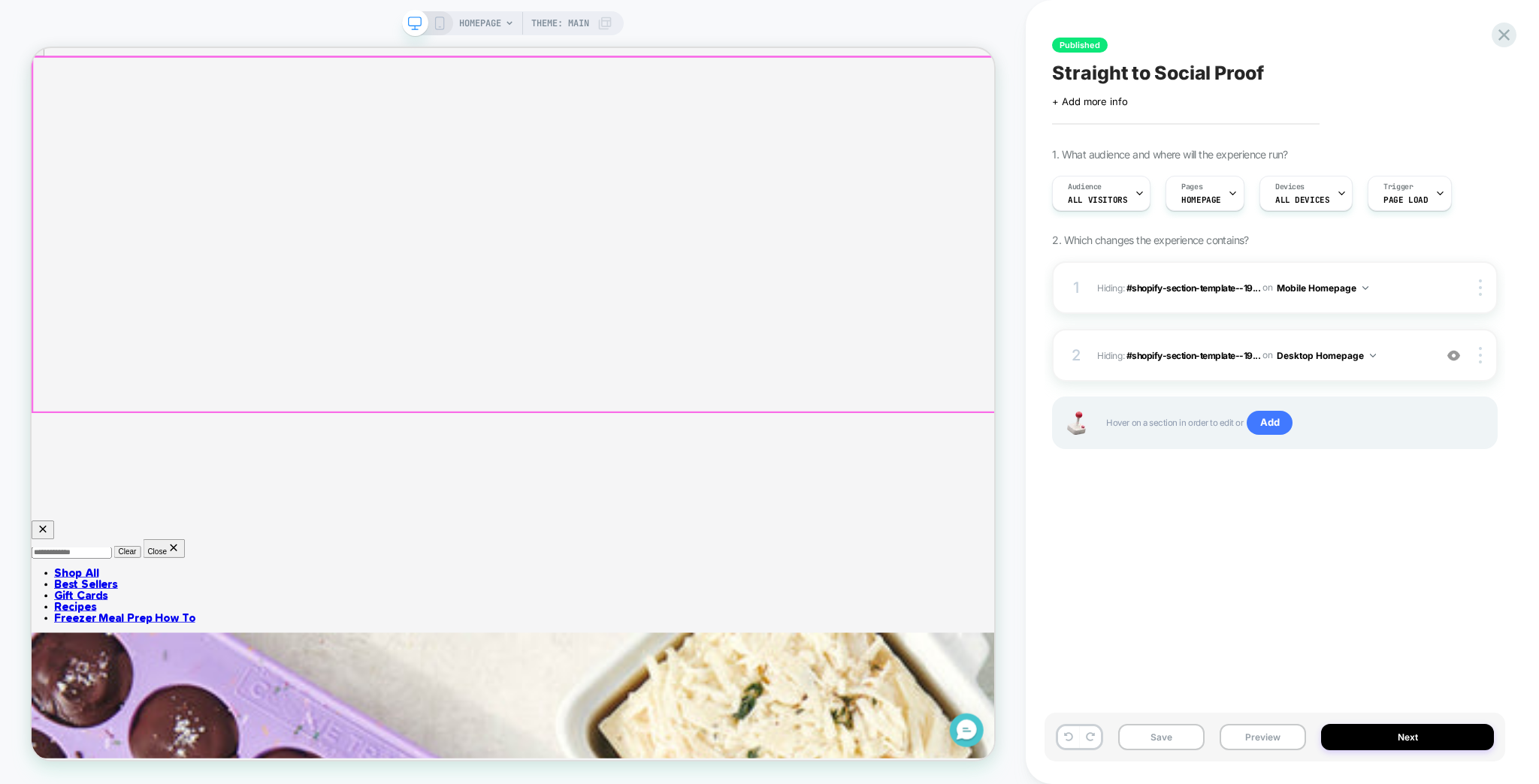
scroll to position [0, 0]
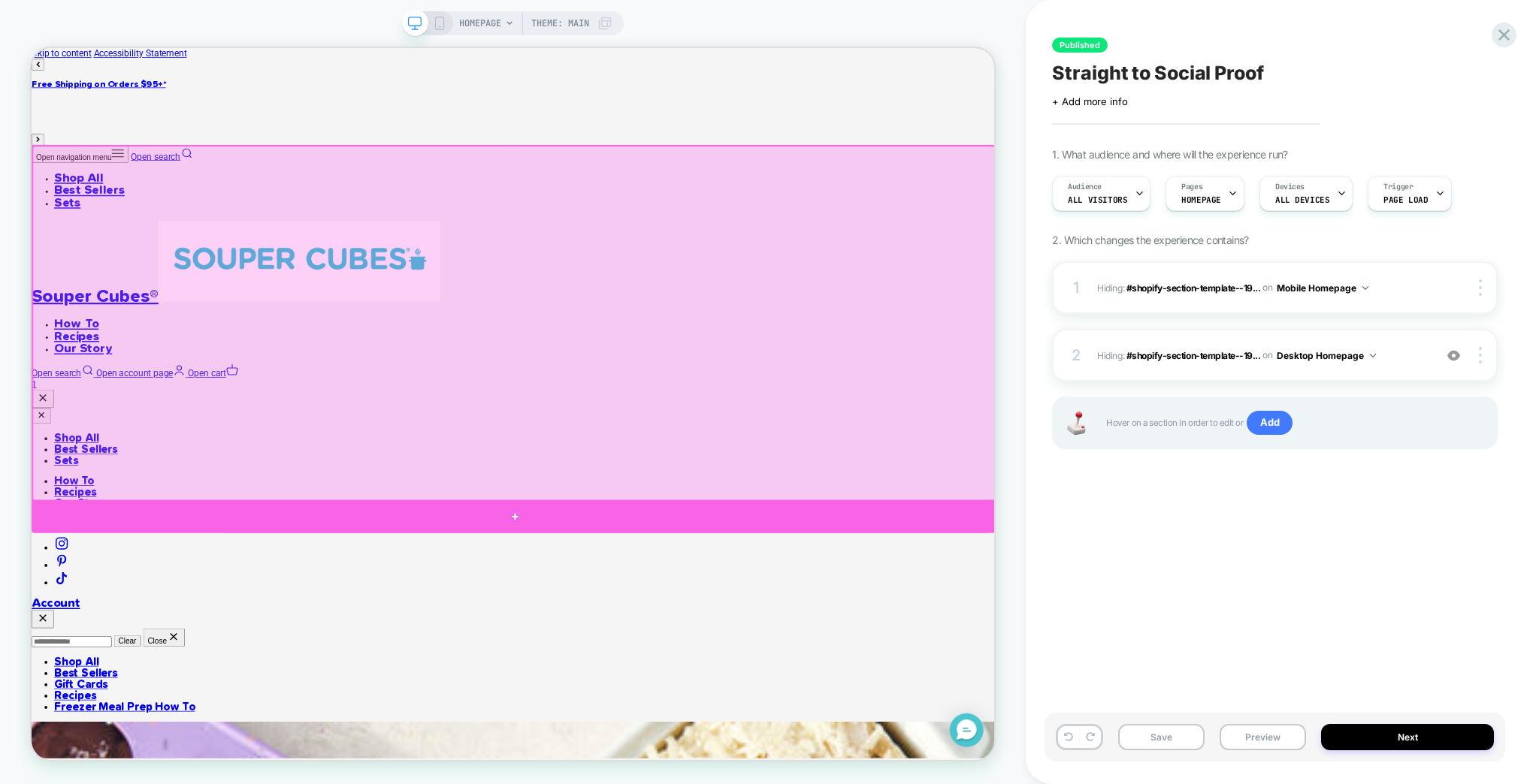
click at [689, 663] on div at bounding box center [676, 673] width 1290 height 45
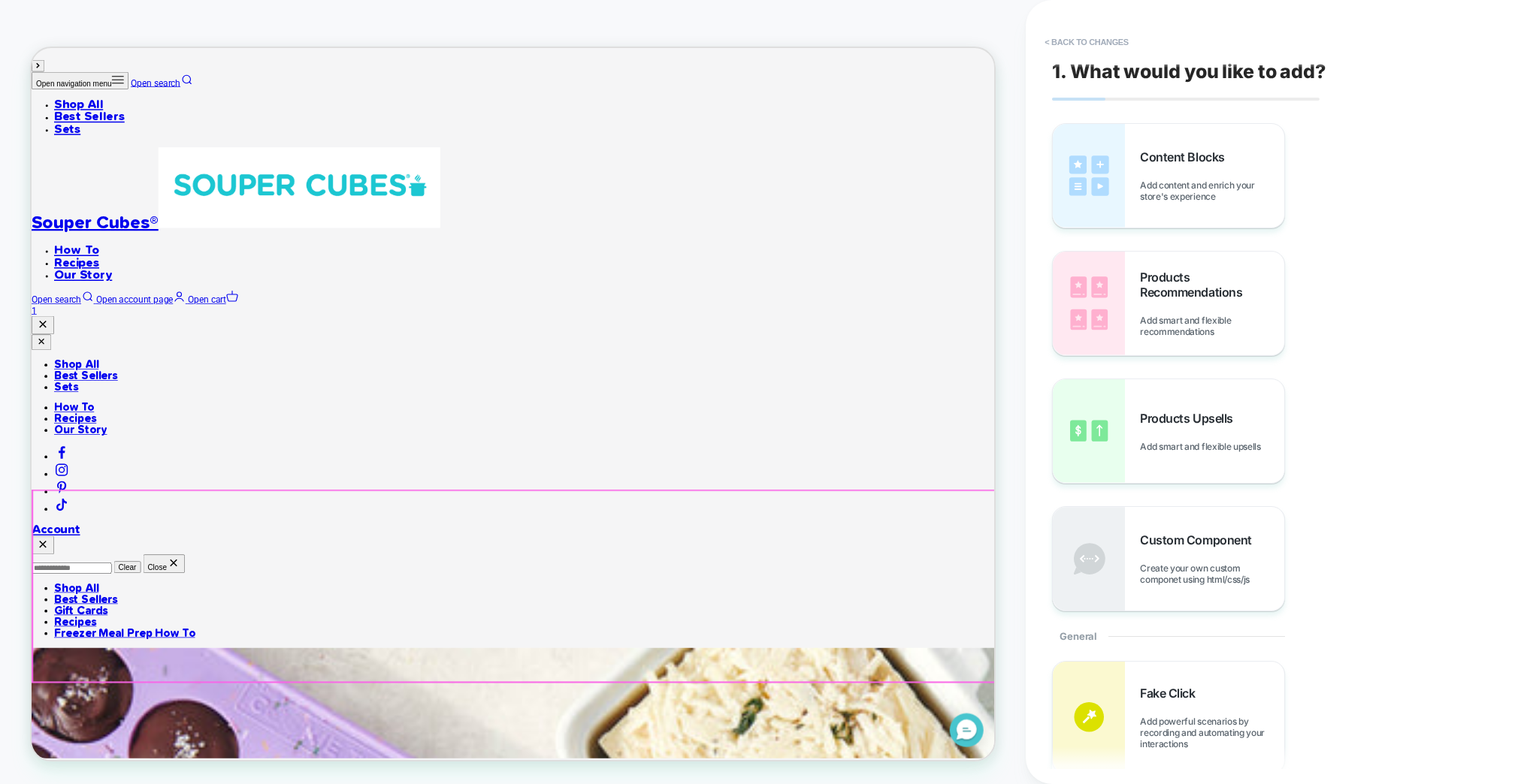
scroll to position [101, 0]
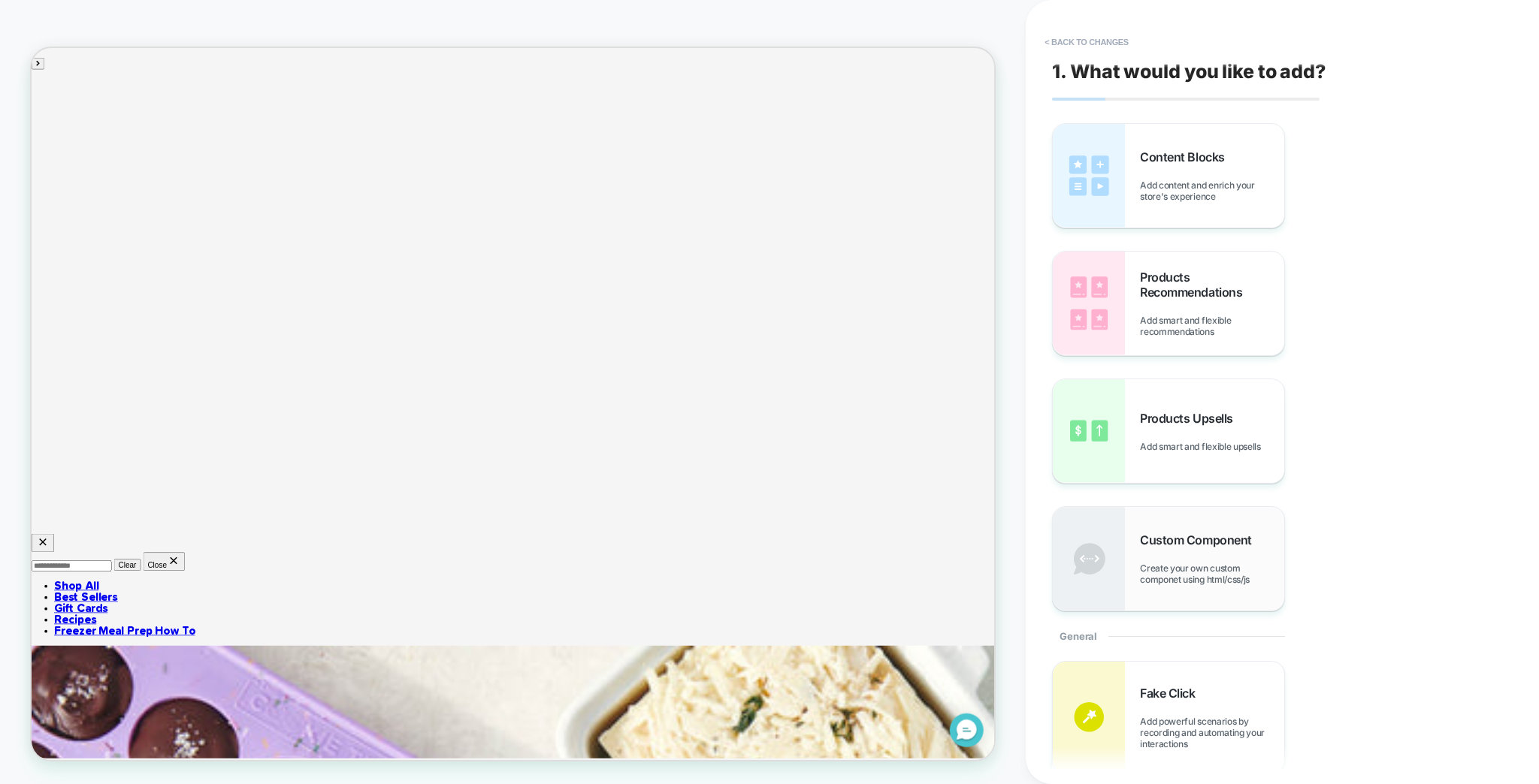
click at [1220, 533] on span "Custom Component" at bounding box center [1199, 540] width 119 height 15
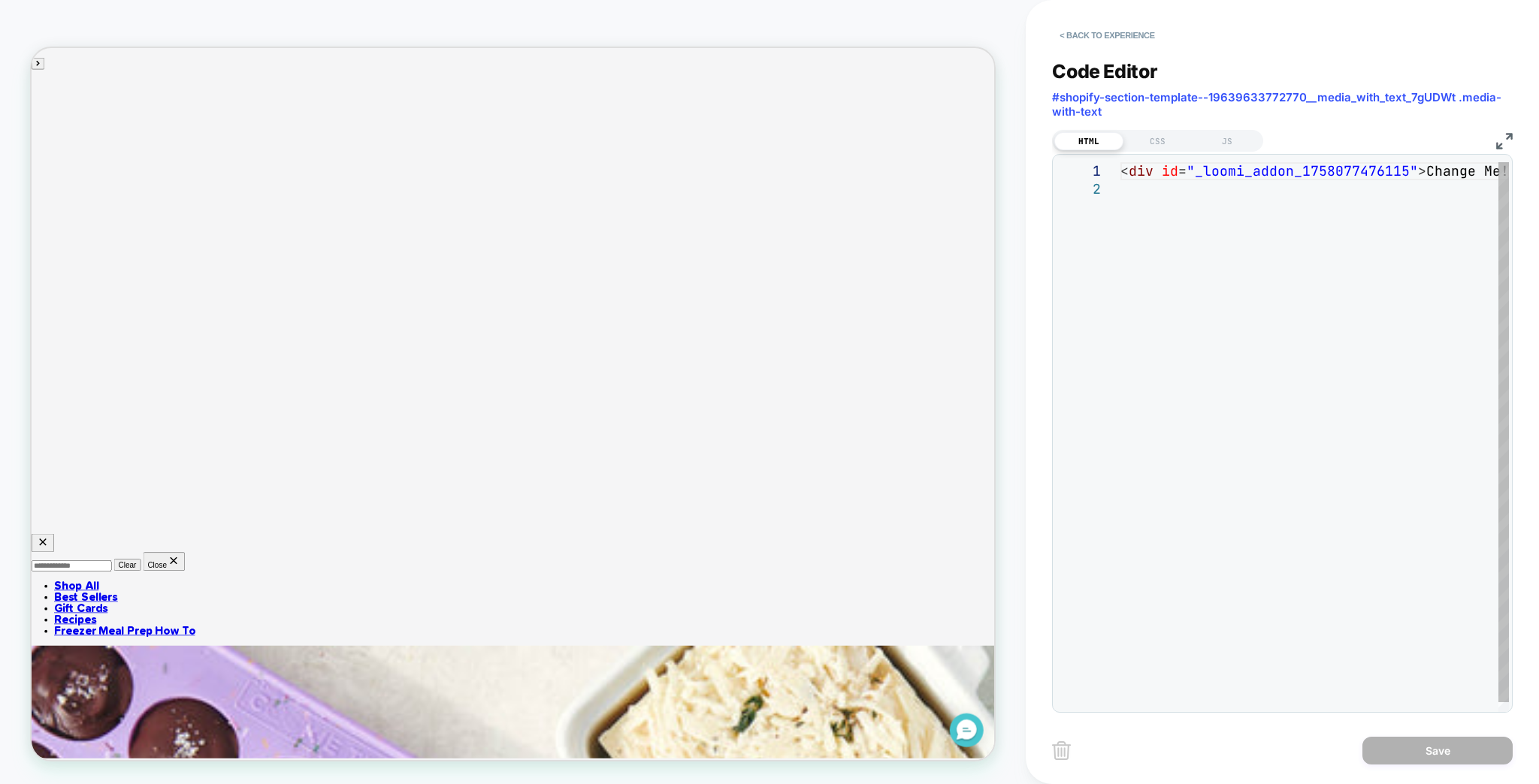
scroll to position [102, 0]
click at [1164, 217] on div "< div id = "_loomi_addon_1758077476115" > Change Me! </ div >" at bounding box center [1356, 450] width 472 height 576
drag, startPoint x: 1173, startPoint y: 192, endPoint x: 1094, endPoint y: 134, distance: 98.0
click at [1120, 162] on div "< div id = "_loomi_addon_1758077476115" > Change Me! </ div >" at bounding box center [1356, 450] width 472 height 576
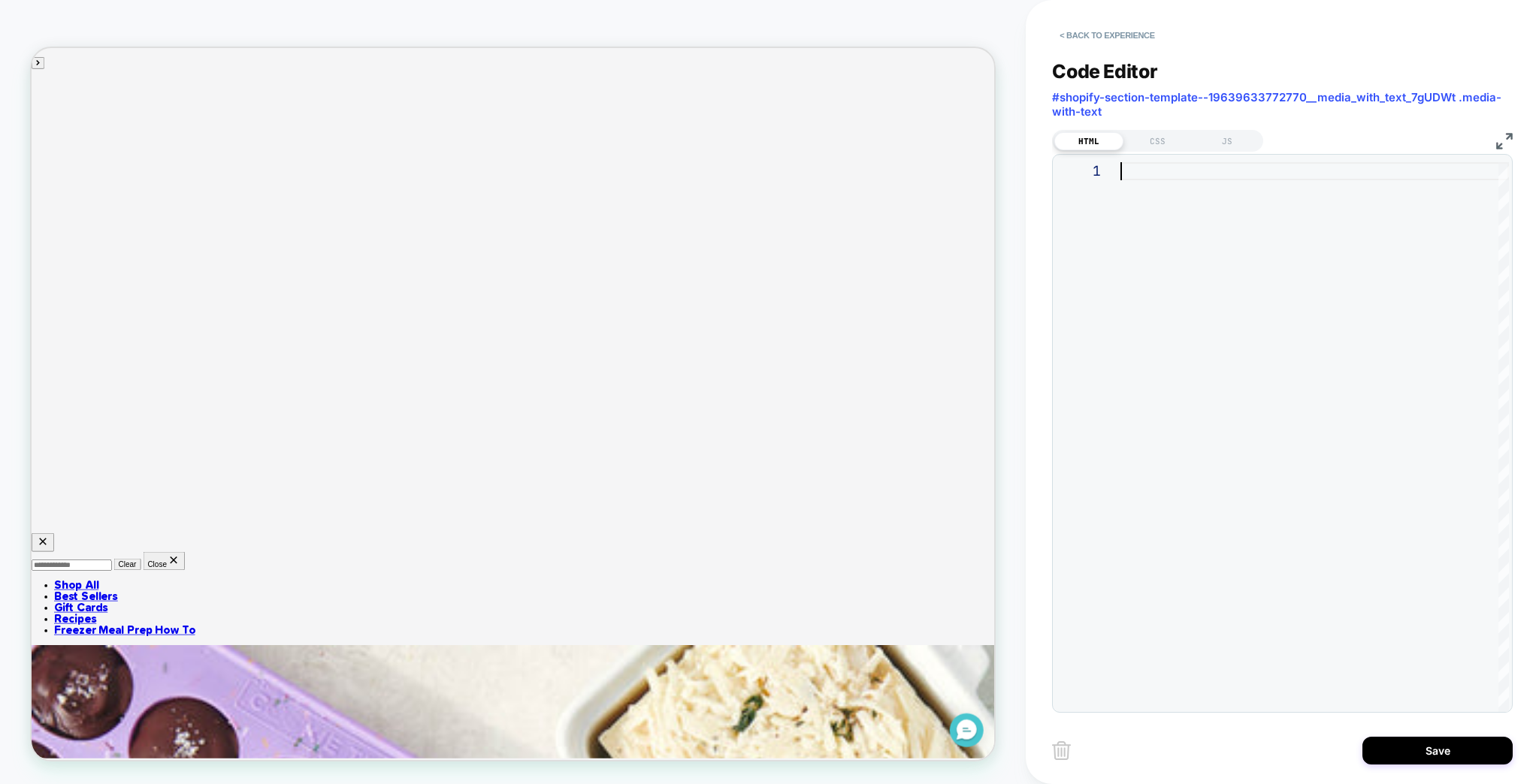
click at [1211, 206] on div at bounding box center [1314, 441] width 389 height 558
click at [1418, 758] on button "Save" at bounding box center [1437, 750] width 150 height 28
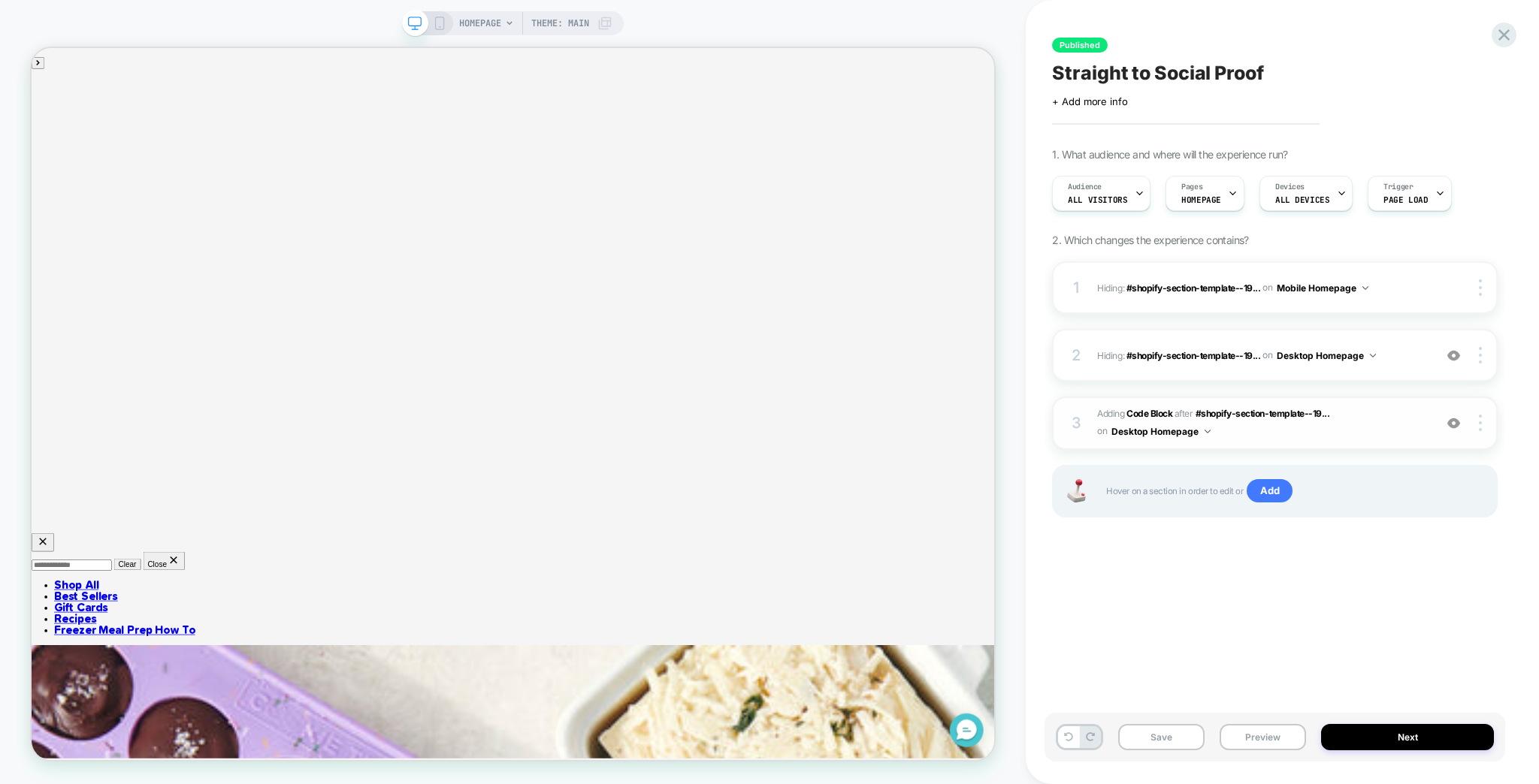
click at [1439, 402] on div "3 Adding Code Block AFTER #shopify-section-template--19... #shopify-section-tem…" at bounding box center [1275, 423] width 445 height 54
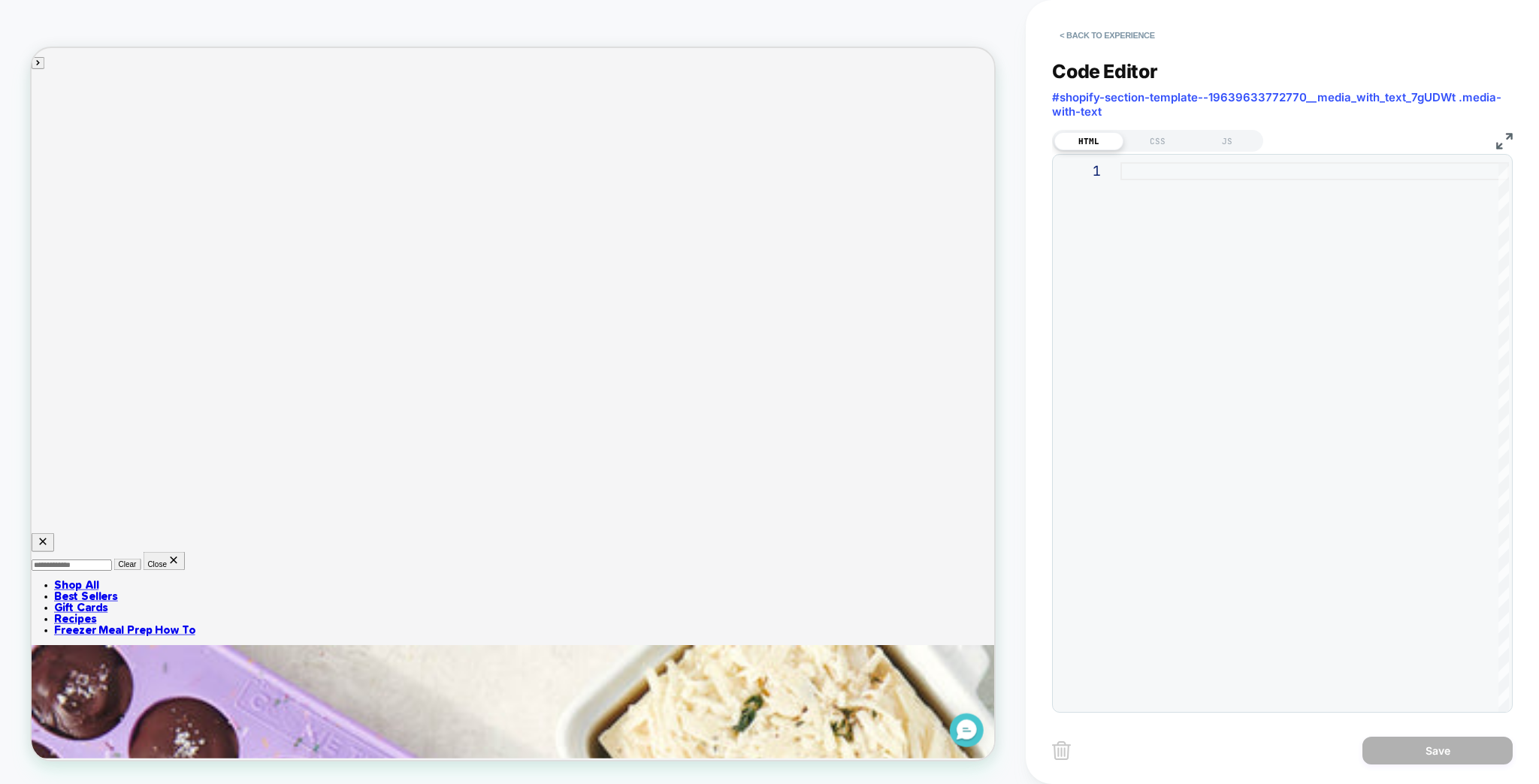
click at [1251, 258] on div at bounding box center [1314, 441] width 389 height 558
type textarea "****"
click at [1439, 757] on button "Save" at bounding box center [1437, 750] width 150 height 28
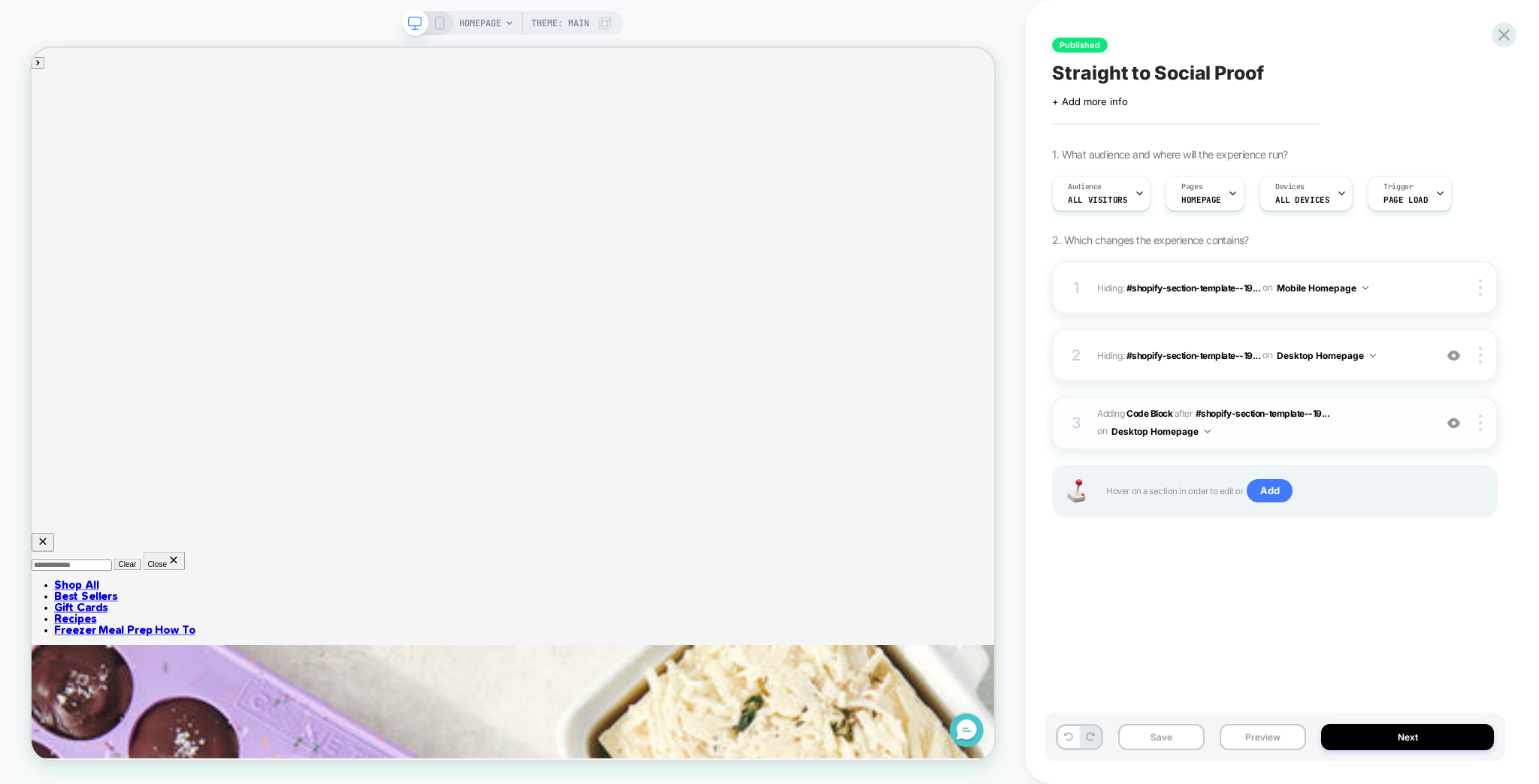
click at [1345, 406] on div "3 Adding Code Block AFTER #shopify-section-template--19... #shopify-section-tem…" at bounding box center [1275, 423] width 445 height 54
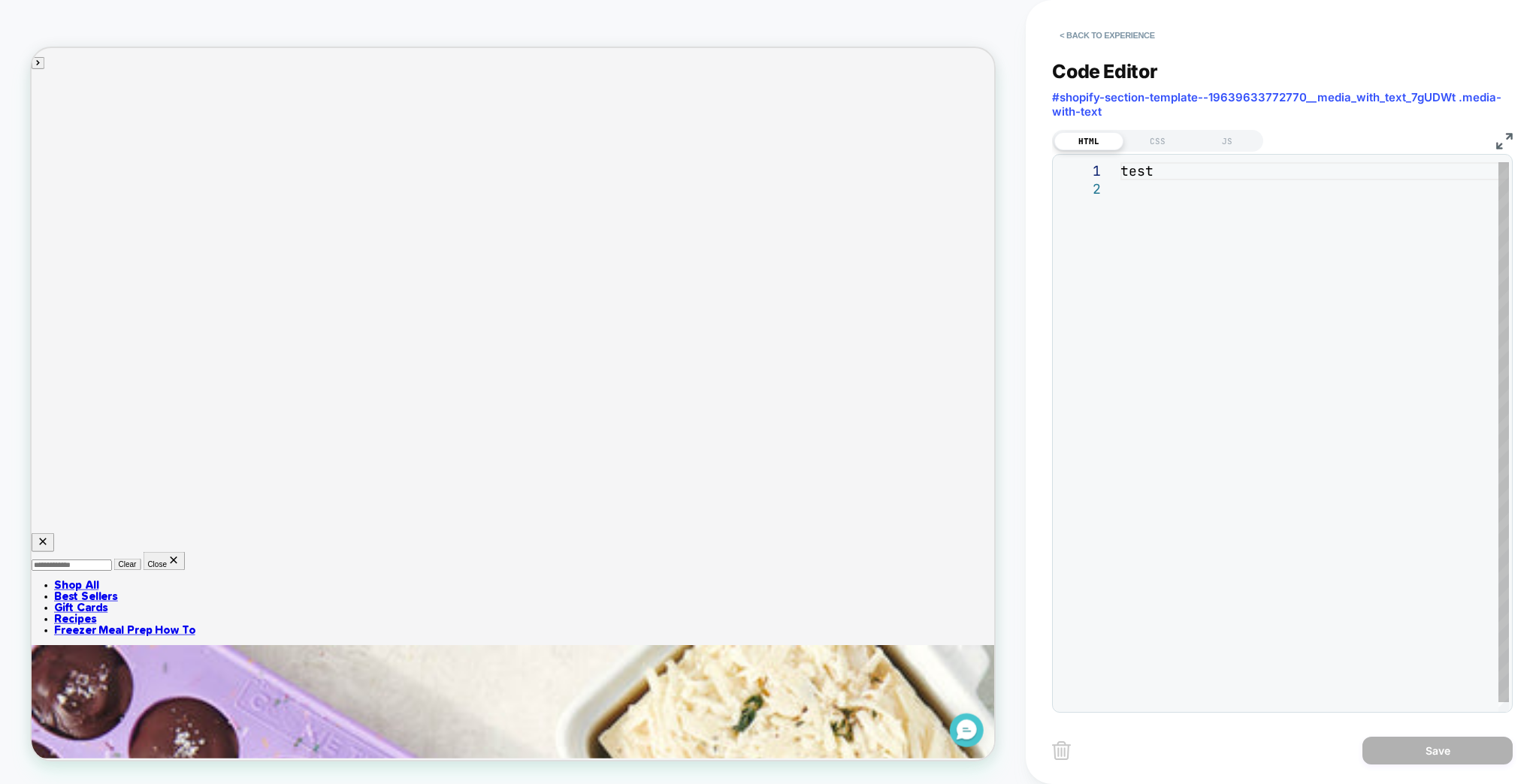
scroll to position [0, 0]
click at [1142, 167] on div "test" at bounding box center [1314, 450] width 389 height 576
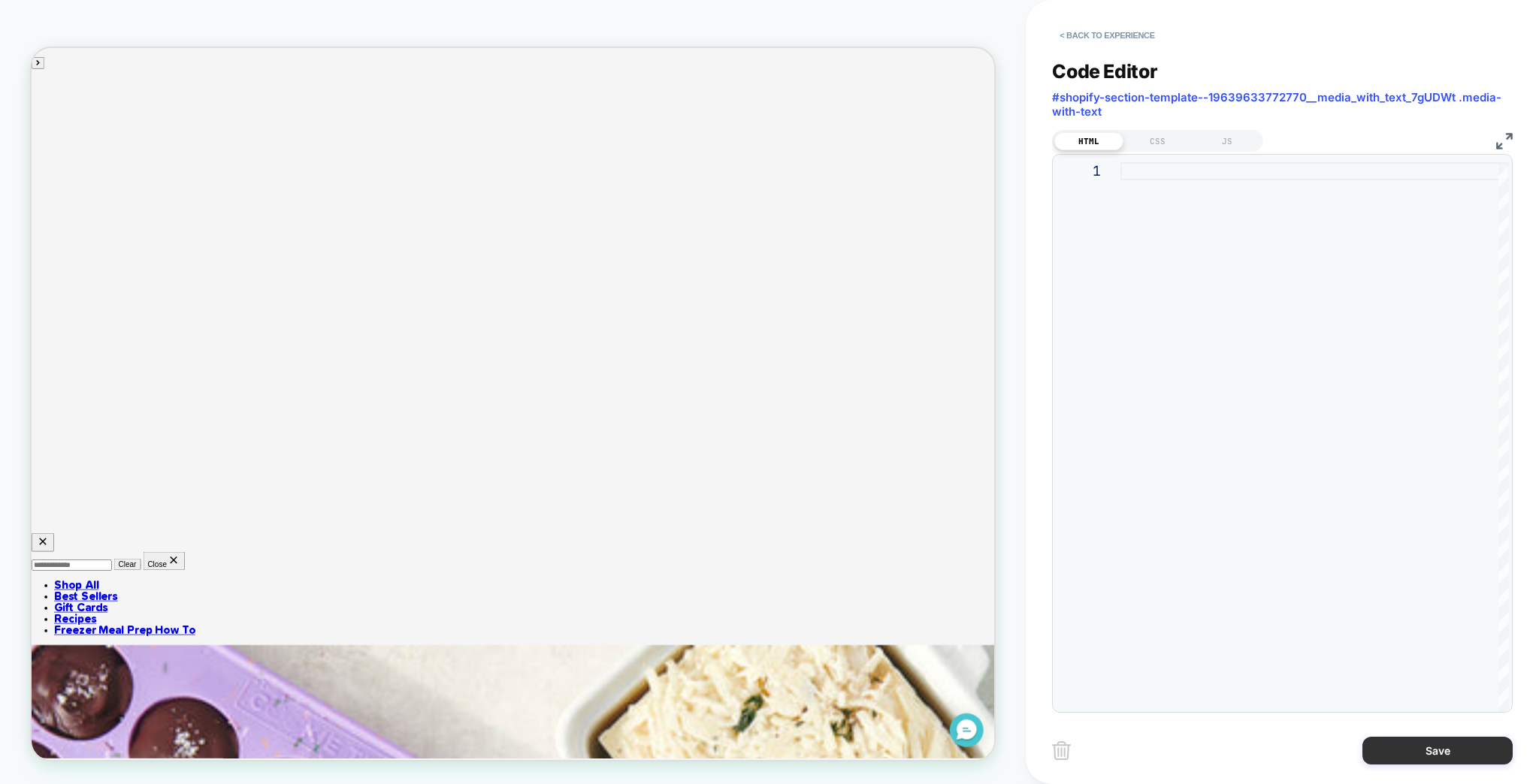
click at [1441, 751] on button "Save" at bounding box center [1437, 750] width 150 height 28
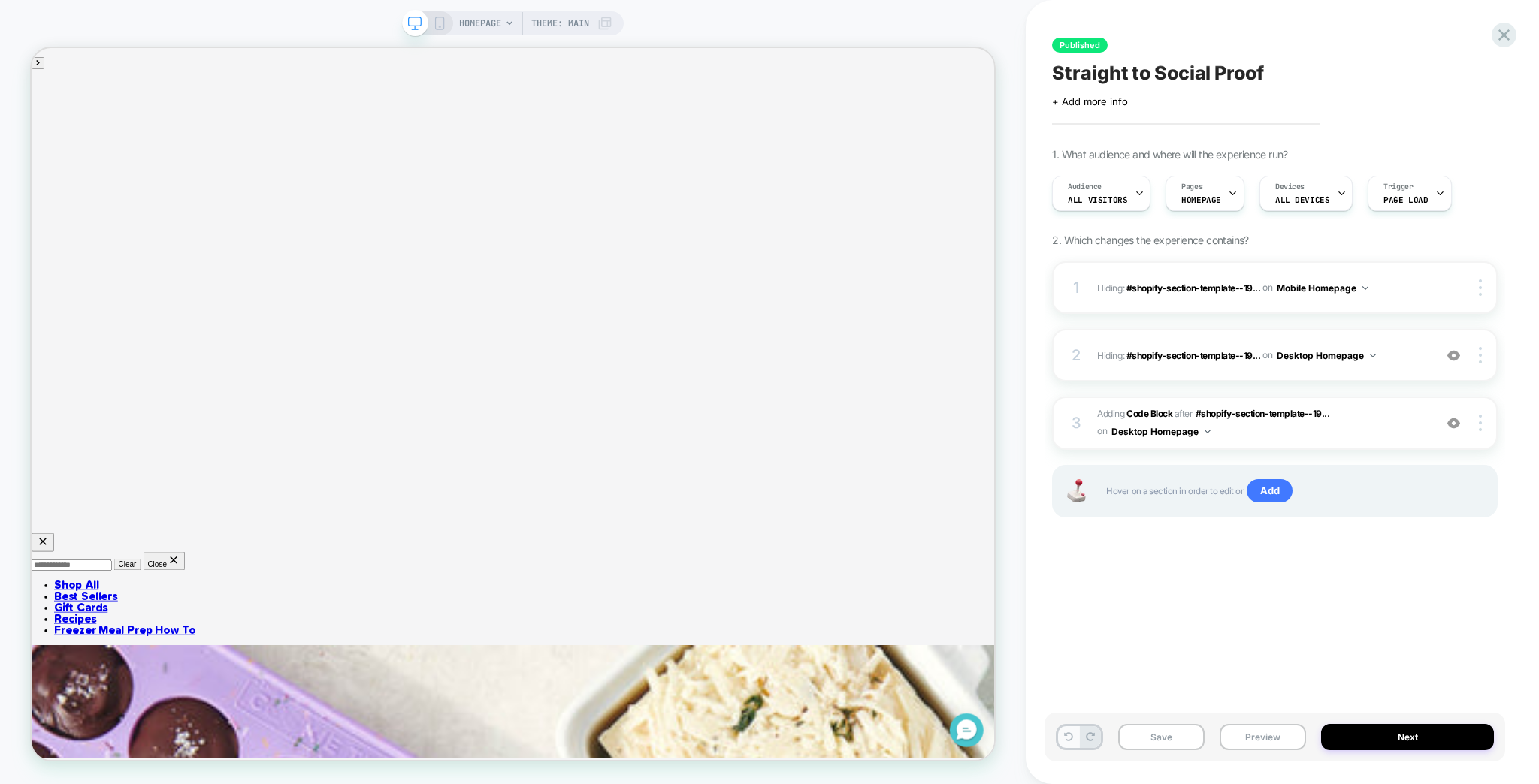
click at [1057, 737] on button at bounding box center [1068, 737] width 21 height 22
click at [1068, 741] on icon at bounding box center [1069, 736] width 9 height 9
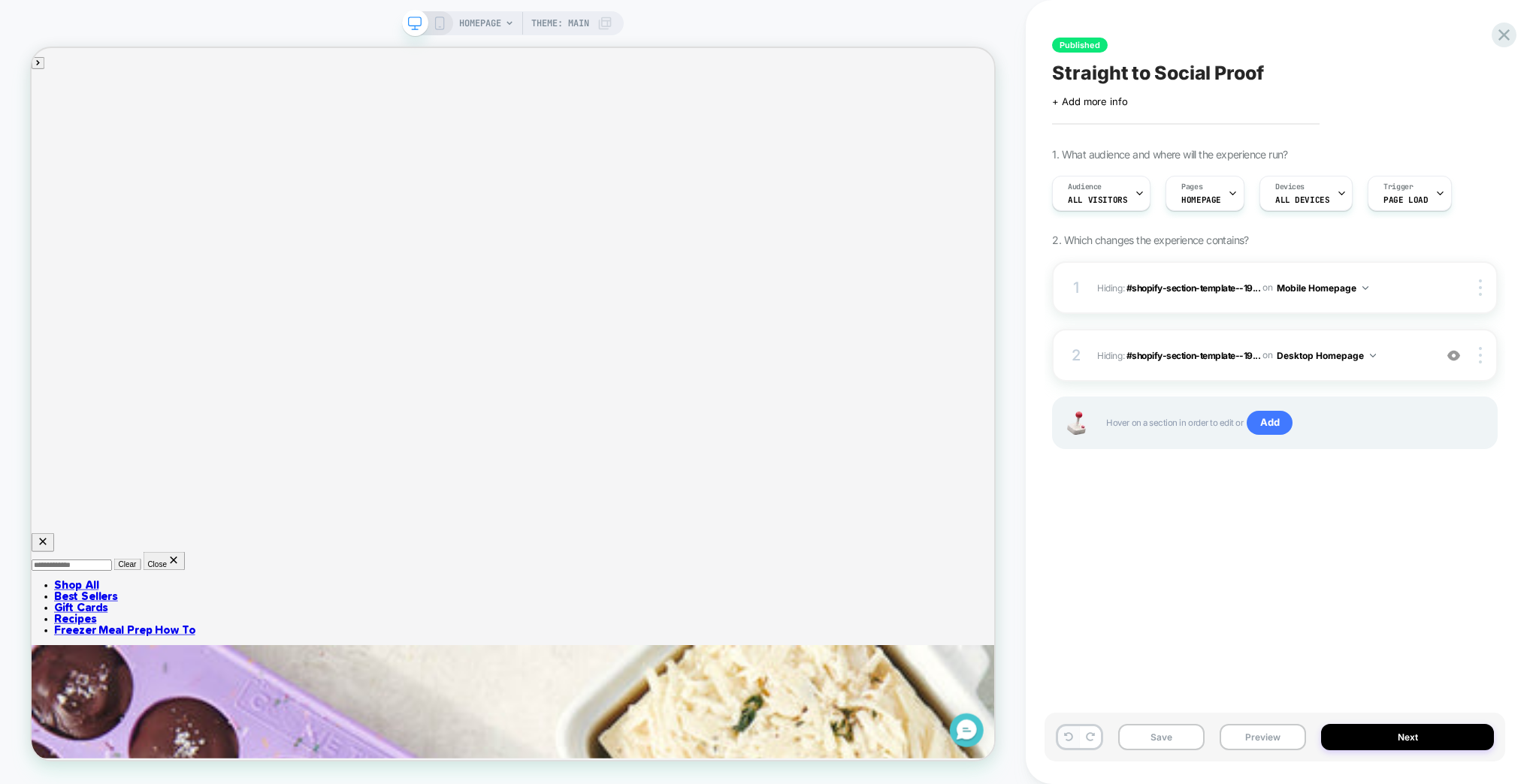
click at [1068, 741] on icon at bounding box center [1069, 736] width 9 height 9
click at [1505, 31] on icon at bounding box center [1504, 35] width 20 height 20
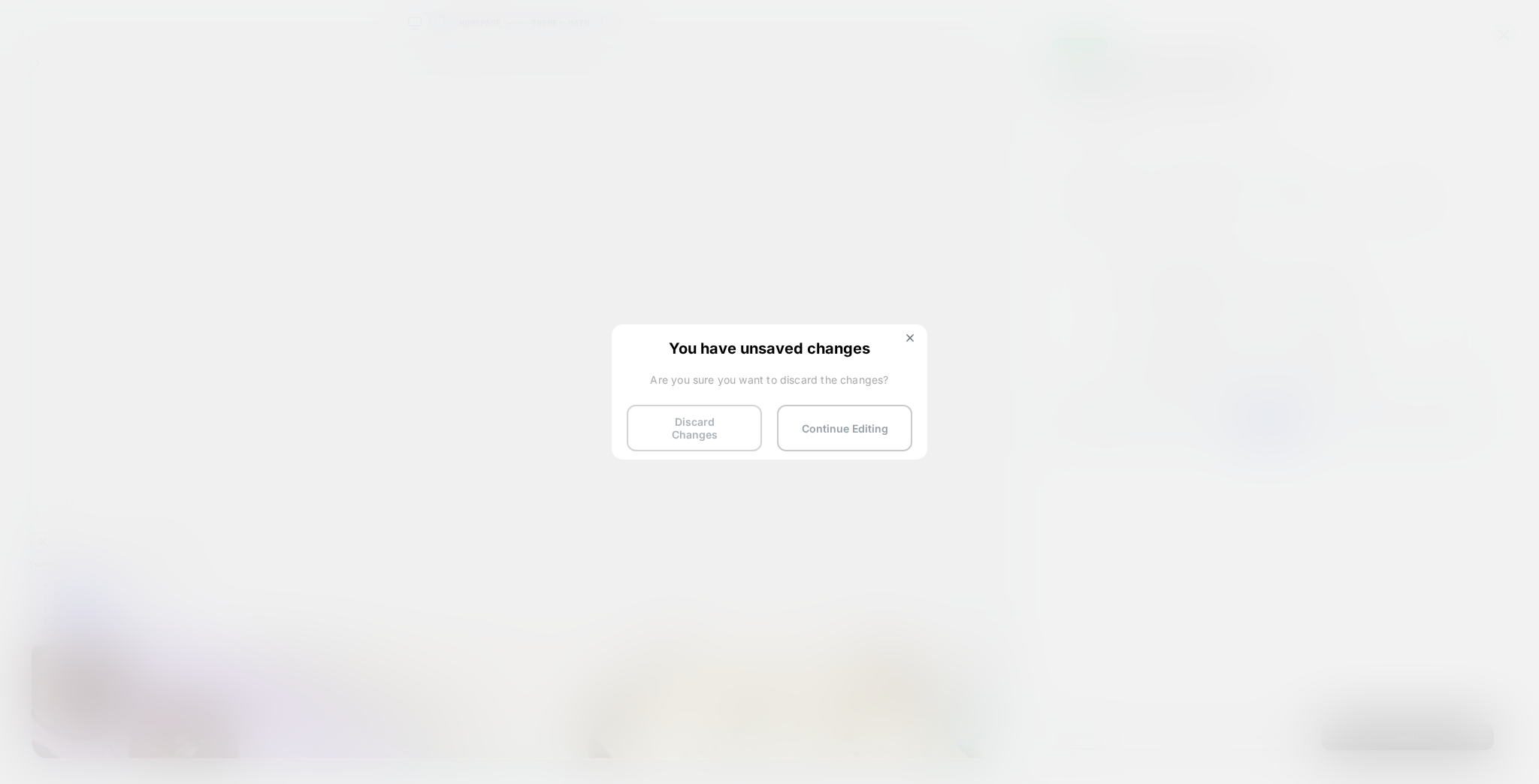
click at [698, 423] on button "Discard Changes" at bounding box center [694, 429] width 135 height 47
